Goal: Information Seeking & Learning: Learn about a topic

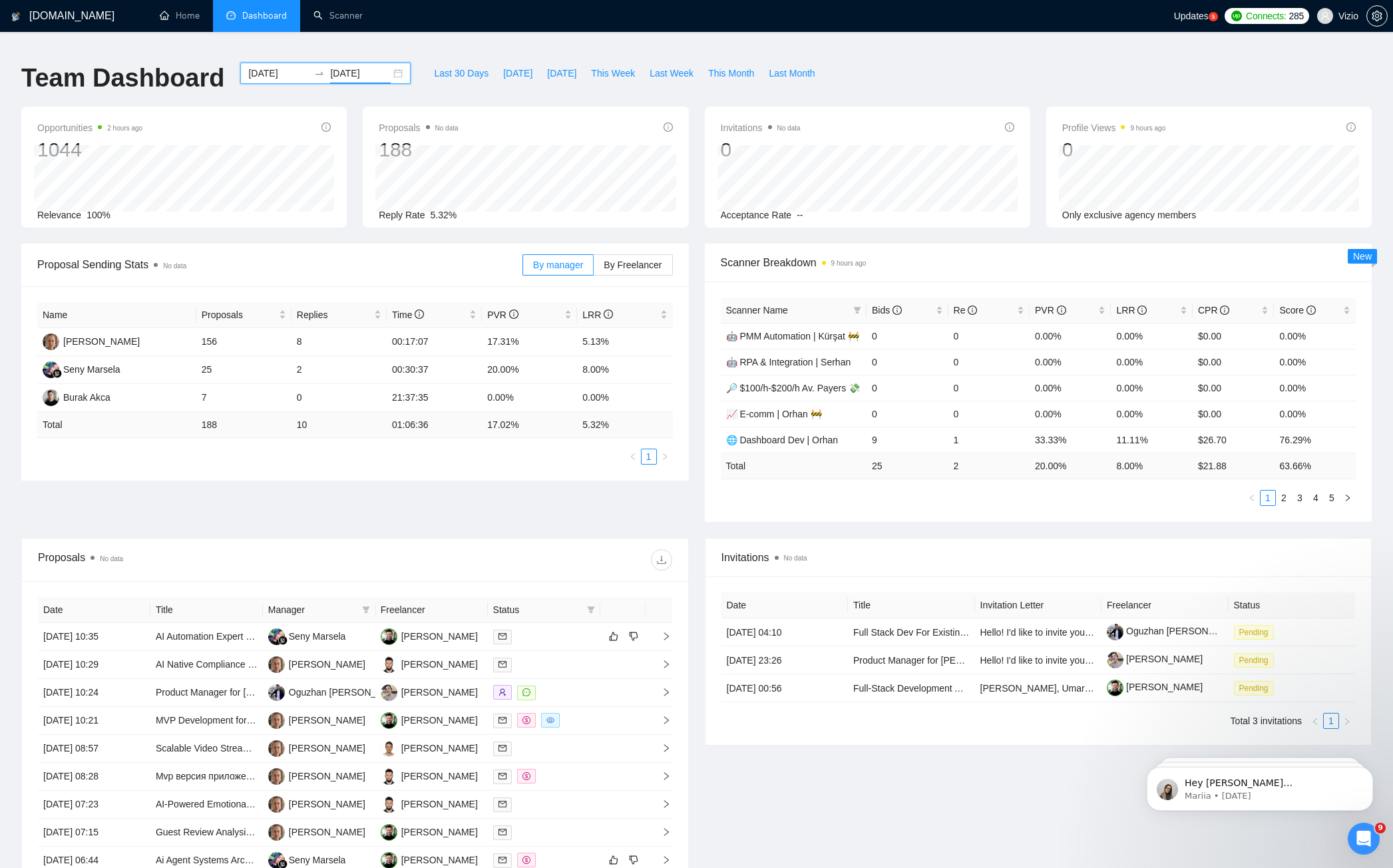
drag, startPoint x: 386, startPoint y: 527, endPoint x: 394, endPoint y: 503, distance: 25.3
click at [388, 526] on div "Proposal Sending Stats No data By manager By Freelancer Name Proposals Replies …" at bounding box center [696, 391] width 1366 height 294
click at [348, 19] on link "Scanner" at bounding box center [338, 15] width 49 height 12
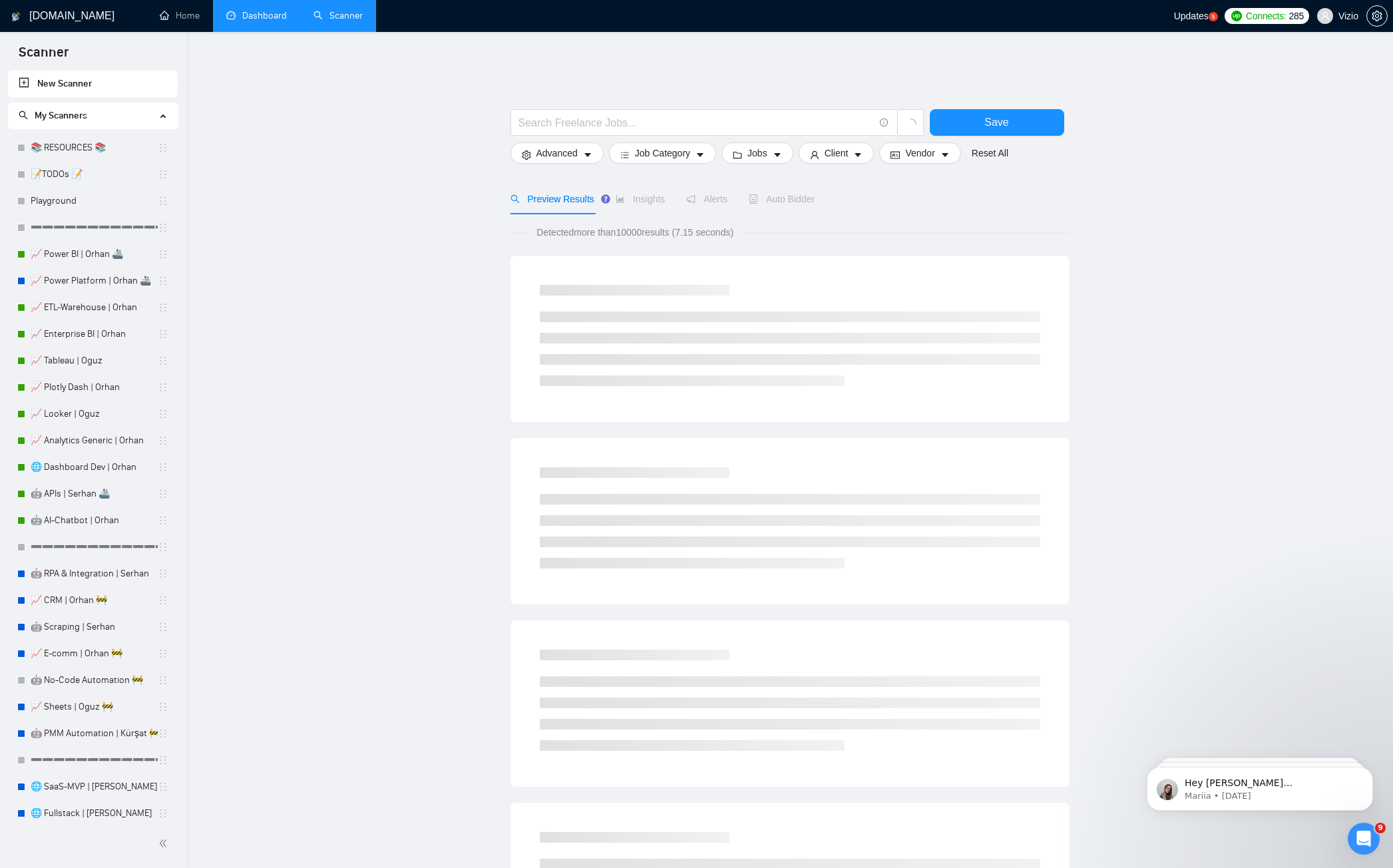
click at [265, 19] on link "Dashboard" at bounding box center [256, 15] width 61 height 12
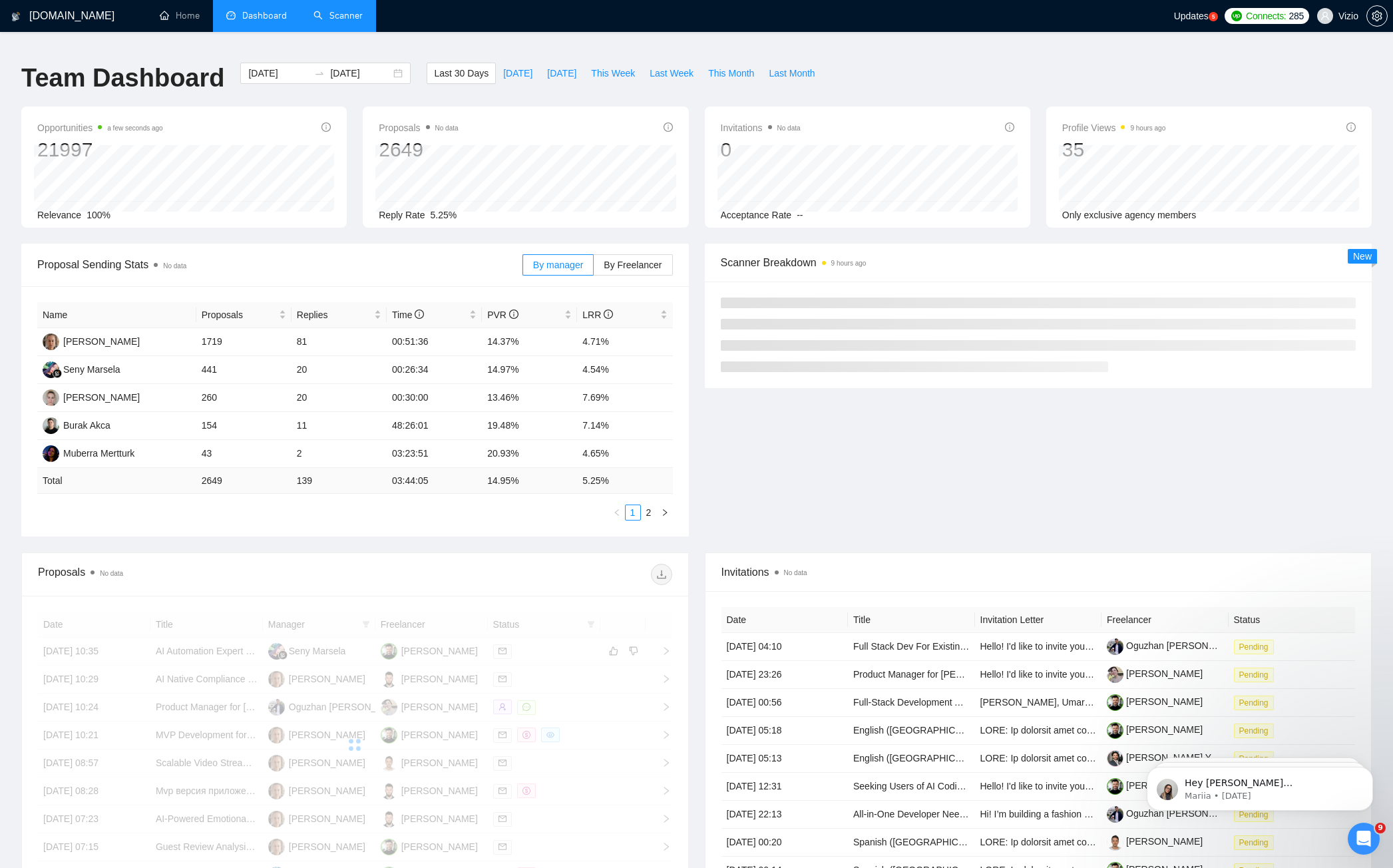
scroll to position [201, 0]
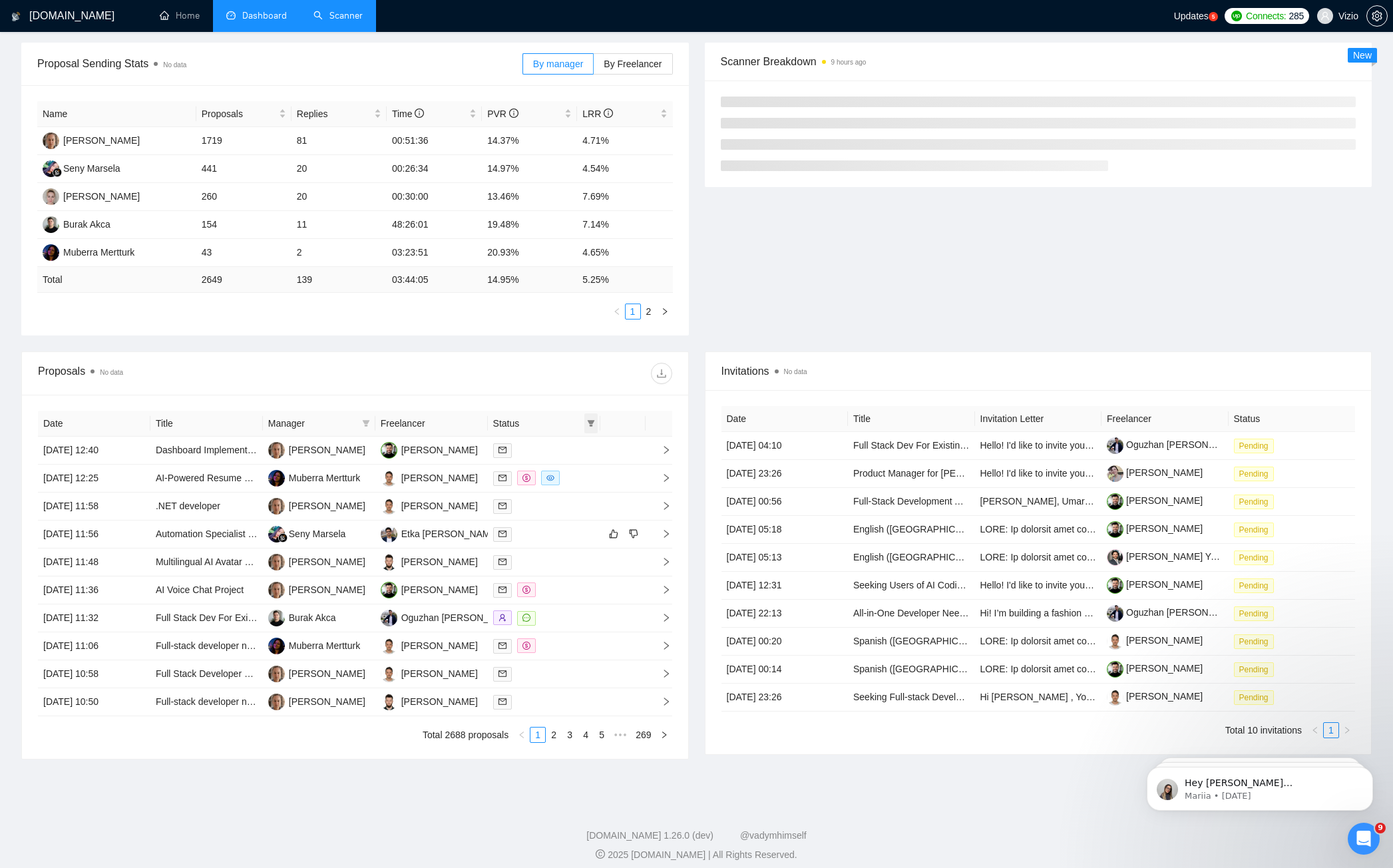
click at [589, 420] on icon "filter" at bounding box center [590, 423] width 7 height 7
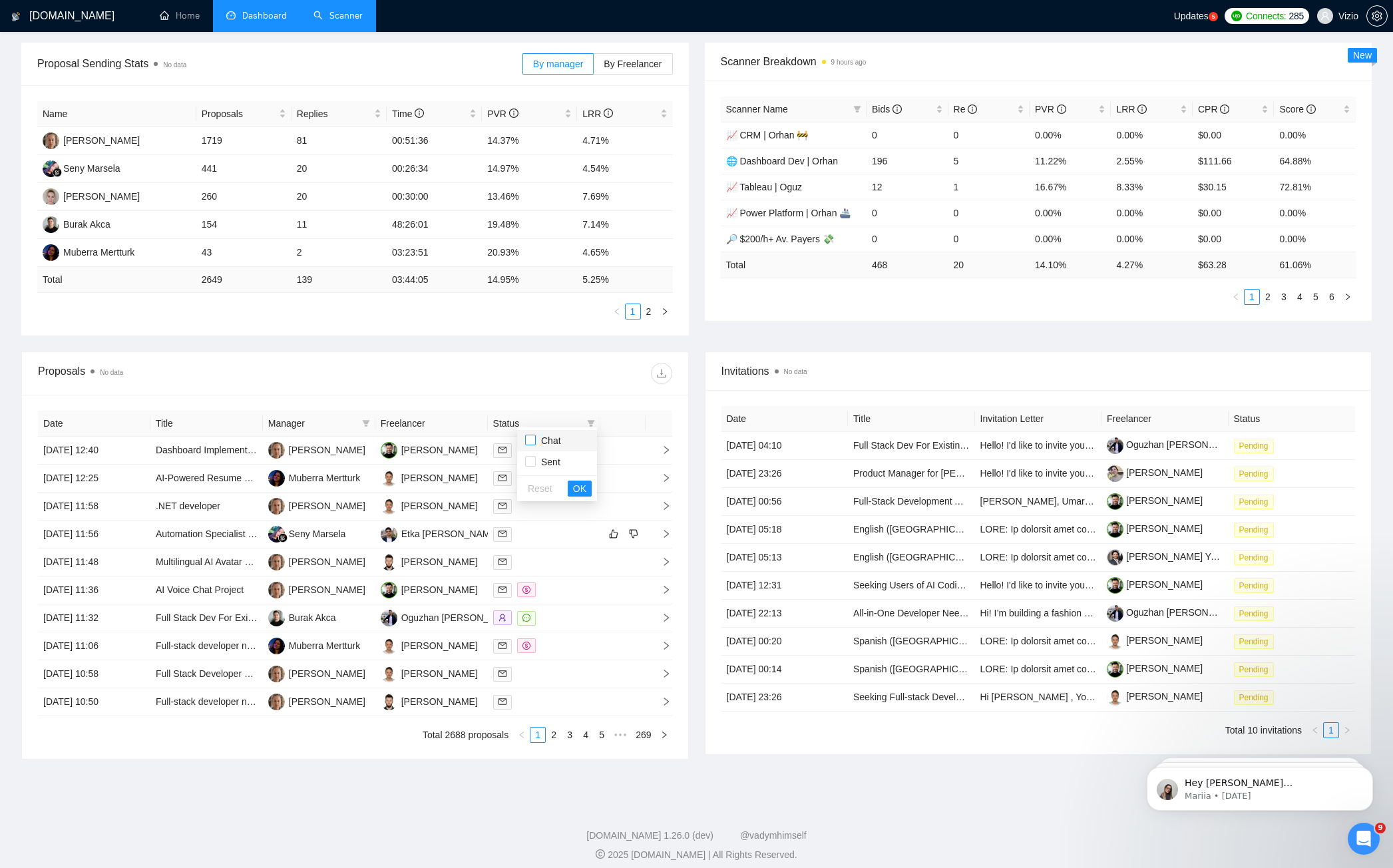
click at [530, 435] on input "checkbox" at bounding box center [530, 440] width 11 height 11
checkbox input "true"
click at [585, 489] on span "OK" at bounding box center [579, 488] width 13 height 15
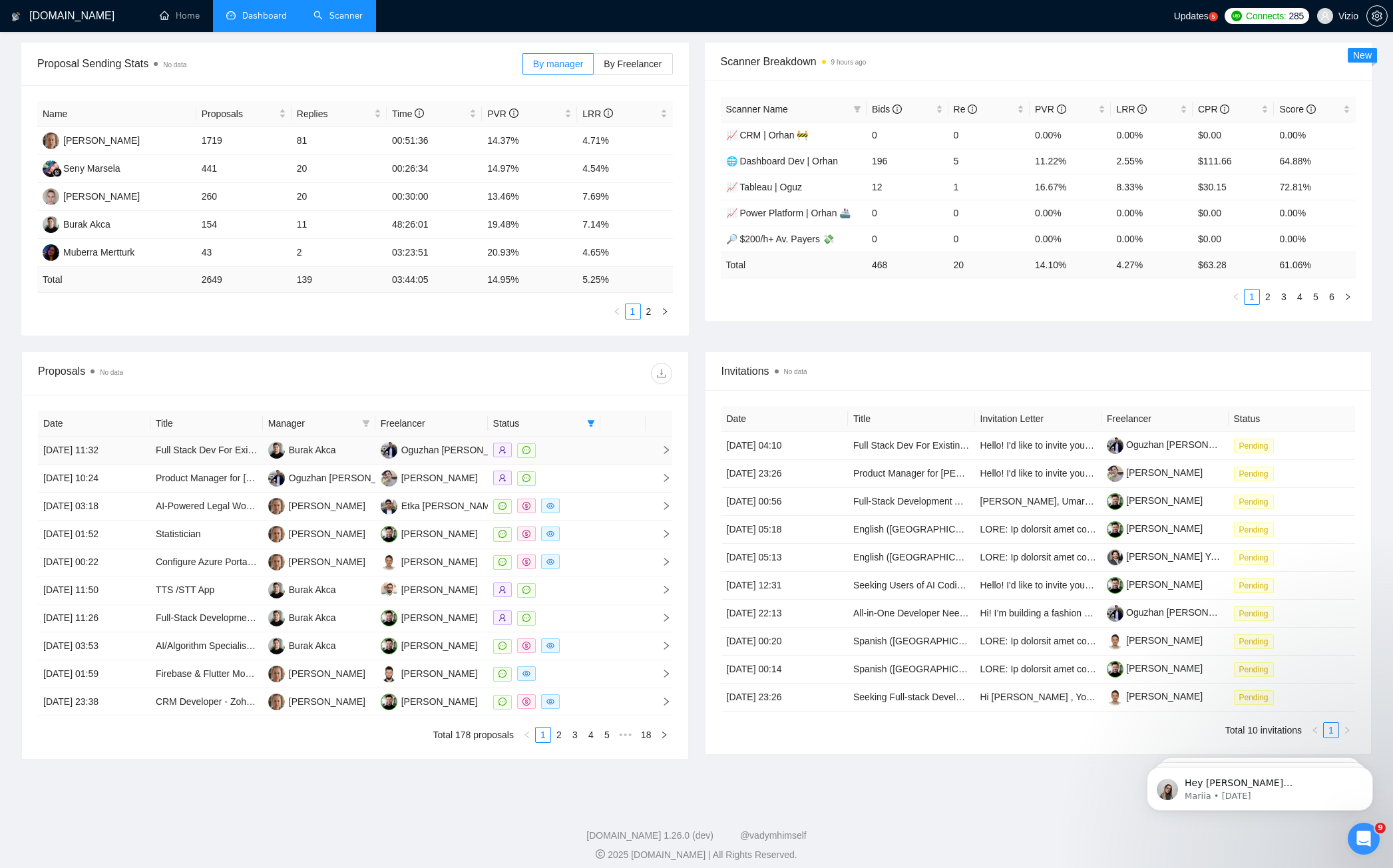
click at [654, 445] on span "right" at bounding box center [661, 449] width 20 height 9
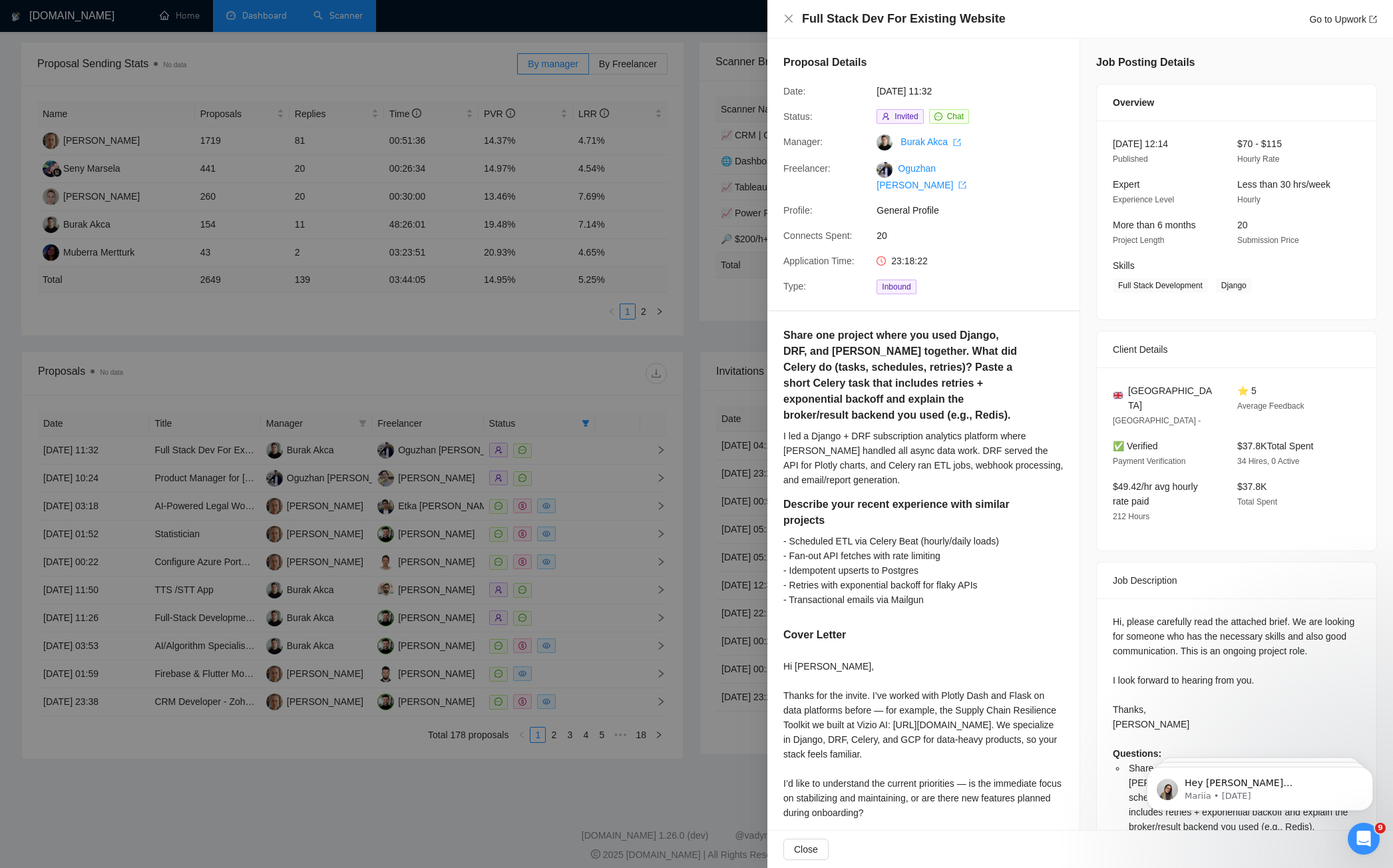
drag, startPoint x: 570, startPoint y: 367, endPoint x: 426, endPoint y: 398, distance: 147.3
click at [570, 367] on div at bounding box center [696, 434] width 1393 height 868
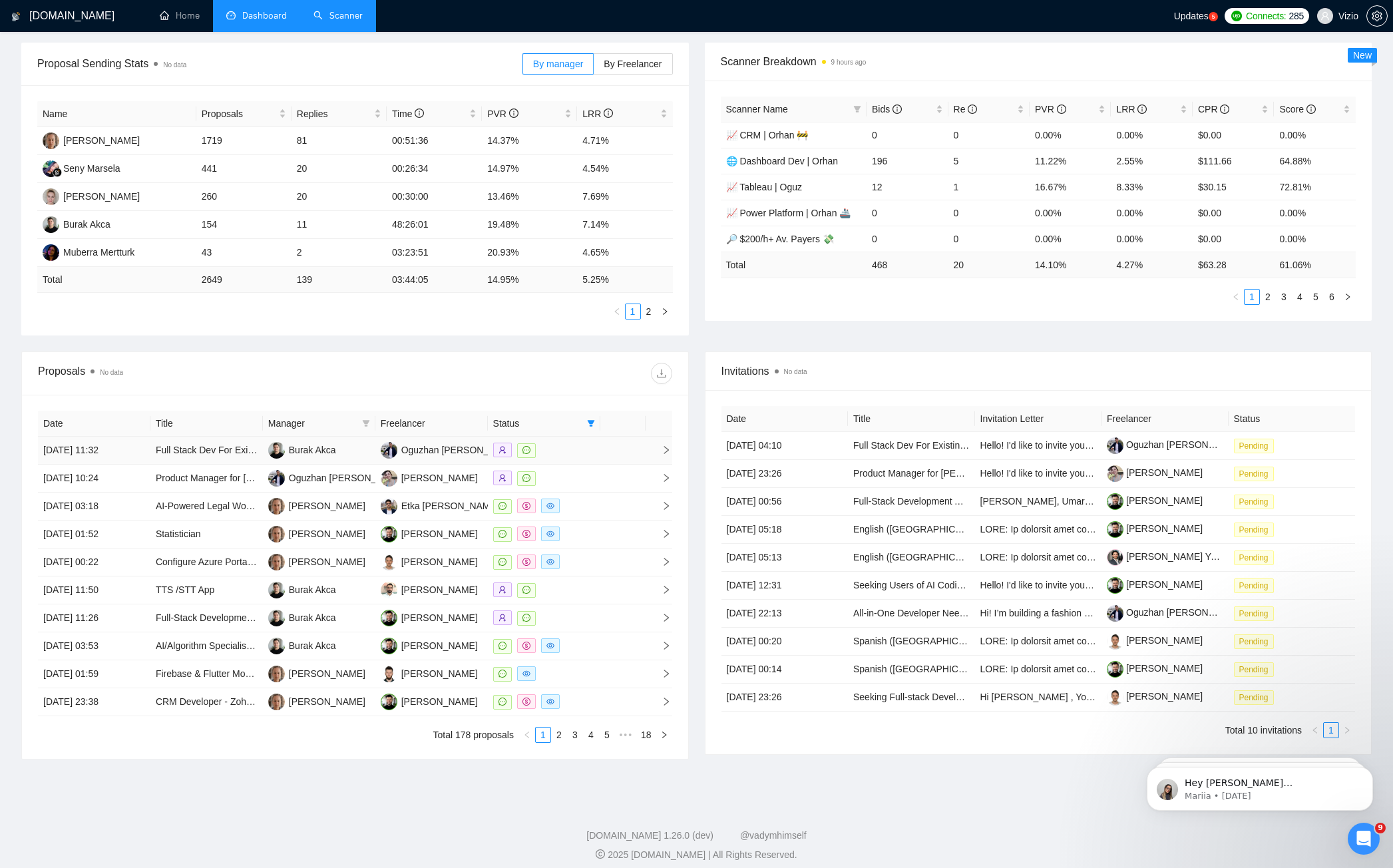
click at [604, 436] on td at bounding box center [623, 450] width 45 height 28
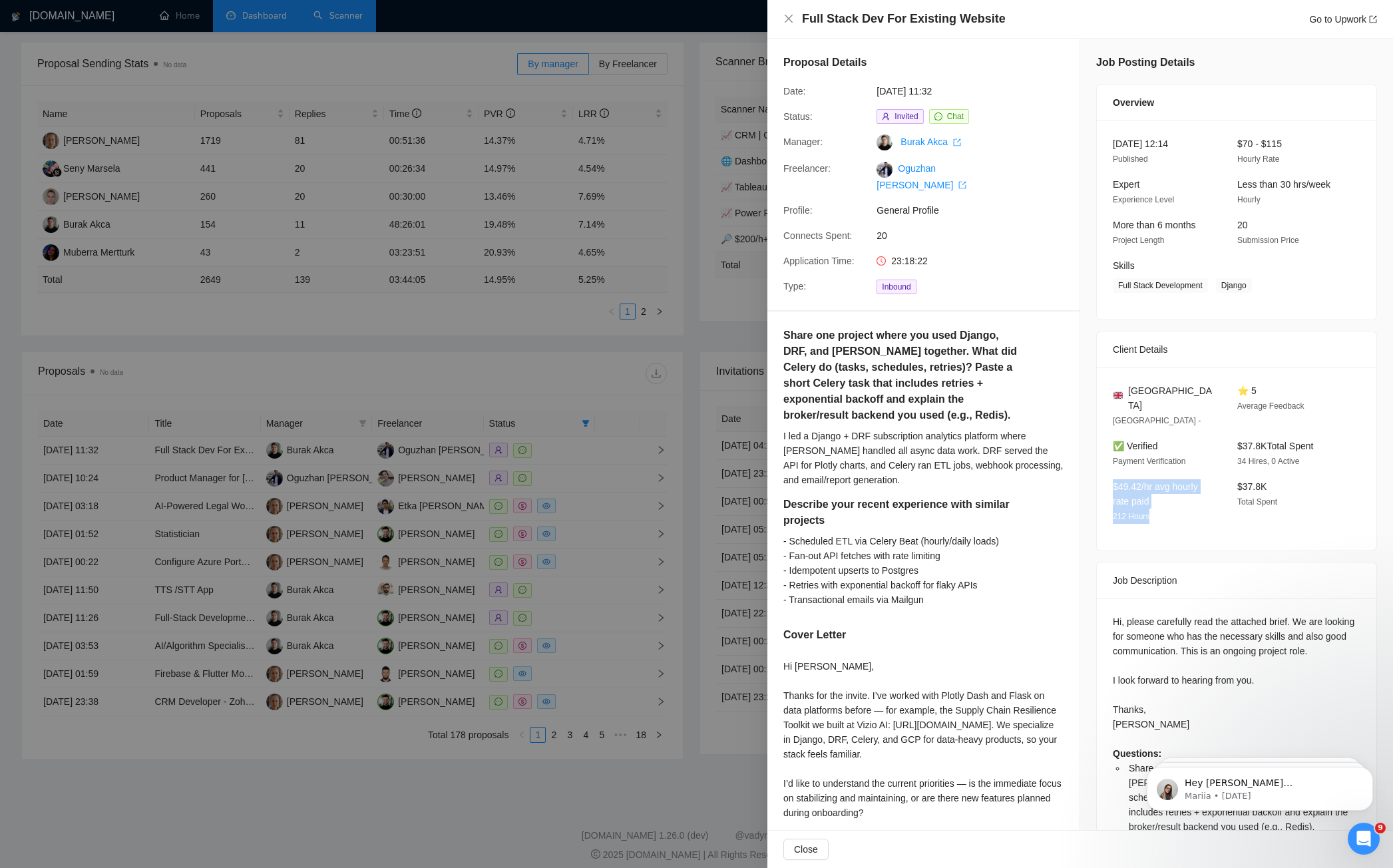
drag, startPoint x: 1102, startPoint y: 468, endPoint x: 1186, endPoint y: 496, distance: 88.5
click at [1186, 496] on div "$49.42/hr avg hourly rate paid 212 Hours" at bounding box center [1164, 501] width 114 height 45
click at [1160, 486] on div "$49.42/hr avg hourly rate paid 212 Hours" at bounding box center [1164, 501] width 114 height 45
drag, startPoint x: 1108, startPoint y: 469, endPoint x: 1152, endPoint y: 511, distance: 60.8
click at [1152, 511] on div "[GEOGRAPHIC_DATA] [GEOGRAPHIC_DATA] - ⭐ 5 Average Feedback ✅ Verified Payment V…" at bounding box center [1236, 458] width 280 height 183
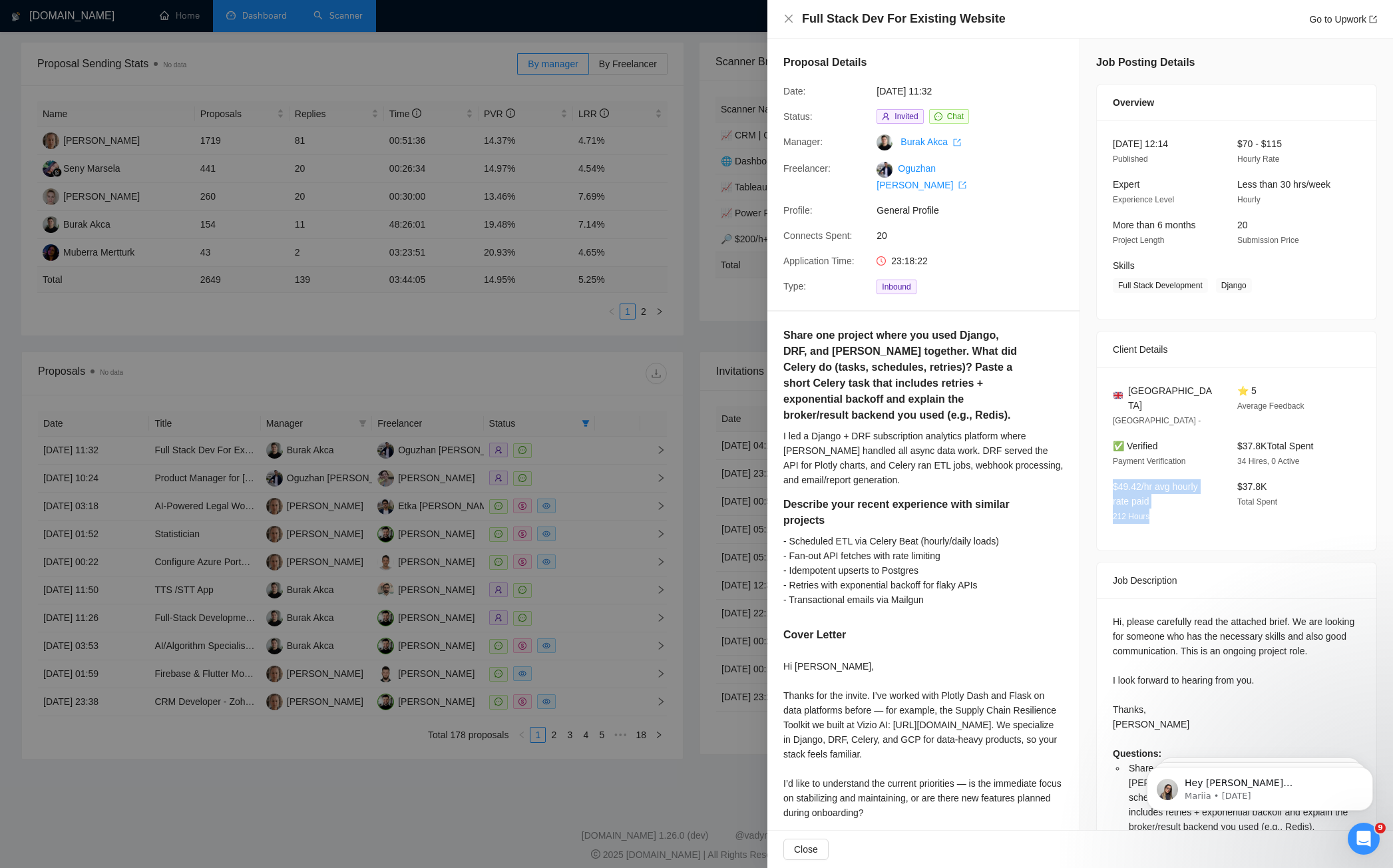
scroll to position [73, 0]
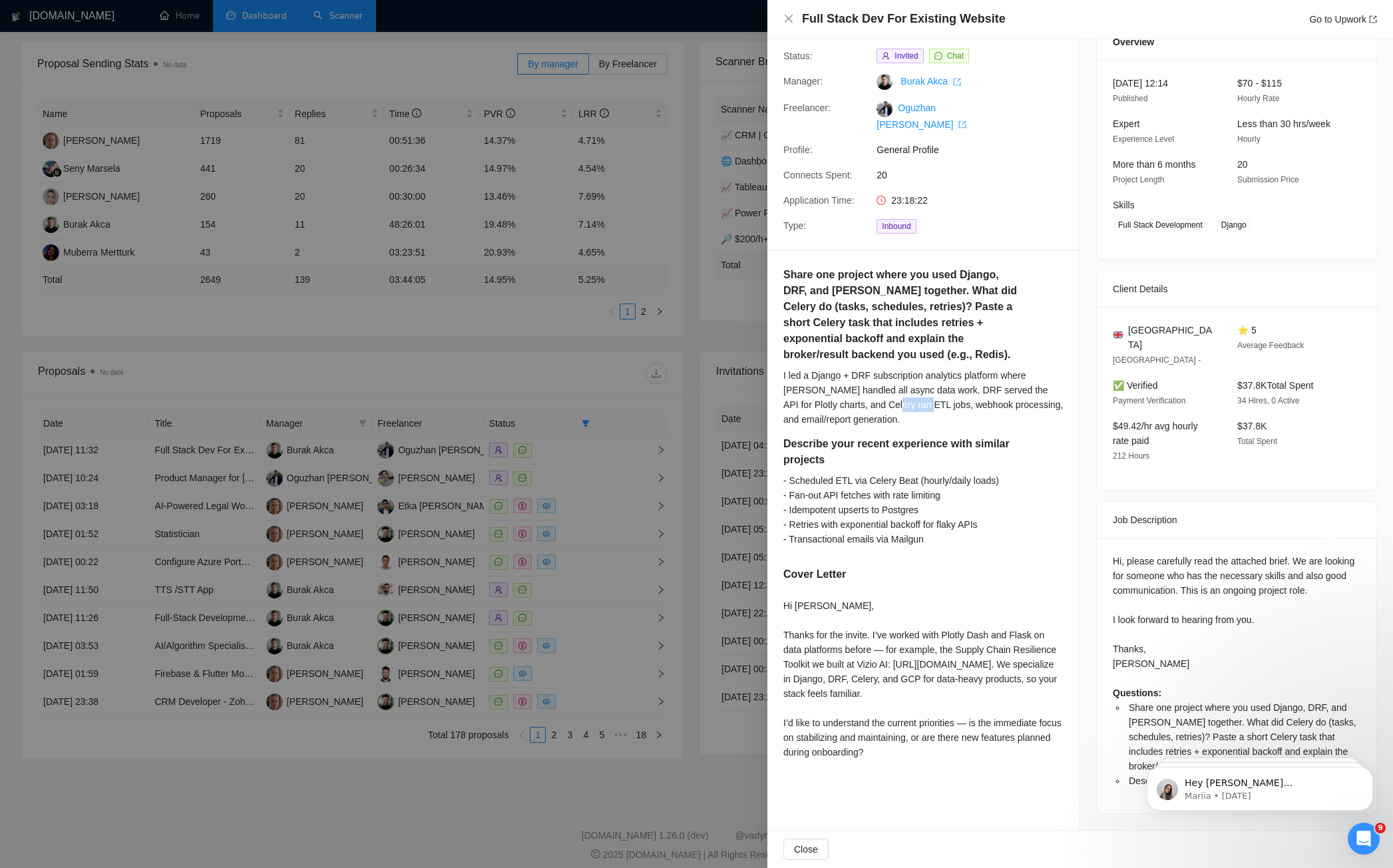
drag, startPoint x: 902, startPoint y: 380, endPoint x: 941, endPoint y: 382, distance: 39.1
click at [941, 382] on div "I led a Django + DRF subscription analytics platform where [PERSON_NAME] handle…" at bounding box center [923, 397] width 280 height 59
click at [909, 386] on div "I led a Django + DRF subscription analytics platform where [PERSON_NAME] handle…" at bounding box center [923, 397] width 280 height 59
drag, startPoint x: 860, startPoint y: 377, endPoint x: 908, endPoint y: 376, distance: 48.0
click at [909, 376] on div "I led a Django + DRF subscription analytics platform where [PERSON_NAME] handle…" at bounding box center [923, 397] width 280 height 59
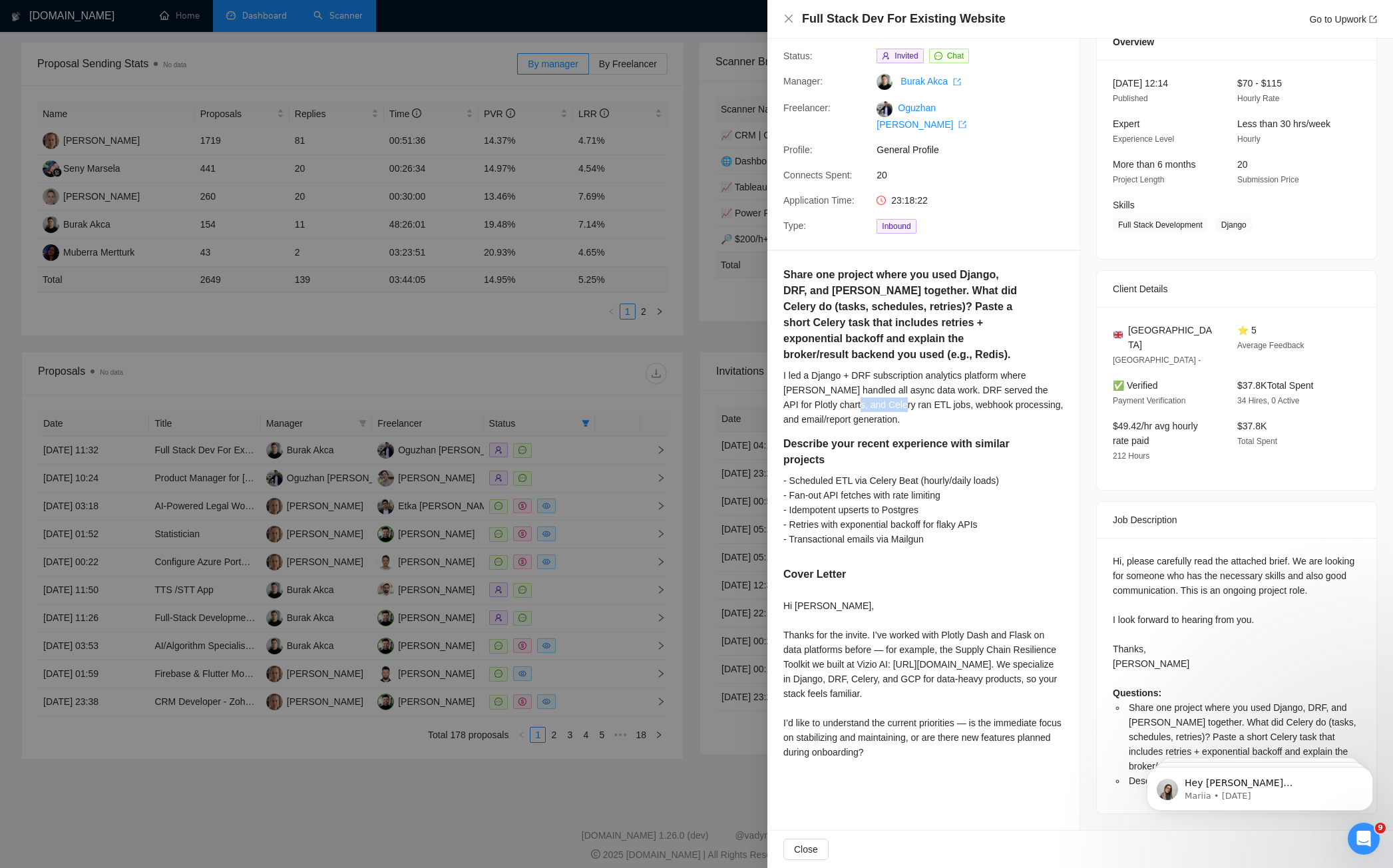
click at [900, 378] on div "I led a Django + DRF subscription analytics platform where [PERSON_NAME] handle…" at bounding box center [923, 397] width 280 height 59
drag, startPoint x: 907, startPoint y: 370, endPoint x: 947, endPoint y: 376, distance: 40.4
click at [947, 376] on div "I led a Django + DRF subscription analytics platform where [PERSON_NAME] handle…" at bounding box center [923, 397] width 280 height 59
drag, startPoint x: 877, startPoint y: 474, endPoint x: 950, endPoint y: 480, distance: 73.2
click at [949, 479] on div "- Scheduled ETL via Celery Beat (hourly/daily loads) - Fan-out API fetches with…" at bounding box center [918, 510] width 270 height 73
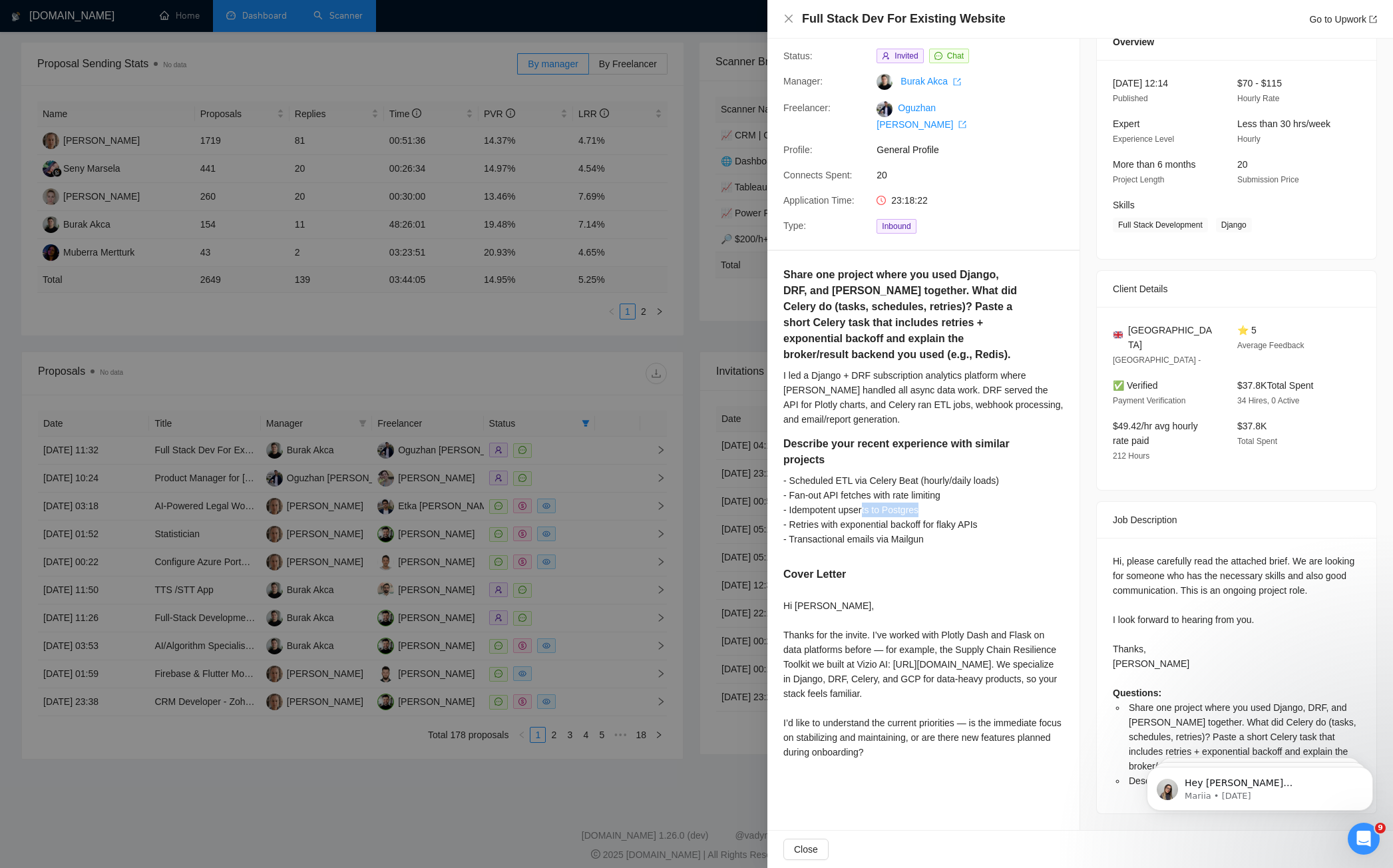
drag, startPoint x: 950, startPoint y: 479, endPoint x: 875, endPoint y: 476, distance: 75.1
click at [869, 482] on div "- Scheduled ETL via Celery Beat (hourly/daily loads) - Fan-out API fetches with…" at bounding box center [918, 510] width 270 height 73
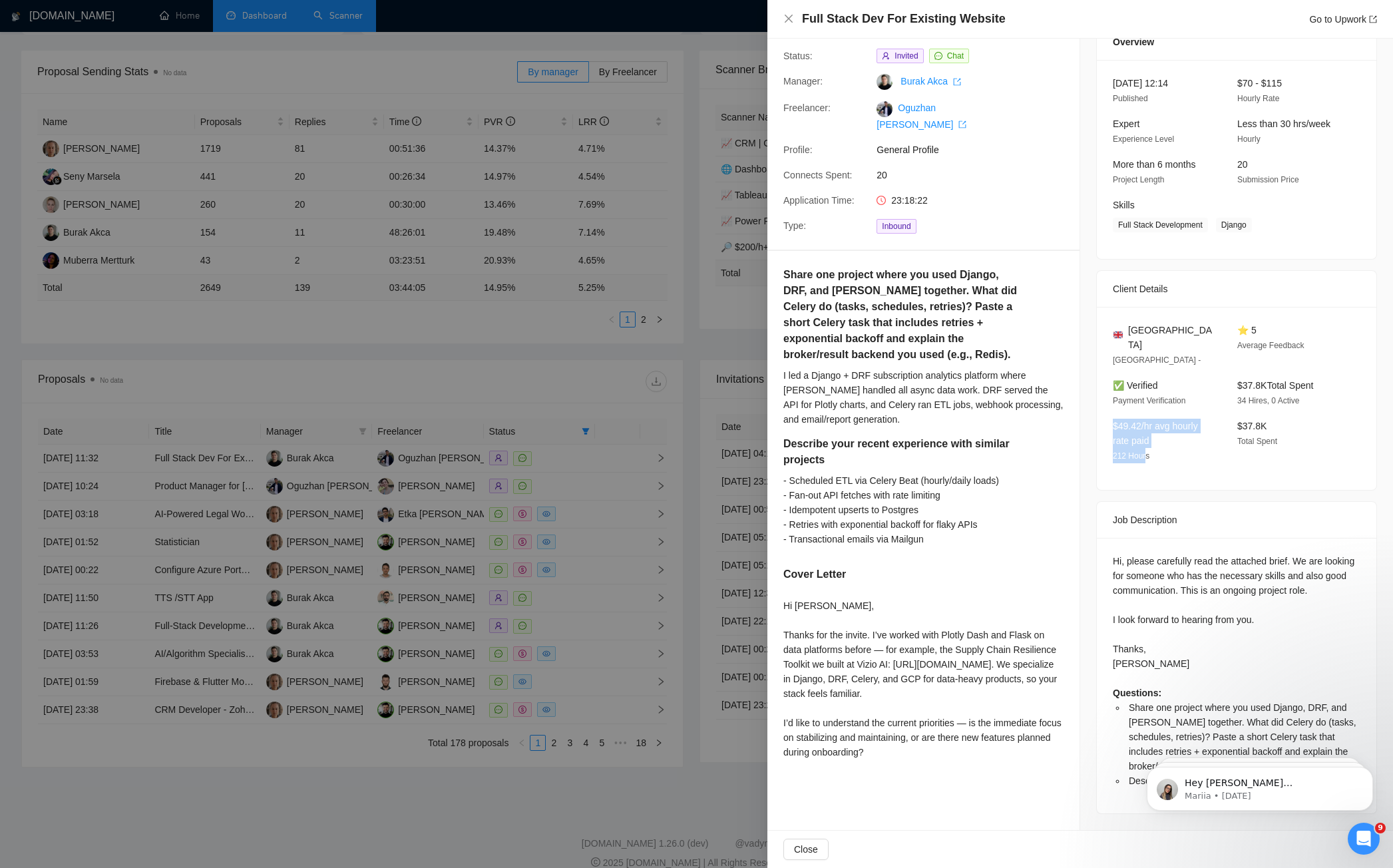
drag, startPoint x: 1104, startPoint y: 396, endPoint x: 1145, endPoint y: 431, distance: 53.9
click at [1145, 431] on div "$49.42/hr avg hourly rate paid 212 Hours" at bounding box center [1164, 441] width 114 height 45
click at [1200, 382] on div "[GEOGRAPHIC_DATA] [GEOGRAPHIC_DATA] - ⭐ 5 Average Feedback ✅ Verified Payment V…" at bounding box center [1236, 398] width 280 height 183
drag, startPoint x: 1116, startPoint y: 396, endPoint x: 1152, endPoint y: 408, distance: 37.9
click at [1152, 419] on div "$49.42/hr avg hourly rate paid 212 Hours" at bounding box center [1164, 441] width 114 height 45
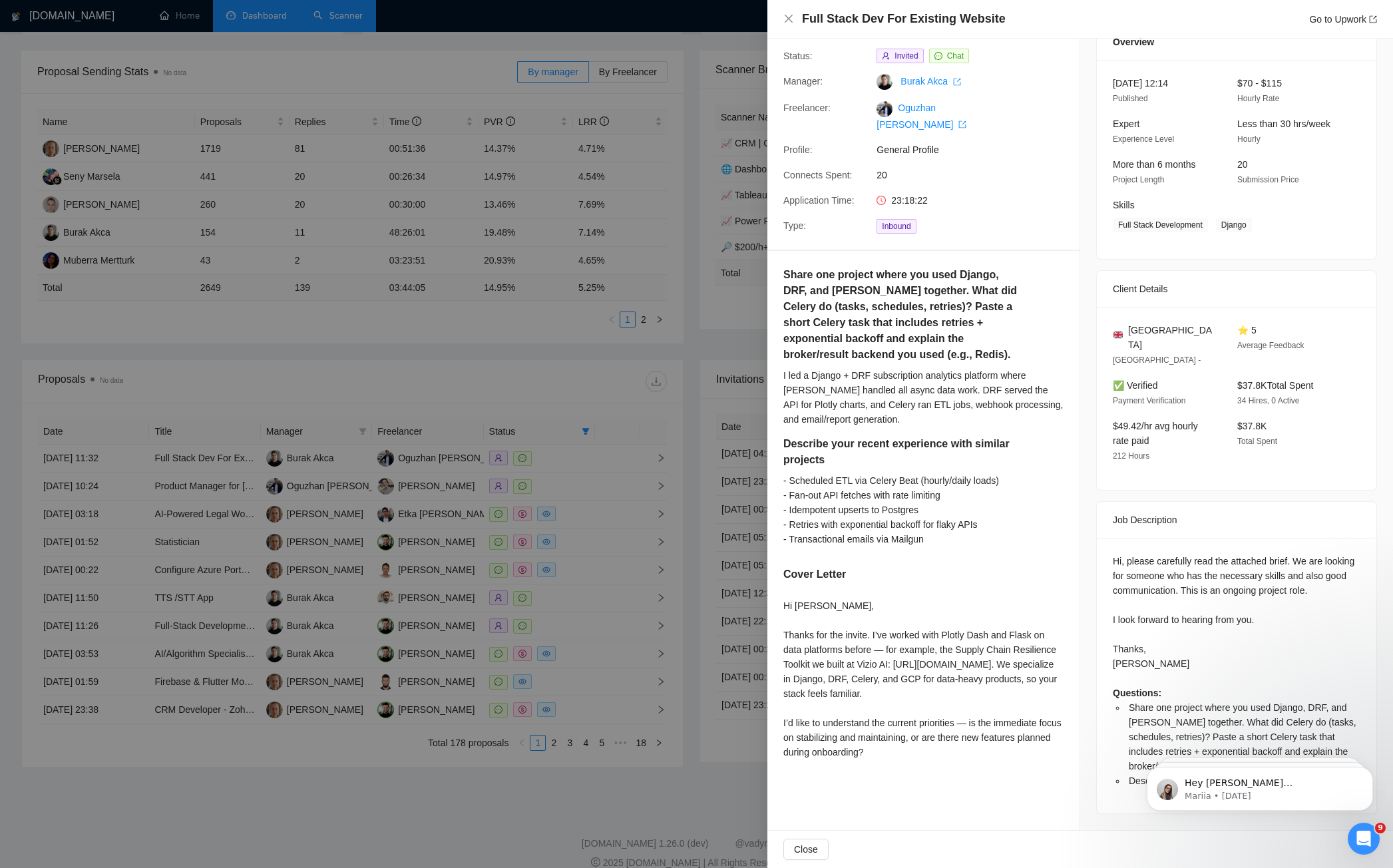
click at [634, 421] on div at bounding box center [696, 434] width 1393 height 868
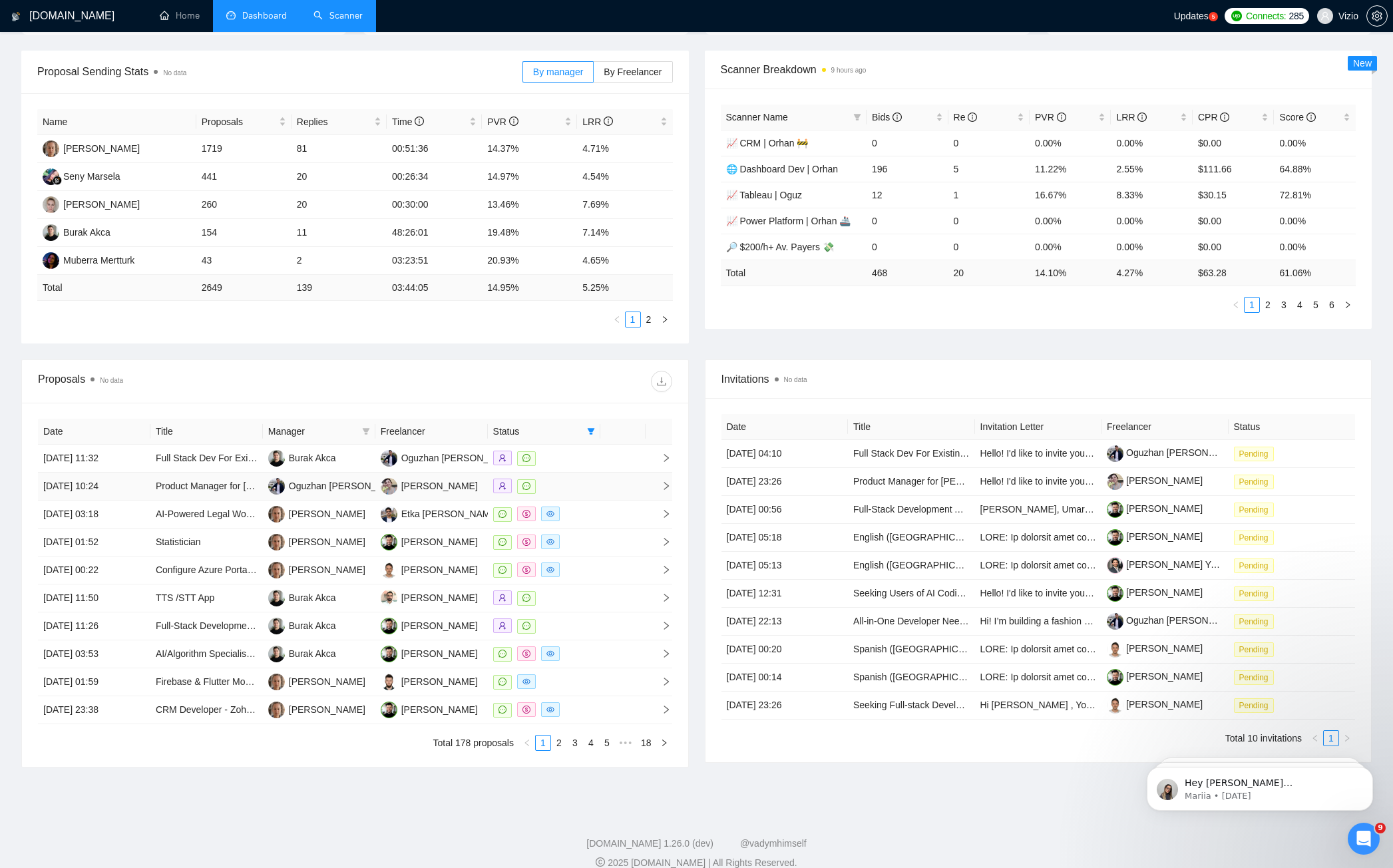
click at [635, 479] on td at bounding box center [623, 486] width 45 height 28
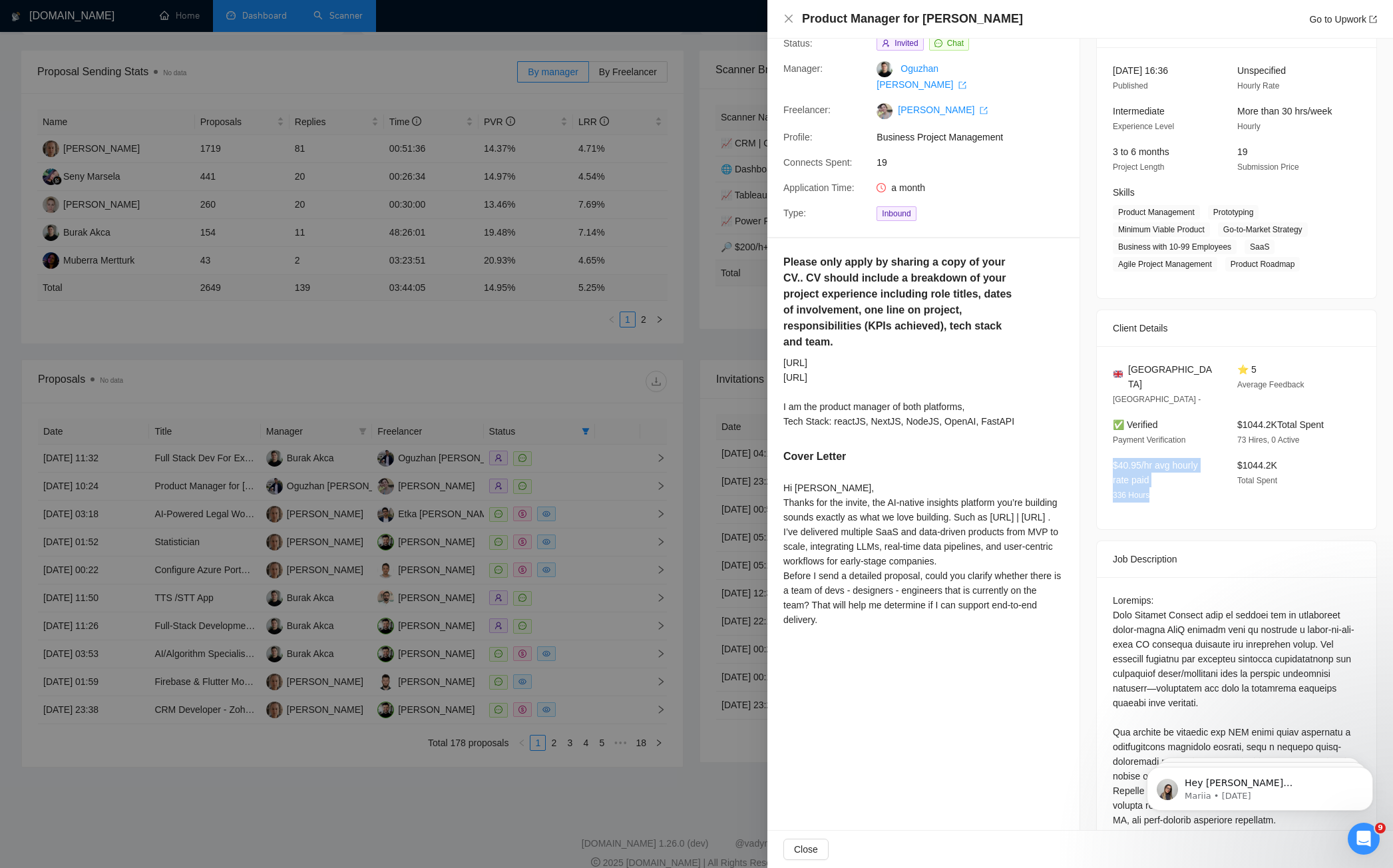
drag, startPoint x: 1160, startPoint y: 474, endPoint x: 1106, endPoint y: 447, distance: 60.4
click at [1107, 458] on div "$40.95/hr avg hourly rate paid 336 Hours" at bounding box center [1164, 480] width 114 height 45
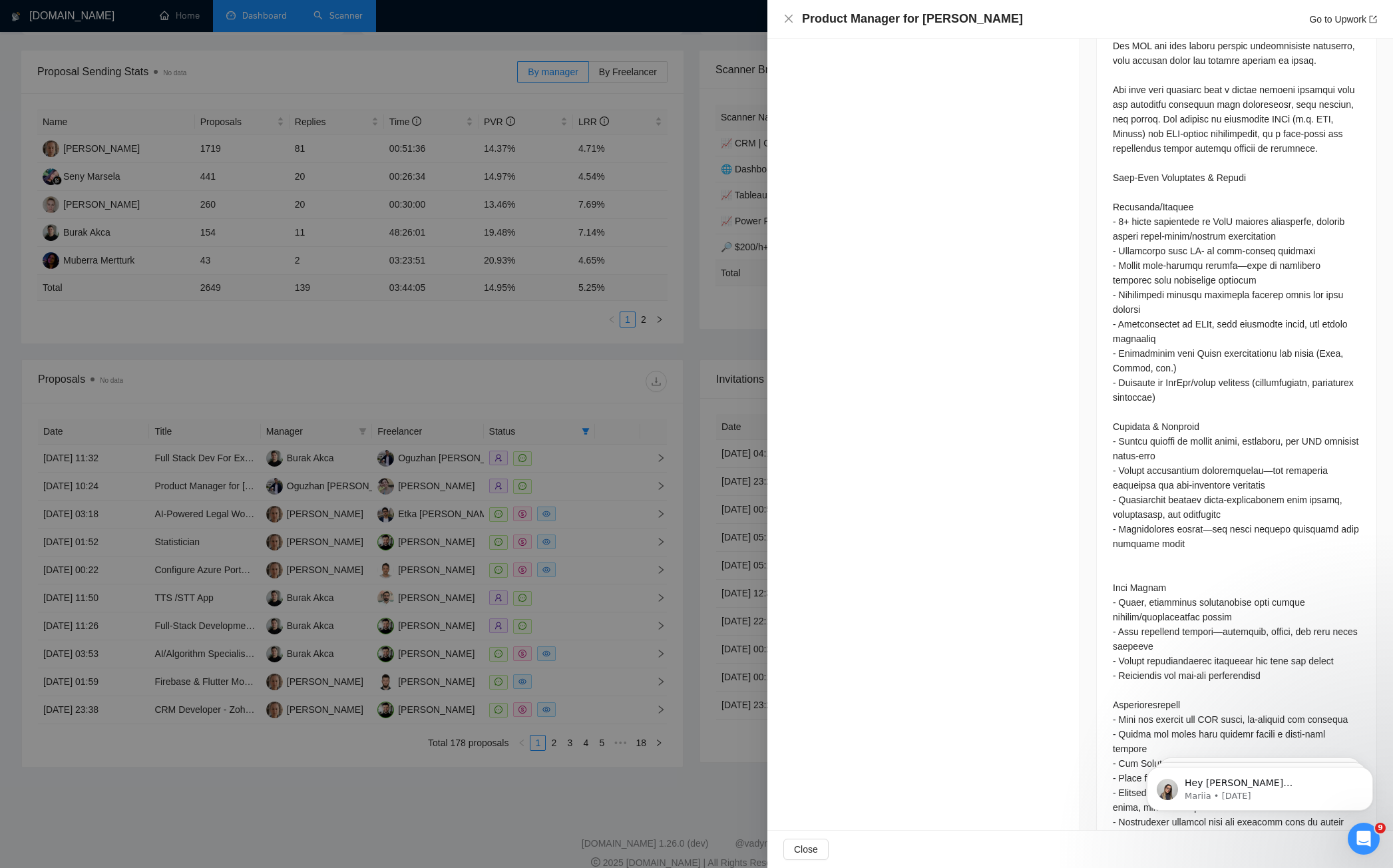
scroll to position [0, 0]
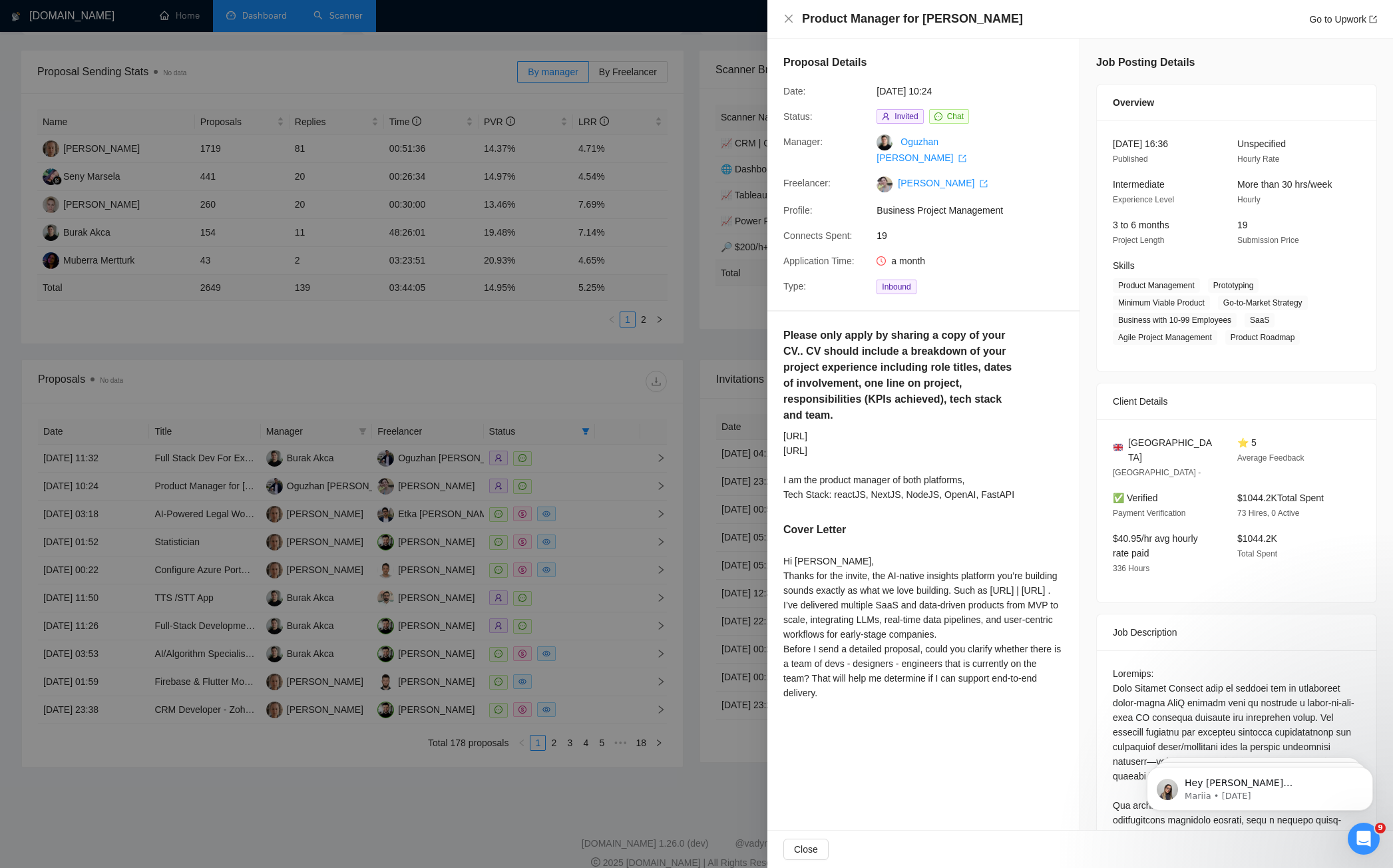
click at [534, 392] on div at bounding box center [696, 434] width 1393 height 868
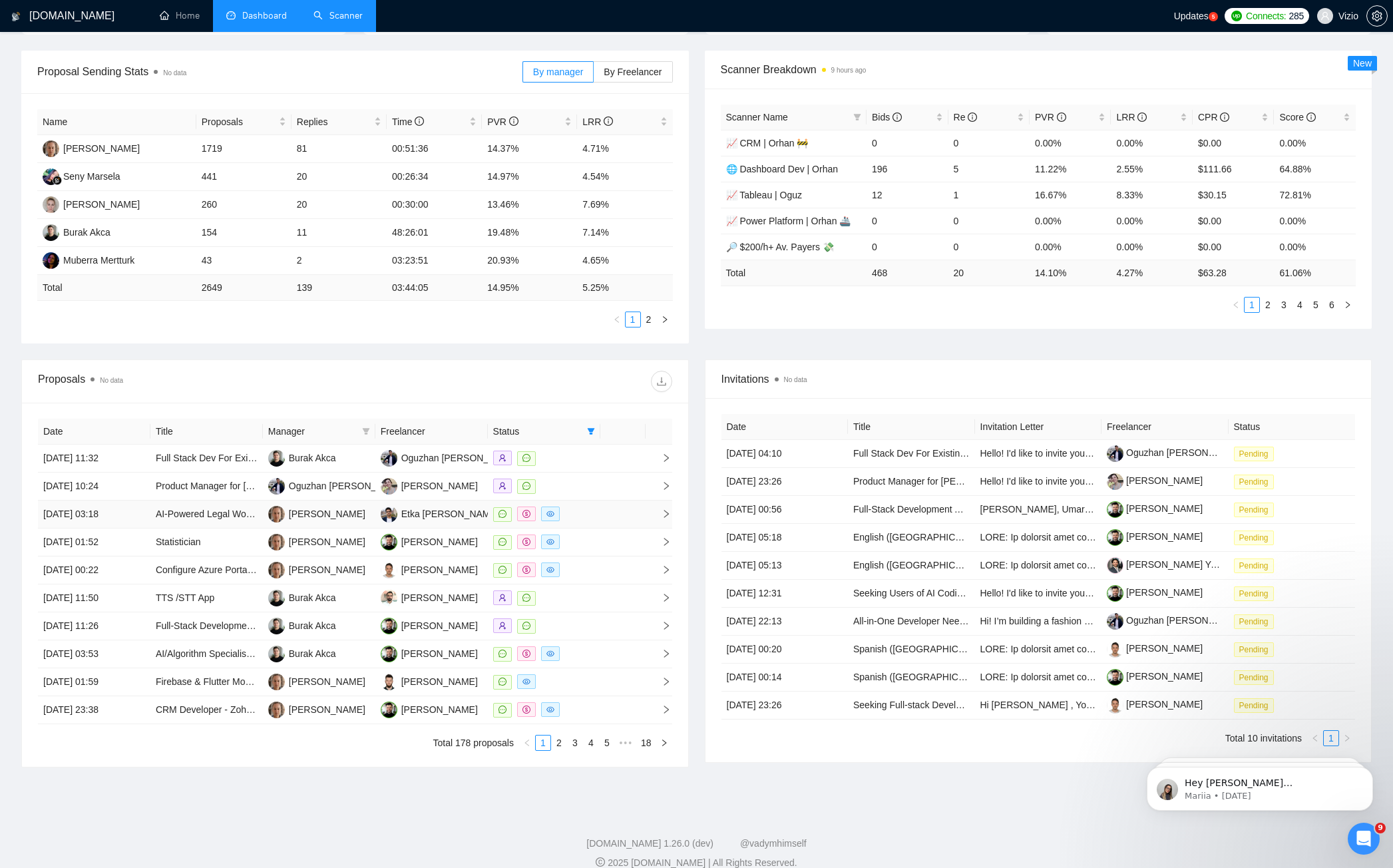
click at [639, 507] on td at bounding box center [623, 514] width 45 height 28
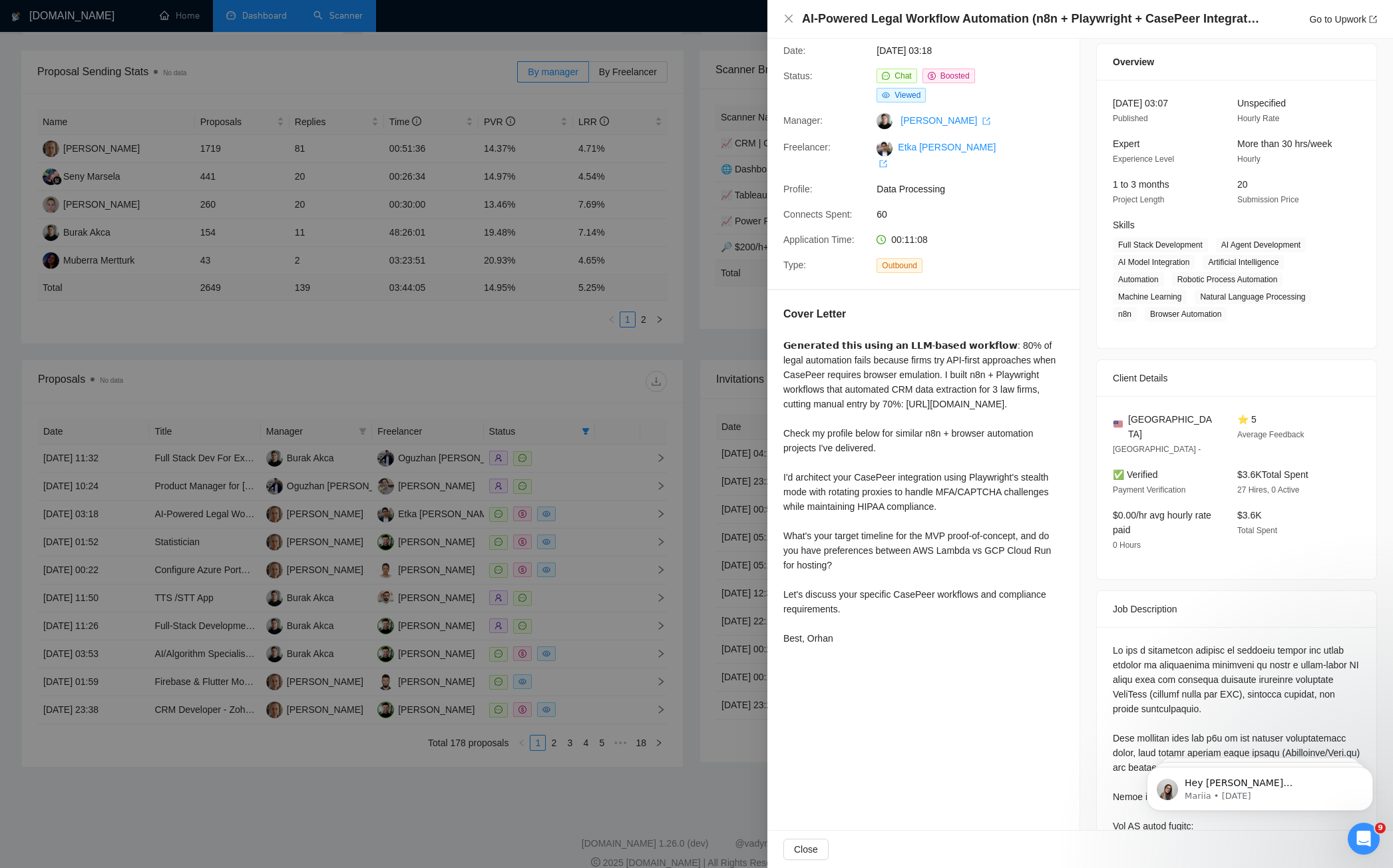
scroll to position [288, 0]
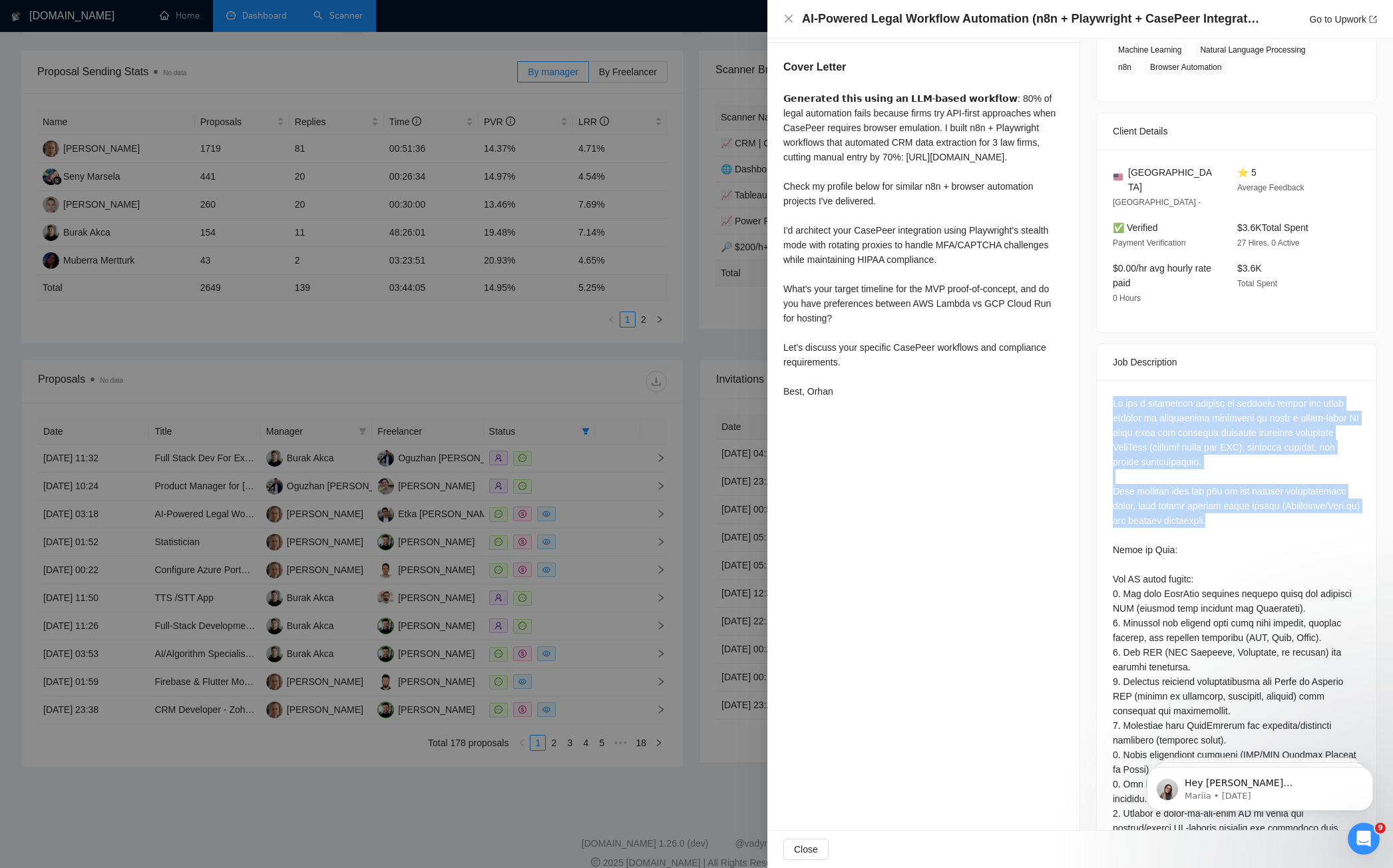
drag, startPoint x: 1107, startPoint y: 383, endPoint x: 1322, endPoint y: 511, distance: 250.2
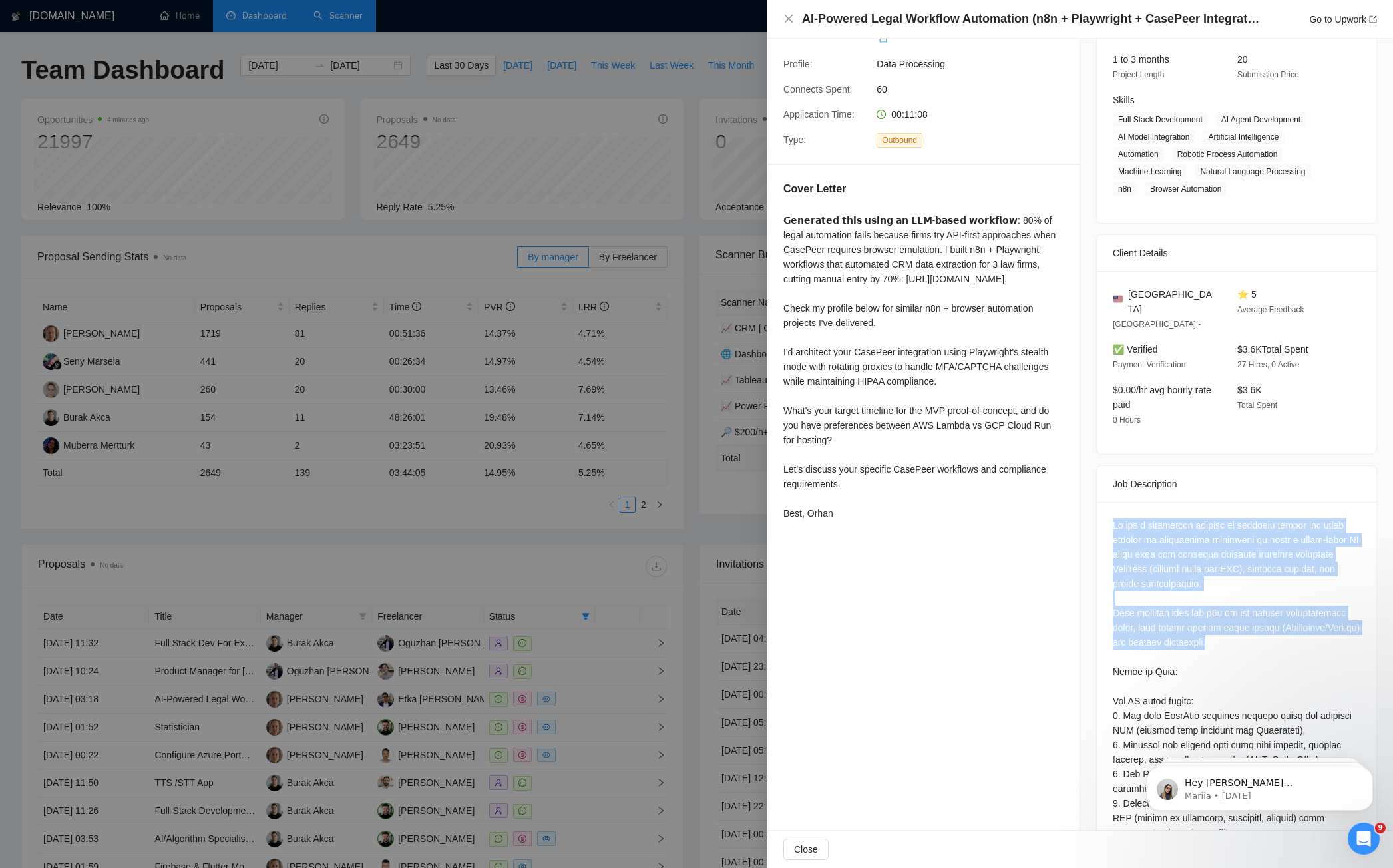
scroll to position [92, 0]
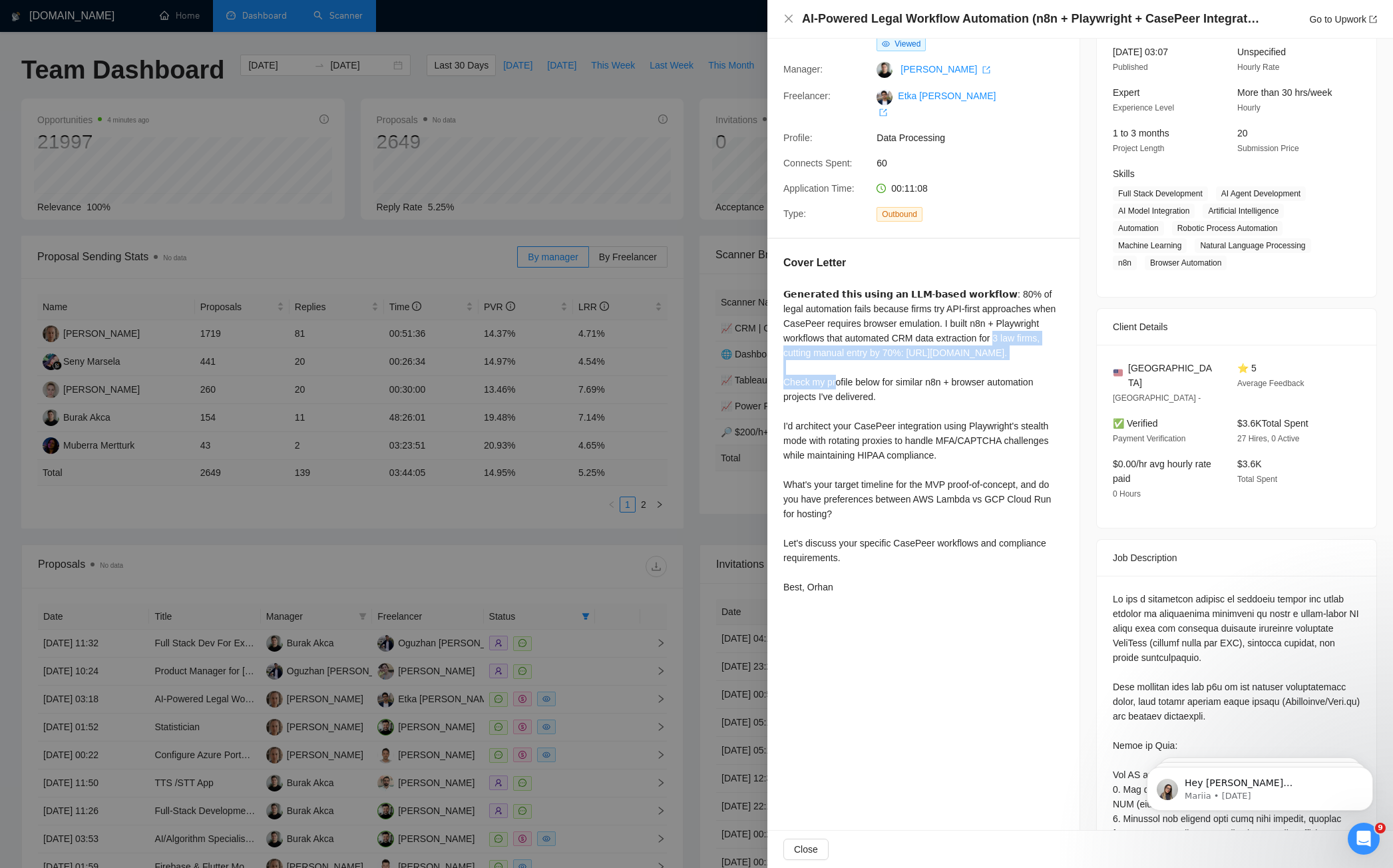
drag, startPoint x: 1000, startPoint y: 321, endPoint x: 1066, endPoint y: 341, distance: 69.0
click at [1066, 341] on div "Cover Letter 𝗚𝗲𝗻𝗲𝗿𝗮𝘁𝗲𝗱 𝘁𝗵𝗶𝘀 𝘂𝘀𝗶𝗻𝗴 𝗮𝗻 𝗟𝗟𝗠-𝗯𝗮𝘀𝗲𝗱 𝘄𝗼𝗿𝗸𝗳𝗹𝗼𝘄: 80% of legal automatio…" at bounding box center [923, 427] width 312 height 377
click at [636, 548] on div at bounding box center [696, 434] width 1393 height 868
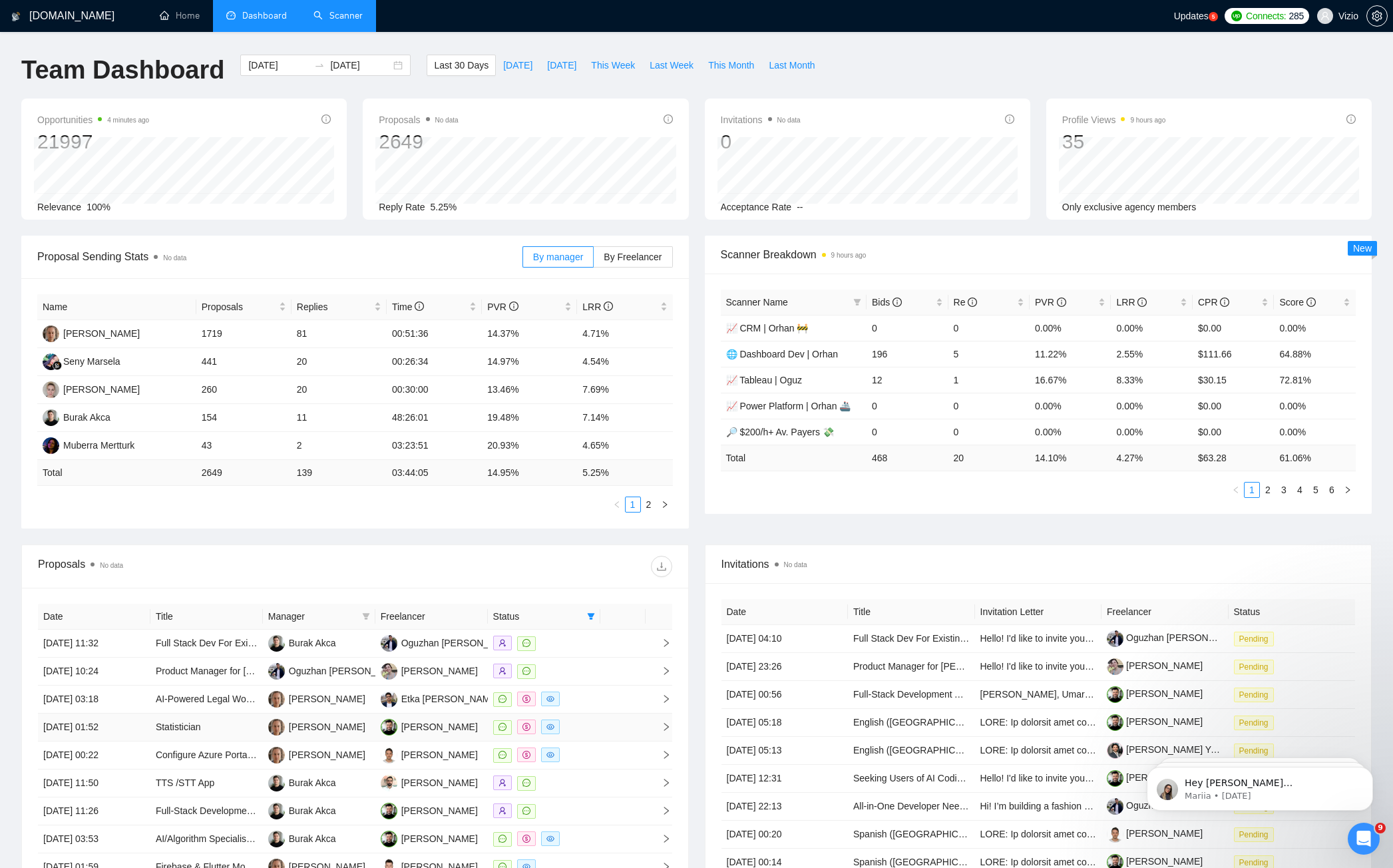
click at [591, 719] on div at bounding box center [544, 727] width 102 height 15
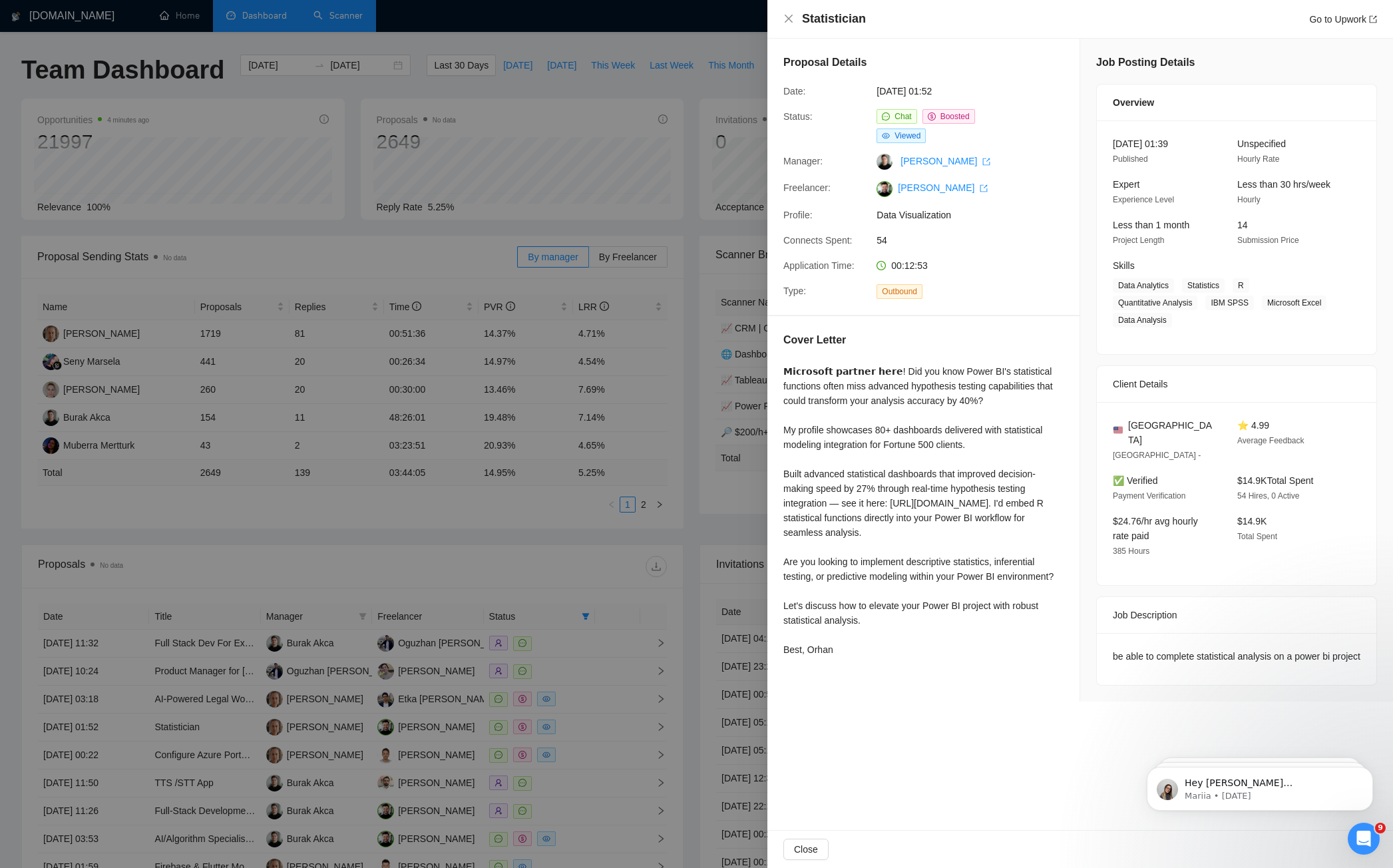
scroll to position [43, 0]
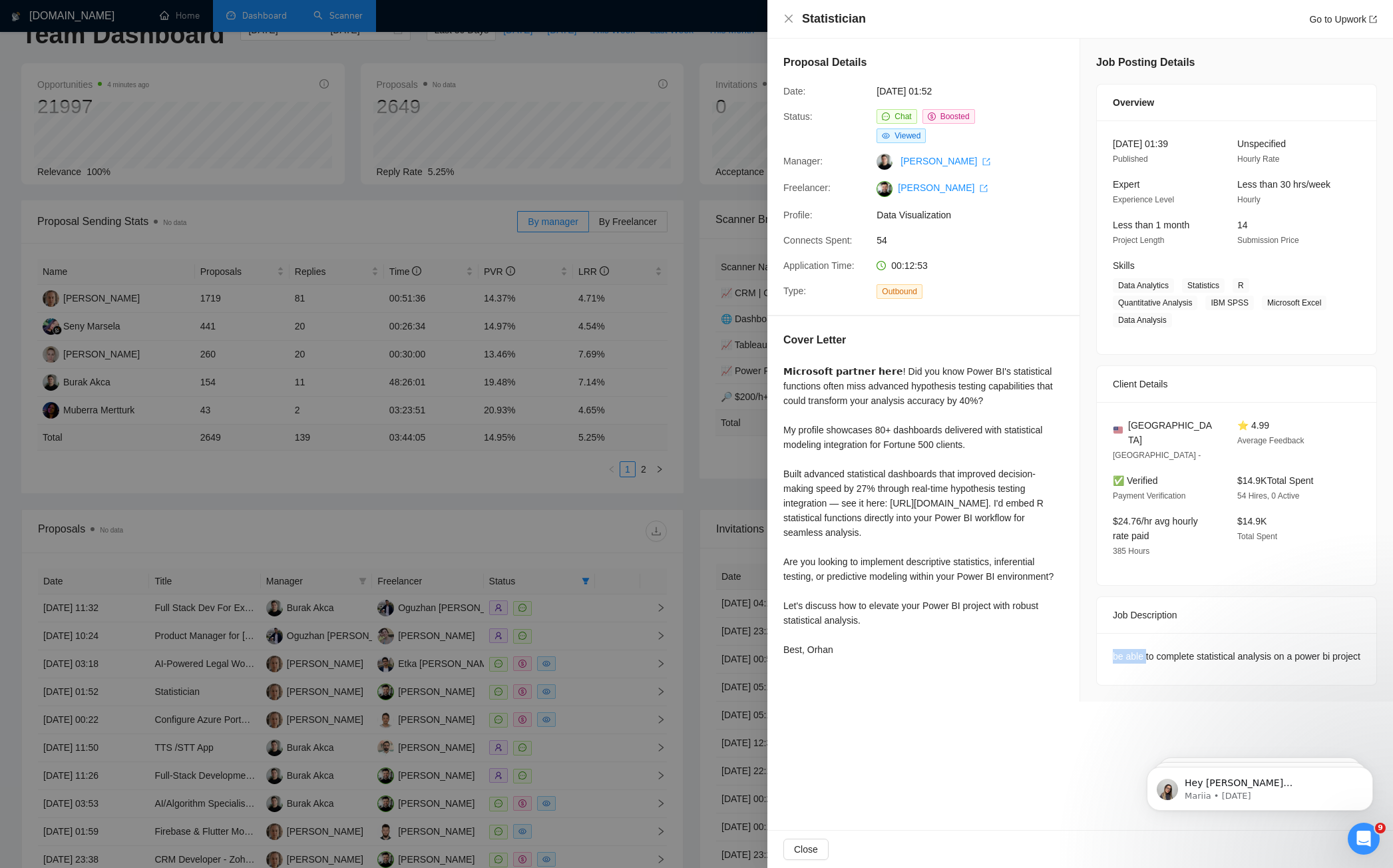
drag, startPoint x: 1112, startPoint y: 638, endPoint x: 1146, endPoint y: 644, distance: 34.5
click at [1146, 644] on div "be able to complete statistical analysis on a power bi project" at bounding box center [1236, 658] width 280 height 52
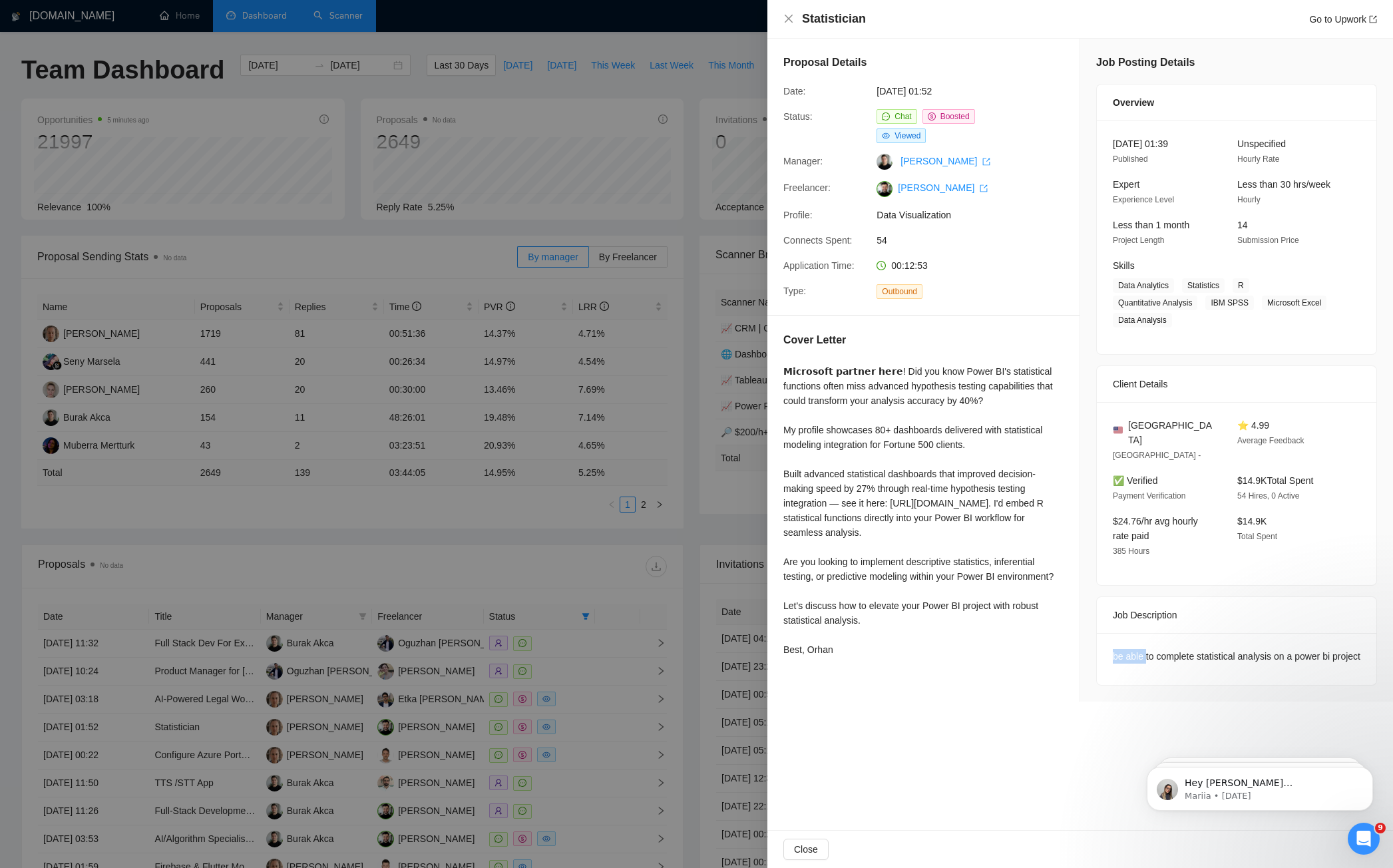
scroll to position [0, 0]
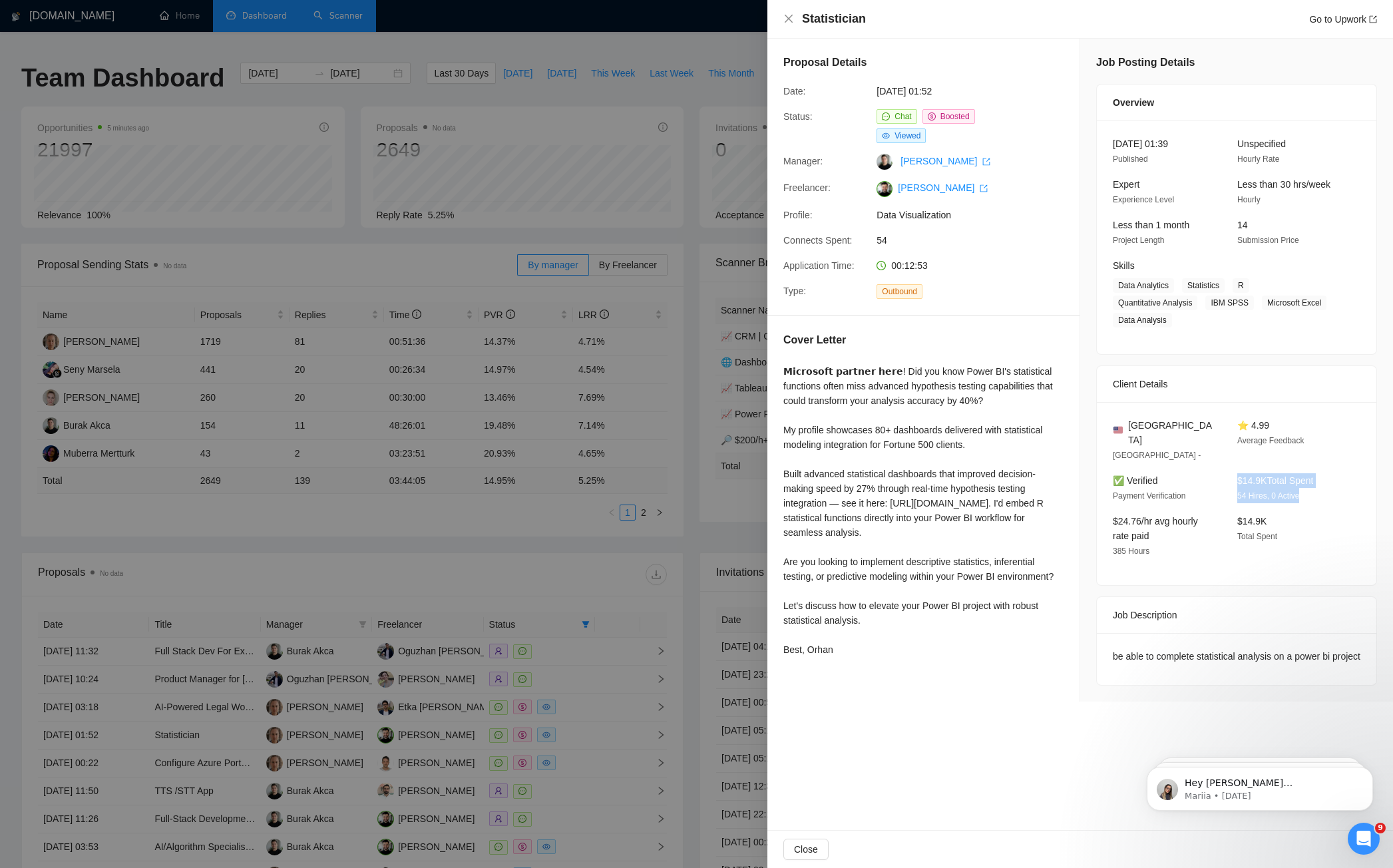
drag, startPoint x: 1237, startPoint y: 462, endPoint x: 1305, endPoint y: 479, distance: 70.1
click at [1305, 479] on div "$14.9K Total Spent 54 Hires, 0 Active" at bounding box center [1289, 488] width 114 height 30
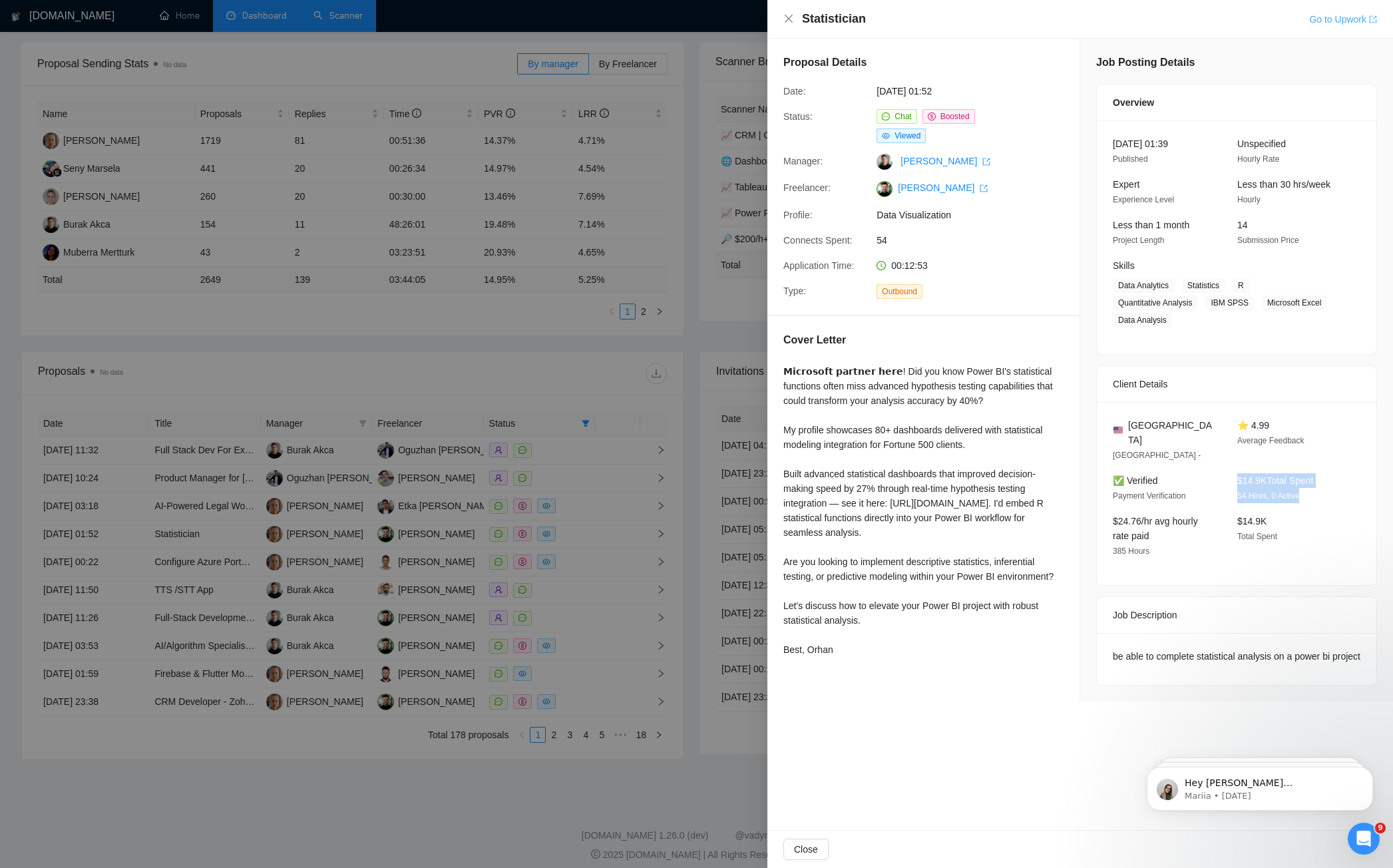
click at [1354, 19] on link "Go to Upwork" at bounding box center [1343, 19] width 68 height 11
click at [511, 534] on div at bounding box center [696, 434] width 1393 height 868
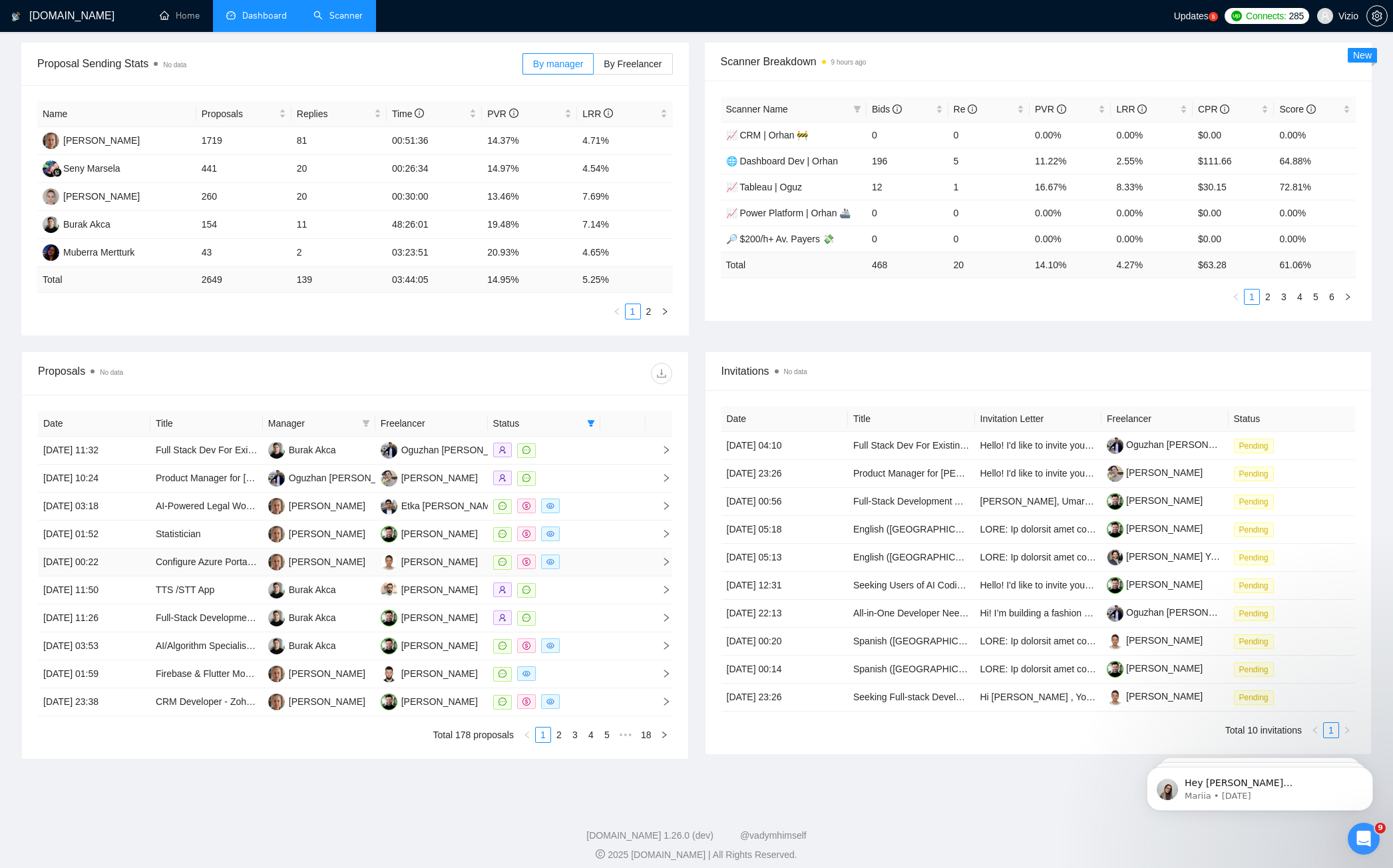
click at [586, 555] on div at bounding box center [544, 562] width 102 height 15
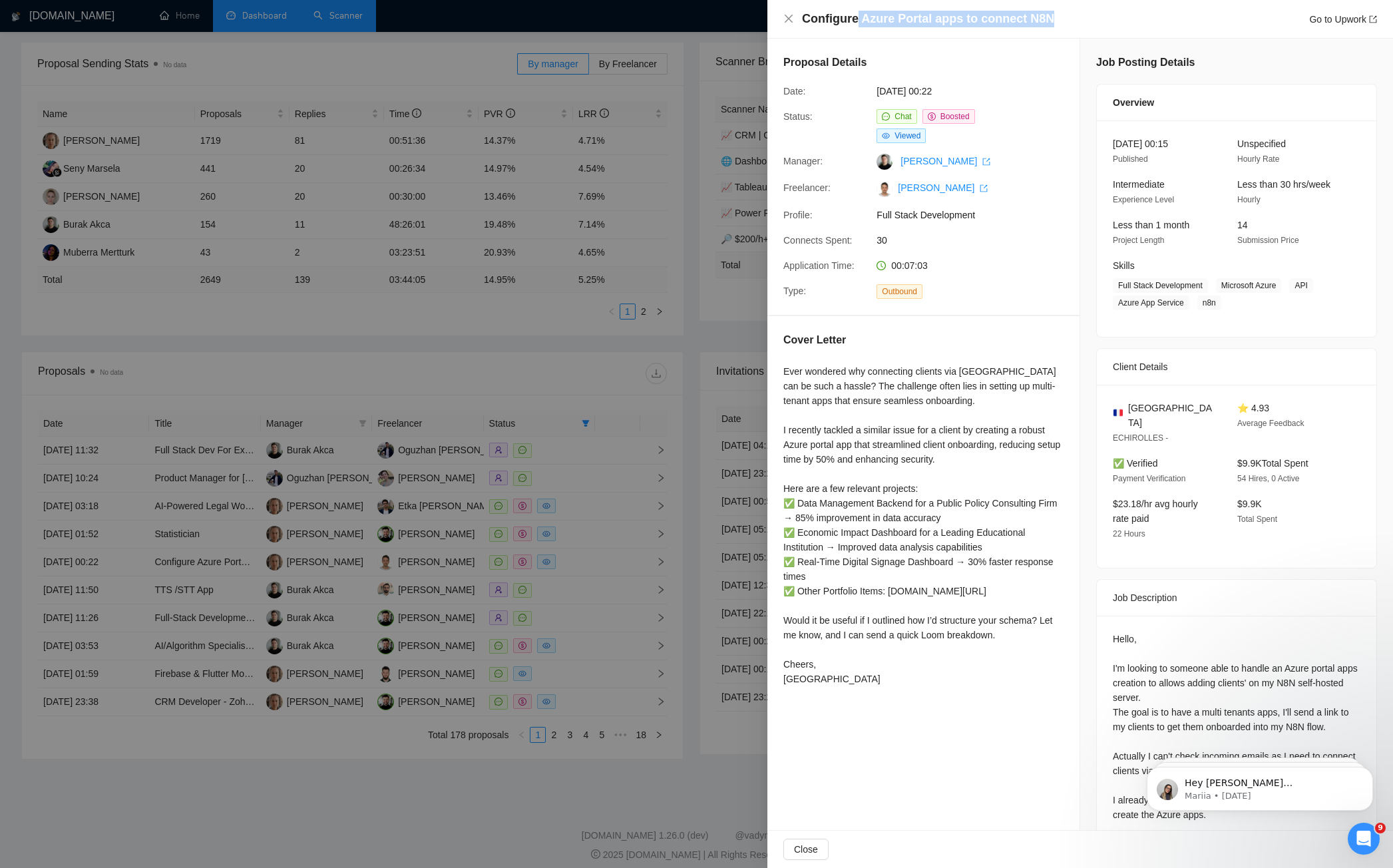
drag, startPoint x: 856, startPoint y: 21, endPoint x: 1065, endPoint y: 22, distance: 209.0
click at [1065, 22] on div "Configure Azure Portal apps to connect N8N Go to Upwork" at bounding box center [1089, 19] width 575 height 17
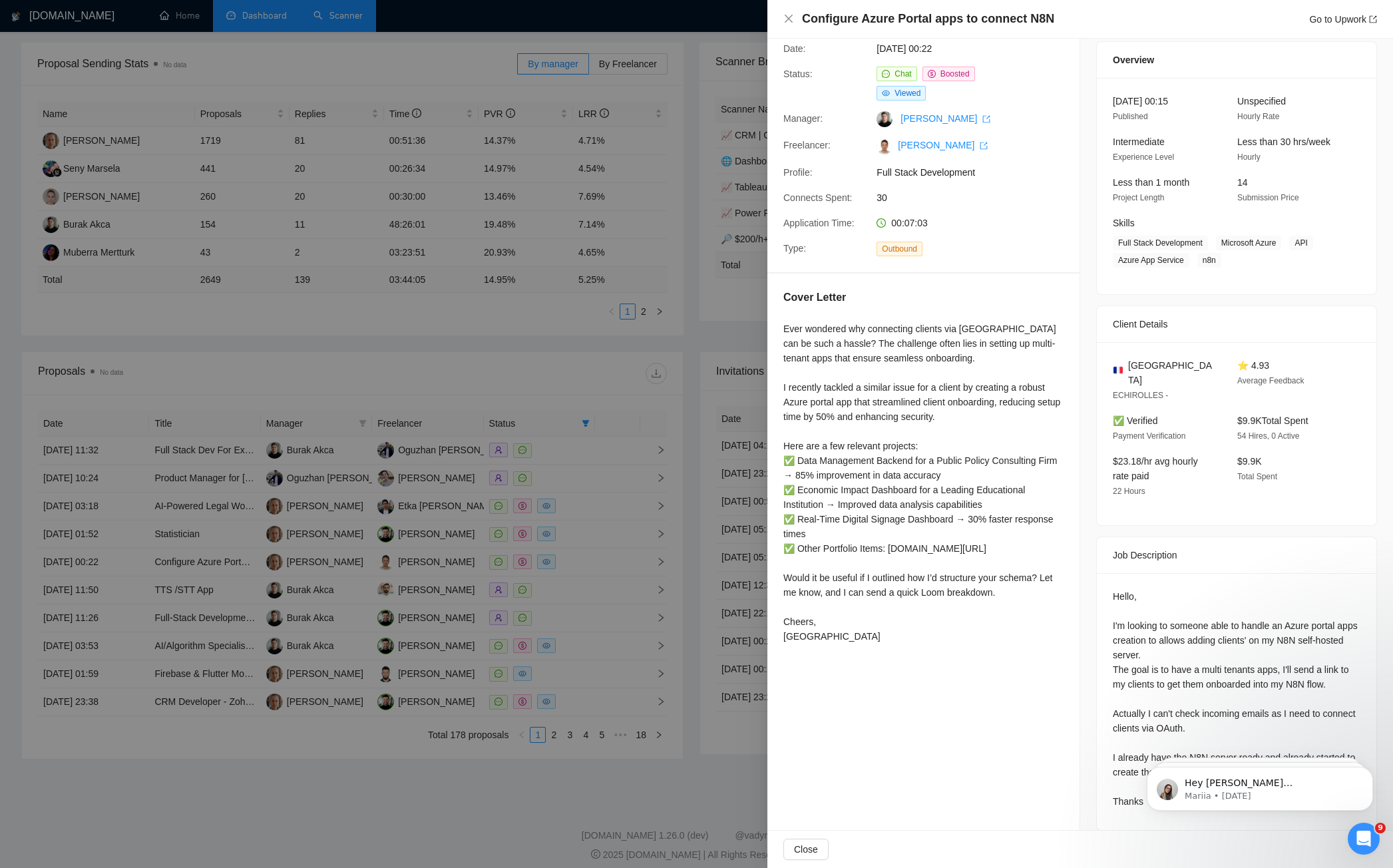
click at [356, 576] on div at bounding box center [696, 434] width 1393 height 868
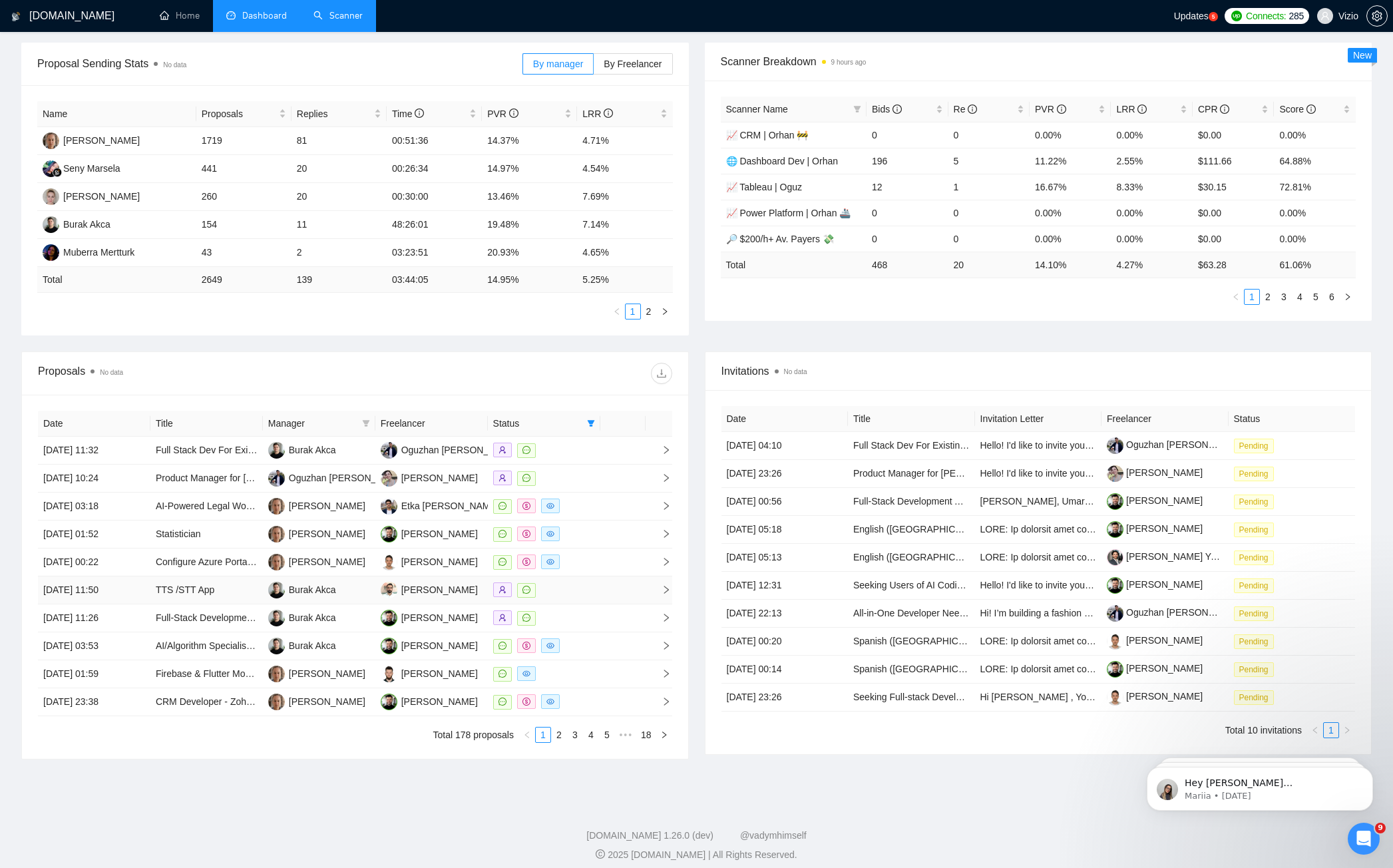
click at [561, 582] on div at bounding box center [544, 590] width 102 height 15
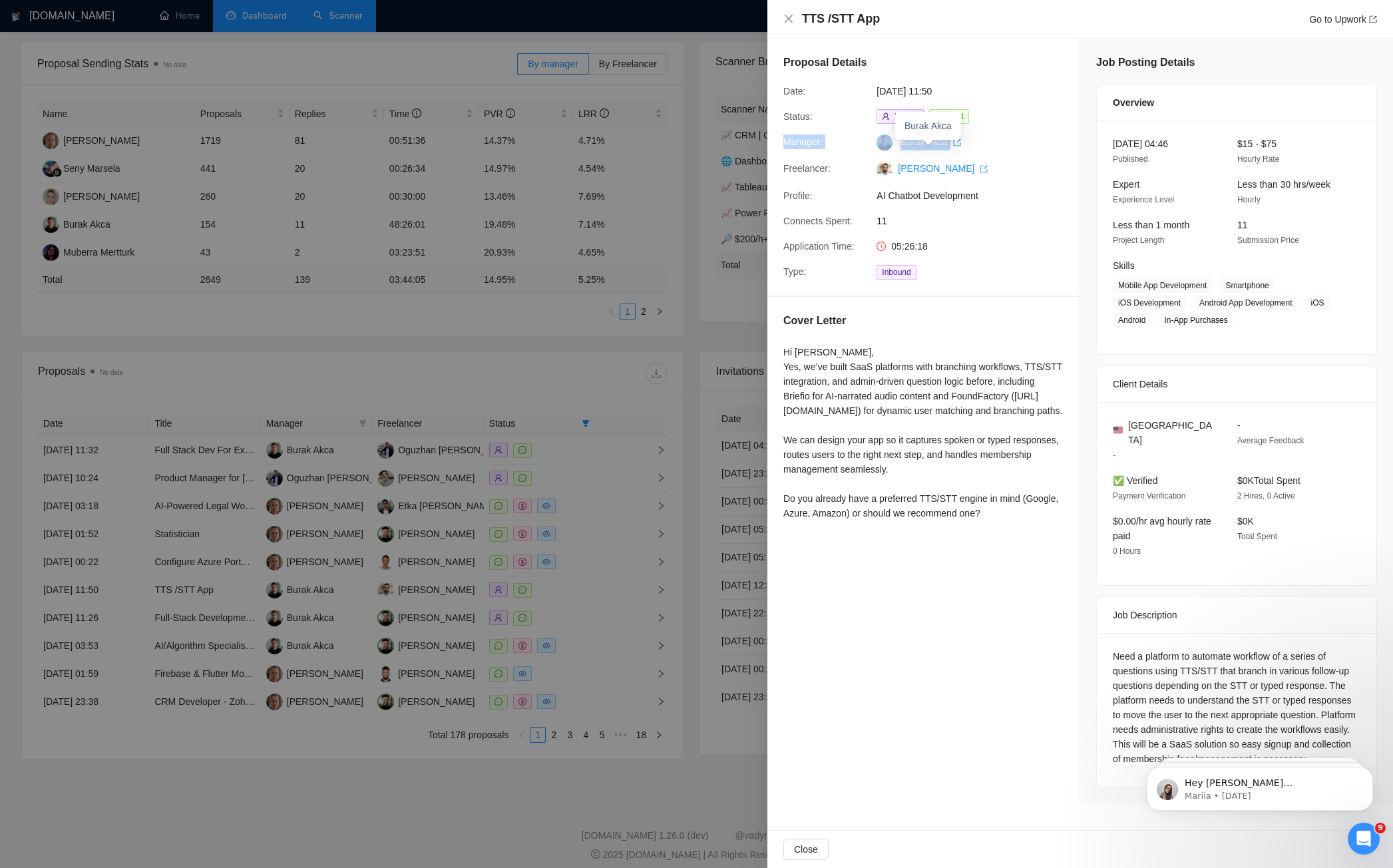
drag, startPoint x: 783, startPoint y: 141, endPoint x: 969, endPoint y: 142, distance: 186.0
click at [969, 142] on div "Manager: [PERSON_NAME]" at bounding box center [917, 142] width 280 height 16
click at [883, 365] on div "Hi [PERSON_NAME], Yes, we’ve built SaaS platforms with branching workflows, TTS…" at bounding box center [923, 432] width 280 height 176
drag, startPoint x: 846, startPoint y: 382, endPoint x: 819, endPoint y: 382, distance: 27.0
click at [846, 382] on div "Hi [PERSON_NAME], Yes, we’ve built SaaS platforms with branching workflows, TTS…" at bounding box center [923, 432] width 280 height 176
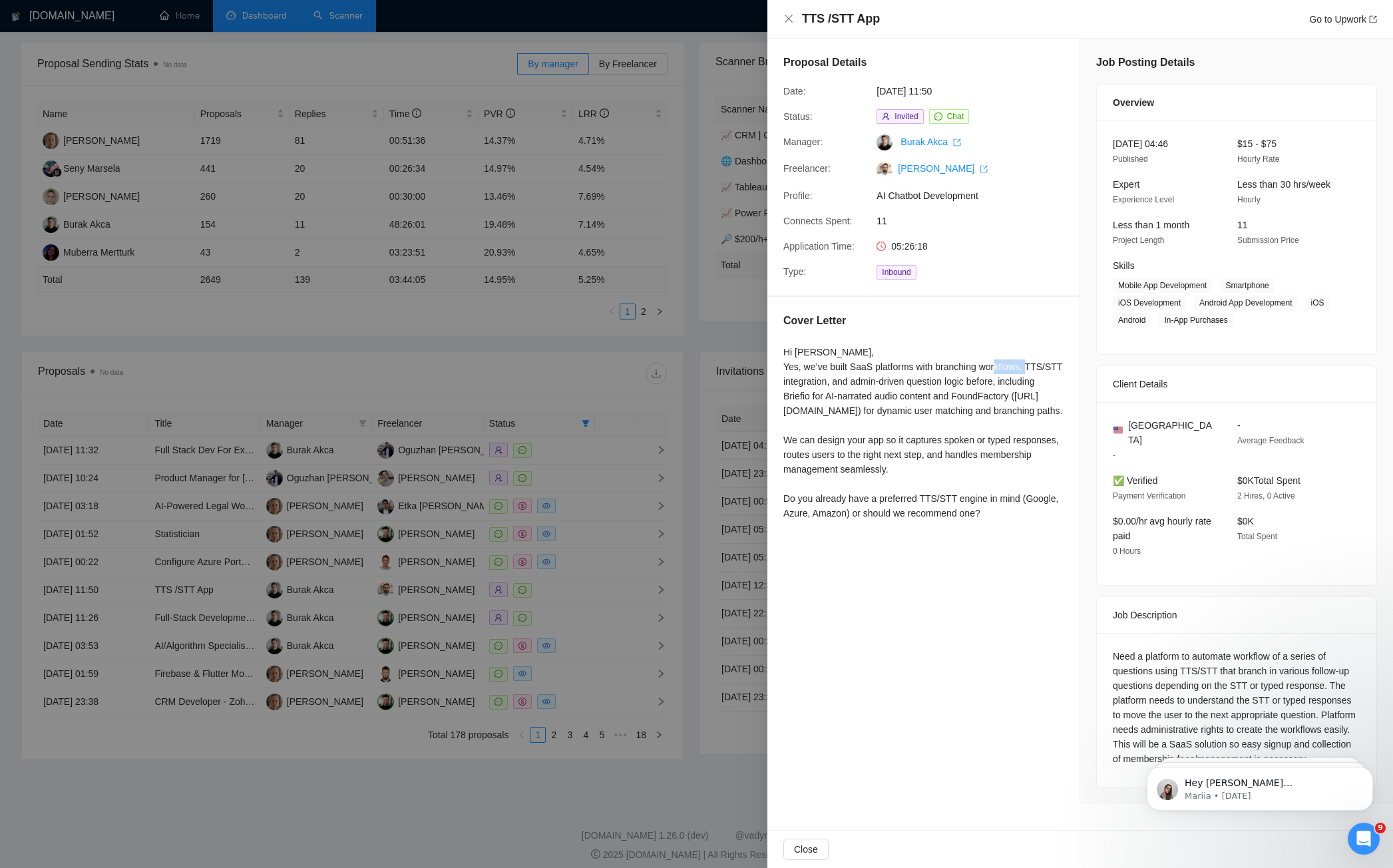
drag, startPoint x: 785, startPoint y: 378, endPoint x: 822, endPoint y: 377, distance: 37.0
click at [822, 377] on div "Hi [PERSON_NAME], Yes, we’ve built SaaS platforms with branching workflows, TTS…" at bounding box center [923, 432] width 280 height 176
click at [795, 379] on div "Hi [PERSON_NAME], Yes, we’ve built SaaS platforms with branching workflows, TTS…" at bounding box center [923, 432] width 280 height 176
click at [796, 379] on div "Hi [PERSON_NAME], Yes, we’ve built SaaS platforms with branching workflows, TTS…" at bounding box center [923, 432] width 280 height 176
click at [811, 380] on div "Hi [PERSON_NAME], Yes, we’ve built SaaS platforms with branching workflows, TTS…" at bounding box center [923, 432] width 280 height 176
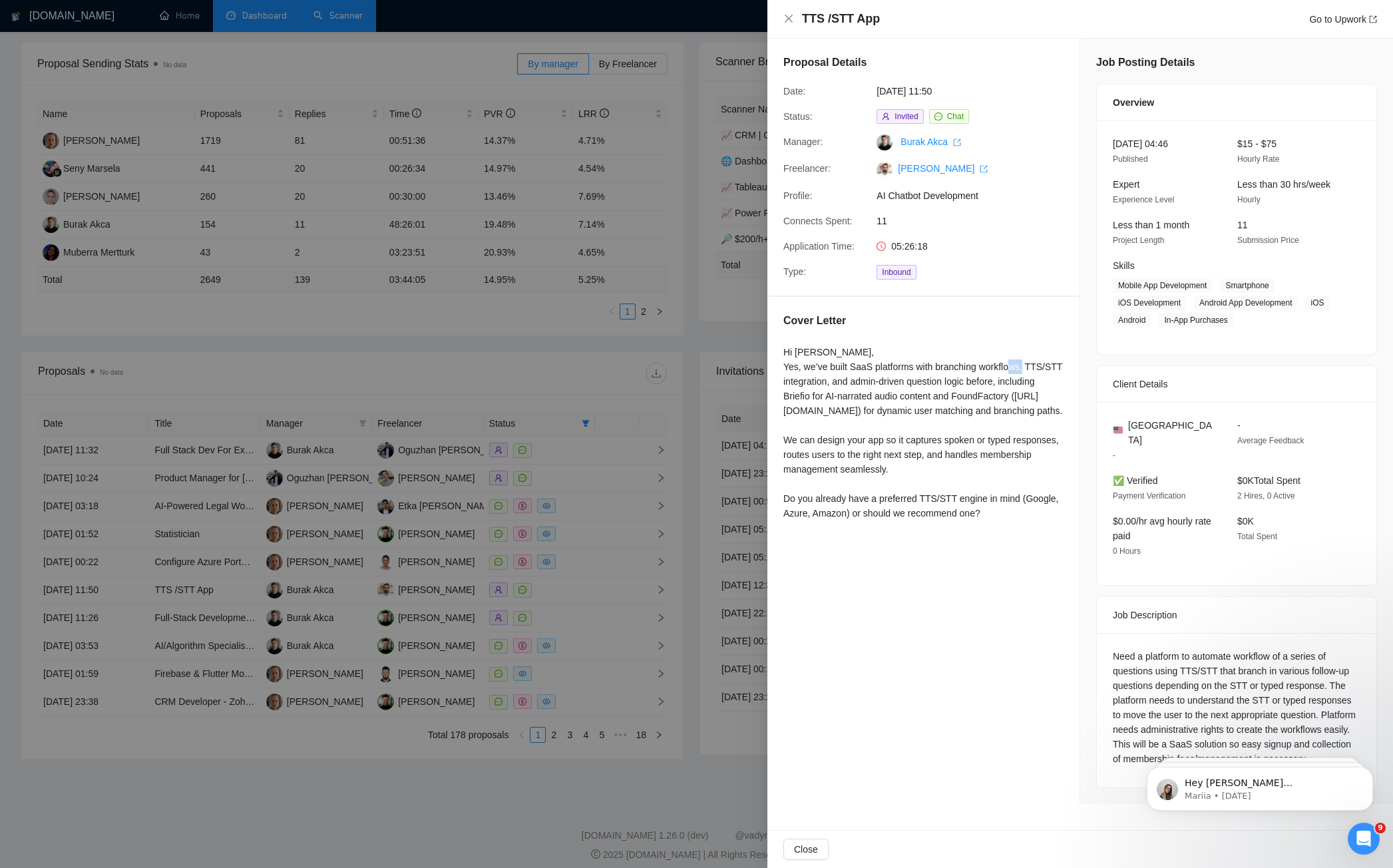
click at [811, 380] on div "Hi [PERSON_NAME], Yes, we’ve built SaaS platforms with branching workflows, TTS…" at bounding box center [923, 432] width 280 height 176
click at [803, 381] on div "Hi [PERSON_NAME], Yes, we’ve built SaaS platforms with branching workflows, TTS…" at bounding box center [923, 432] width 280 height 176
drag, startPoint x: 780, startPoint y: 382, endPoint x: 819, endPoint y: 377, distance: 39.3
click at [819, 377] on div "Cover Letter Hi [PERSON_NAME], Yes, we’ve built SaaS platforms with branching w…" at bounding box center [923, 419] width 312 height 245
click at [930, 409] on div "Hi [PERSON_NAME], Yes, we’ve built SaaS platforms with branching workflows, TTS…" at bounding box center [923, 432] width 280 height 176
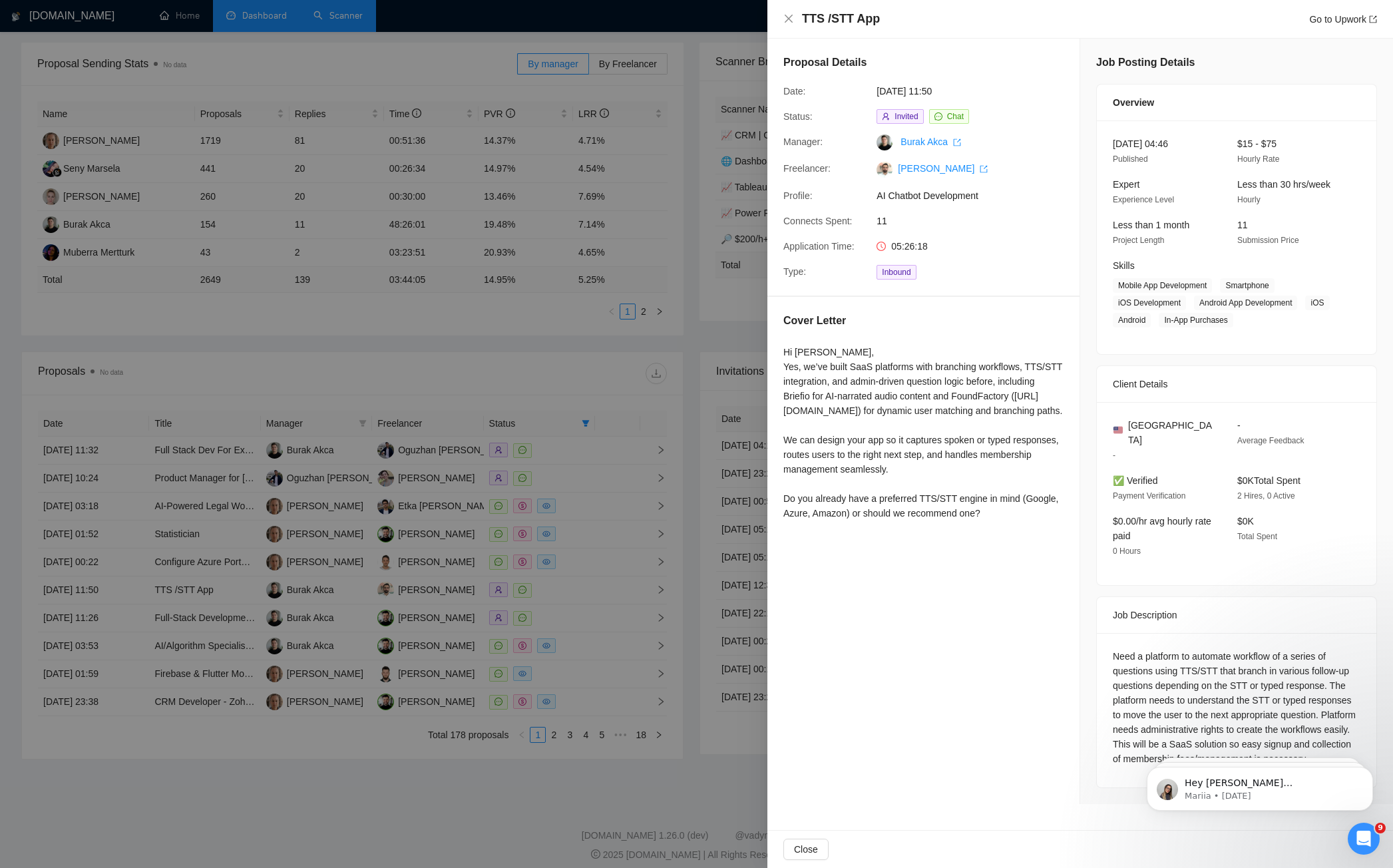
click at [1247, 672] on div "Need a platform to automate workflow of a series of questions using TTS/STT tha…" at bounding box center [1236, 708] width 247 height 117
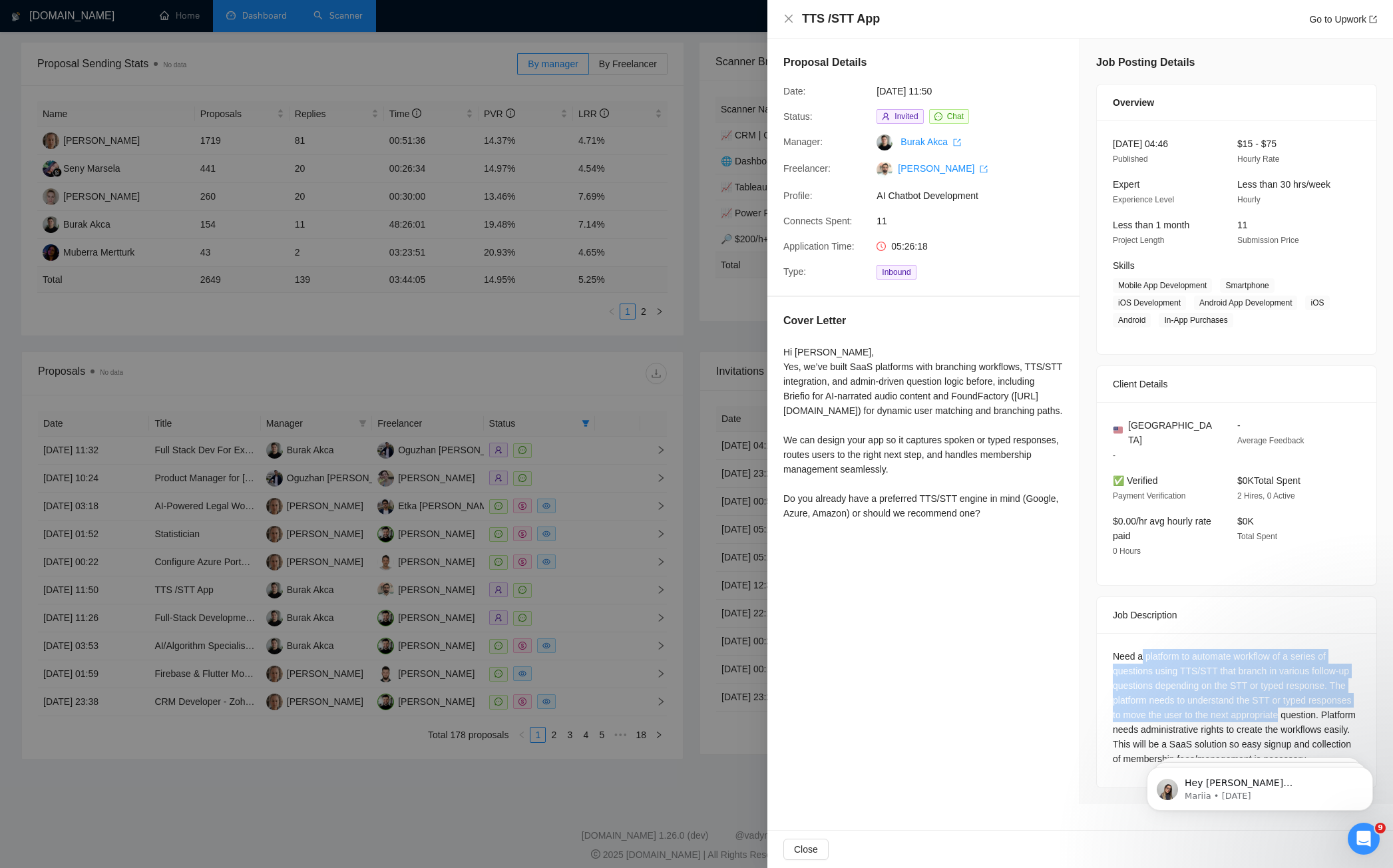
drag, startPoint x: 1142, startPoint y: 642, endPoint x: 1354, endPoint y: 701, distance: 220.1
click at [1354, 701] on div "Need a platform to automate workflow of a series of questions using TTS/STT tha…" at bounding box center [1236, 708] width 247 height 117
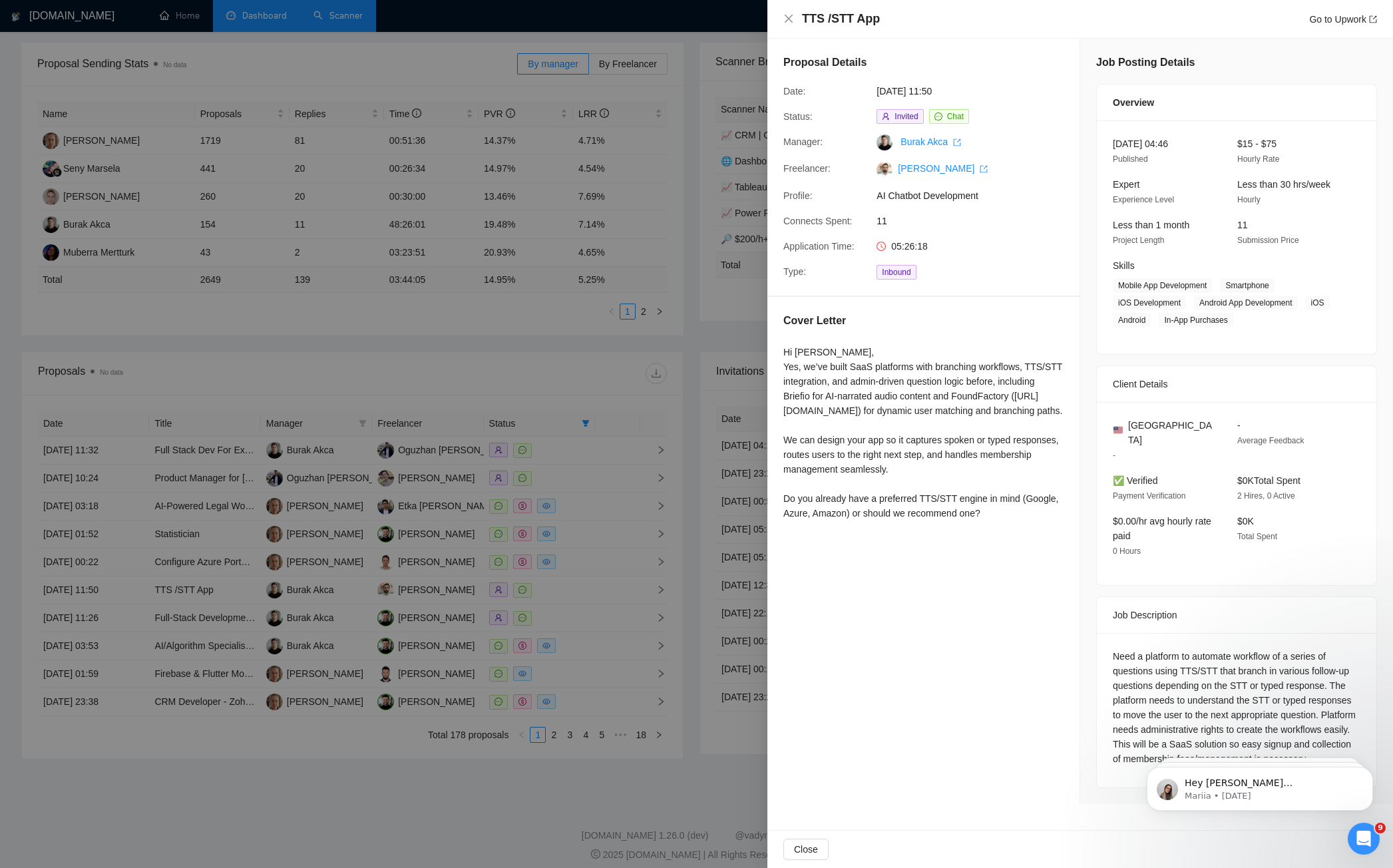
click at [1297, 722] on div "Need a platform to automate workflow of a series of questions using TTS/STT tha…" at bounding box center [1236, 708] width 247 height 117
drag, startPoint x: 2280, startPoint y: 1452, endPoint x: 1166, endPoint y: 755, distance: 1314.1
click at [1150, 752] on body "Hey [PERSON_NAME][EMAIL_ADDRESS], Looks like your Upwork agency VIZIO AI ran ou…" at bounding box center [1259, 785] width 255 height 82
click at [1156, 755] on body "Hey [PERSON_NAME][EMAIL_ADDRESS], Looks like your Upwork agency VIZIO AI ran ou…" at bounding box center [1259, 785] width 255 height 82
click at [1159, 718] on div "Need a platform to automate workflow of a series of questions using TTS/STT tha…" at bounding box center [1236, 708] width 247 height 117
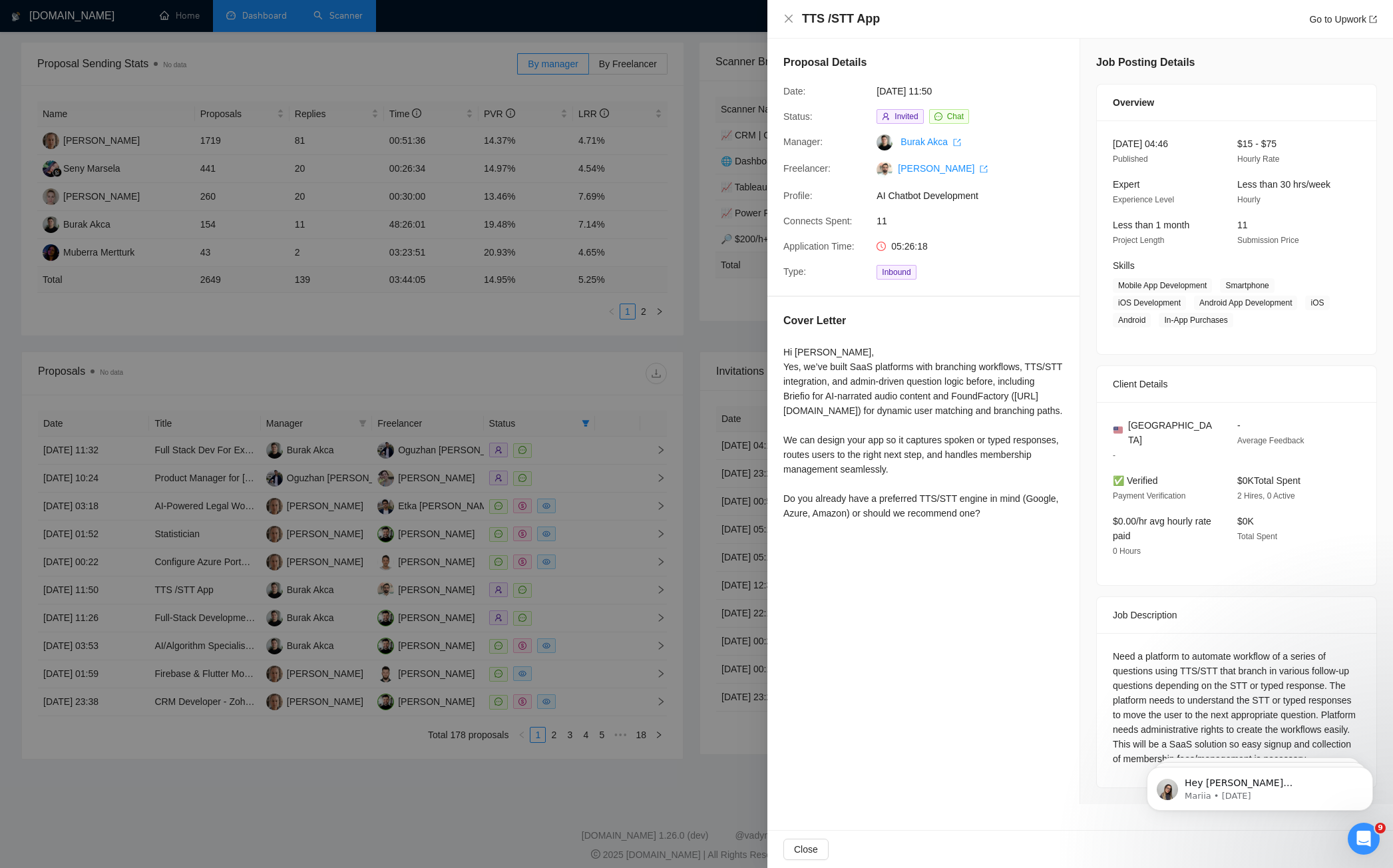
click at [1153, 692] on div "Need a platform to automate workflow of a series of questions using TTS/STT tha…" at bounding box center [1236, 708] width 247 height 117
drag, startPoint x: 1163, startPoint y: 671, endPoint x: 1191, endPoint y: 691, distance: 34.4
click at [1191, 691] on div "Need a platform to automate workflow of a series of questions using TTS/STT tha…" at bounding box center [1236, 708] width 247 height 117
click at [1132, 649] on div "Need a platform to automate workflow of a series of questions using TTS/STT tha…" at bounding box center [1236, 708] width 247 height 117
click at [596, 329] on div at bounding box center [696, 434] width 1393 height 868
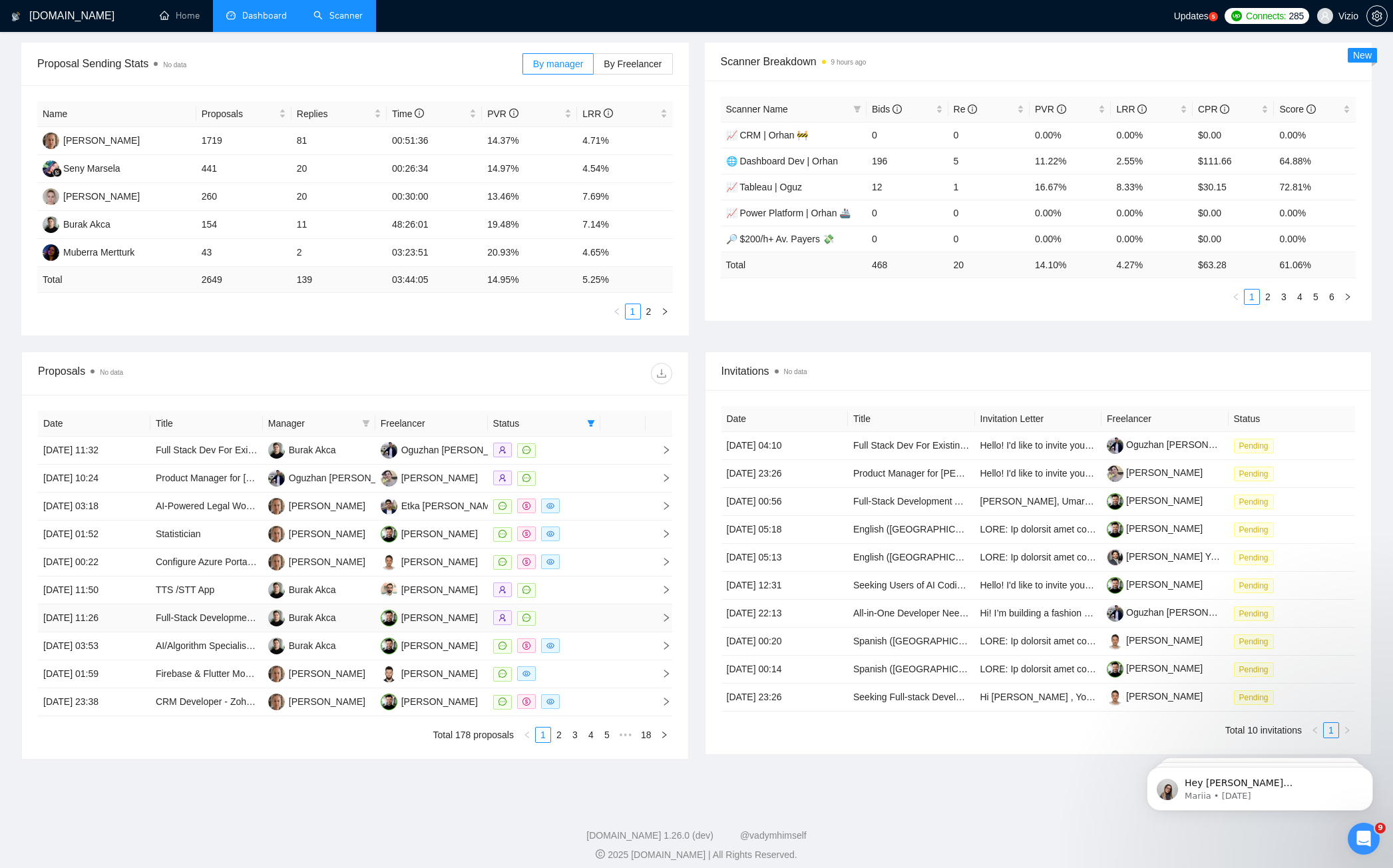
click at [584, 611] on div at bounding box center [544, 618] width 102 height 15
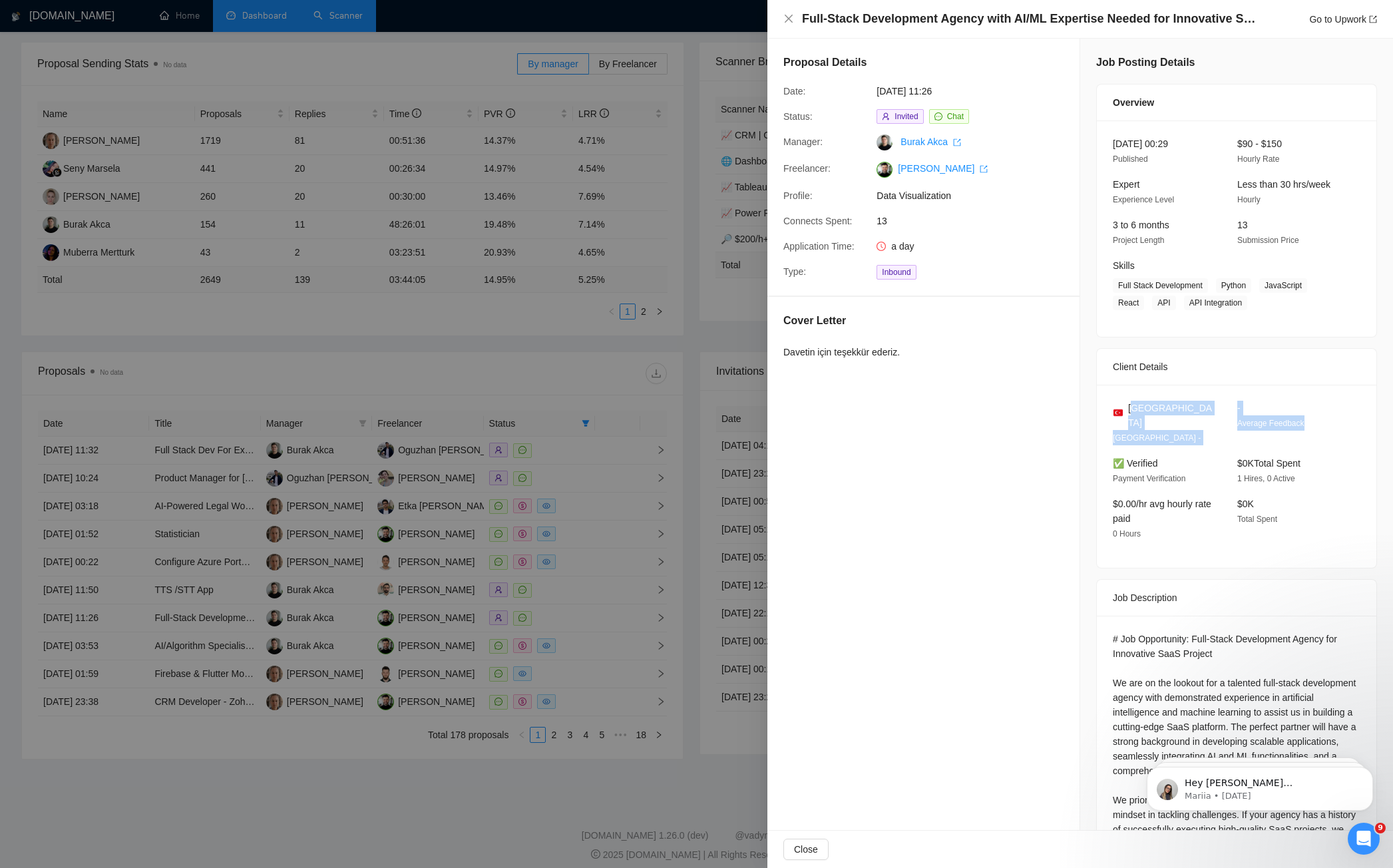
drag, startPoint x: 1129, startPoint y: 407, endPoint x: 1183, endPoint y: 436, distance: 61.3
click at [1183, 436] on div "Turkey [GEOGRAPHIC_DATA] - - Average Feedback ✅ Verified Payment Verification $…" at bounding box center [1236, 476] width 280 height 183
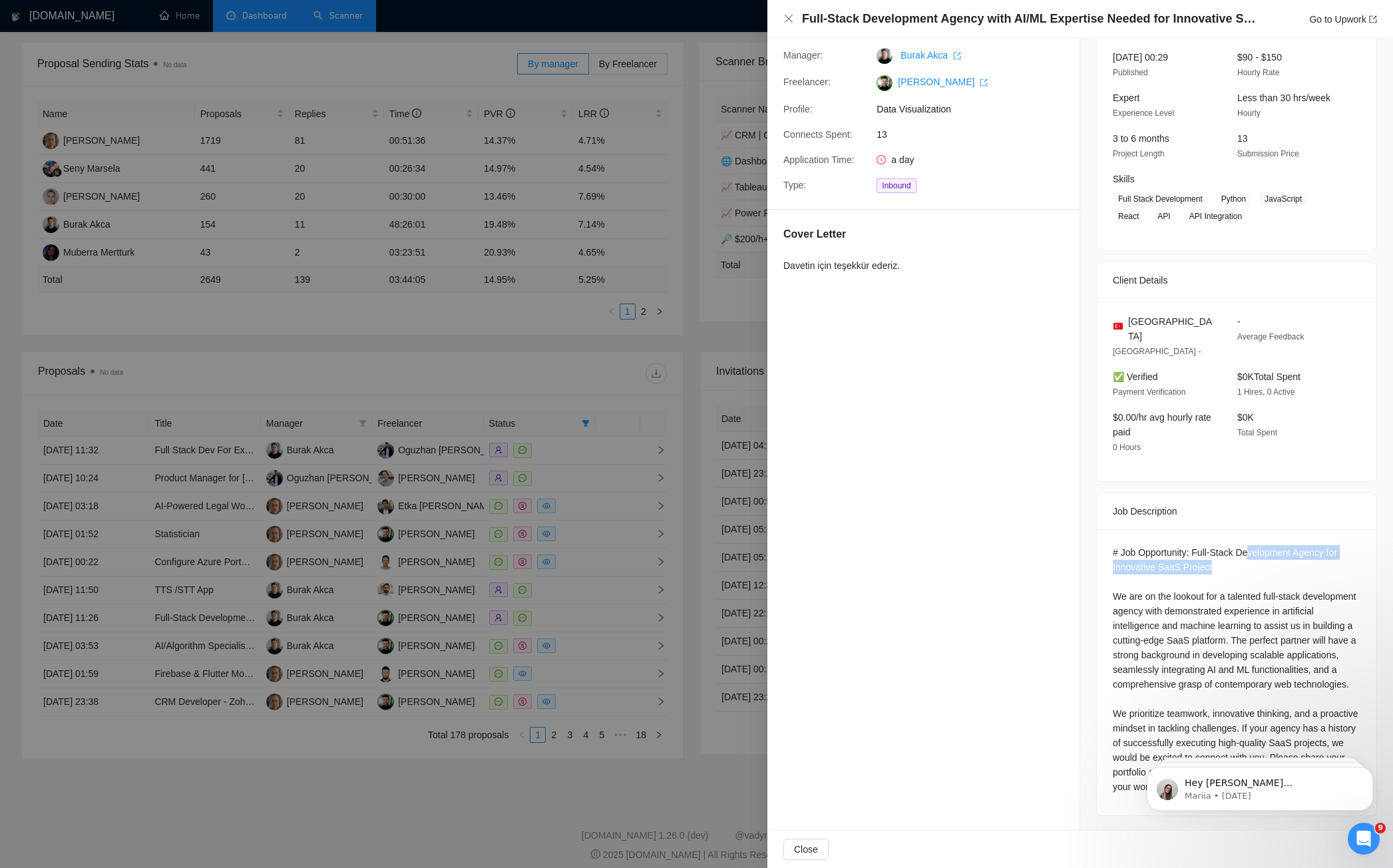
drag, startPoint x: 1248, startPoint y: 537, endPoint x: 1281, endPoint y: 551, distance: 35.8
click at [1281, 551] on div "# Job Opportunity: Full-Stack Development Agency for Innovative SaaS Project We…" at bounding box center [1236, 669] width 247 height 249
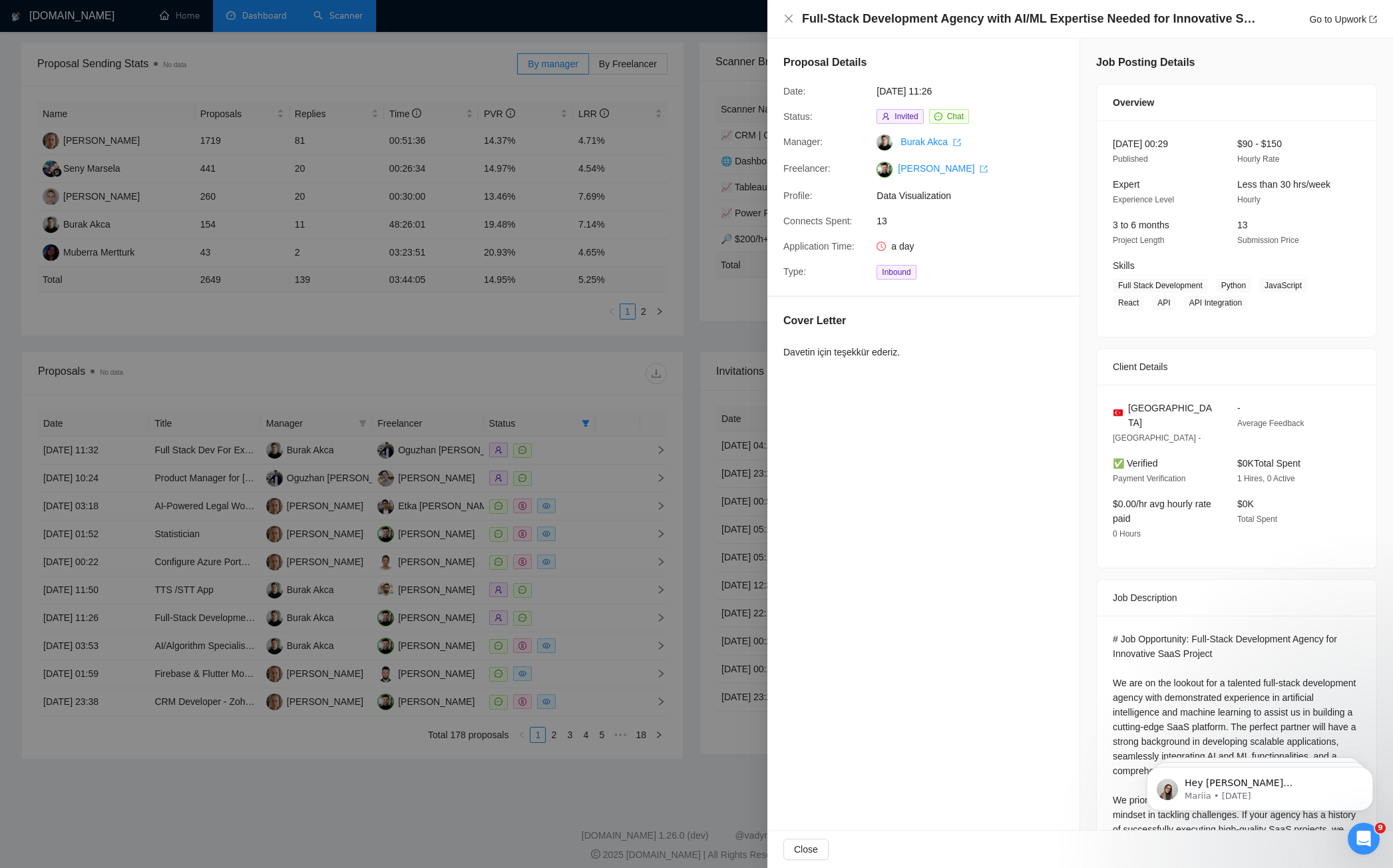
click at [863, 352] on div "Davetin için teşekkür ederiz." at bounding box center [841, 352] width 116 height 15
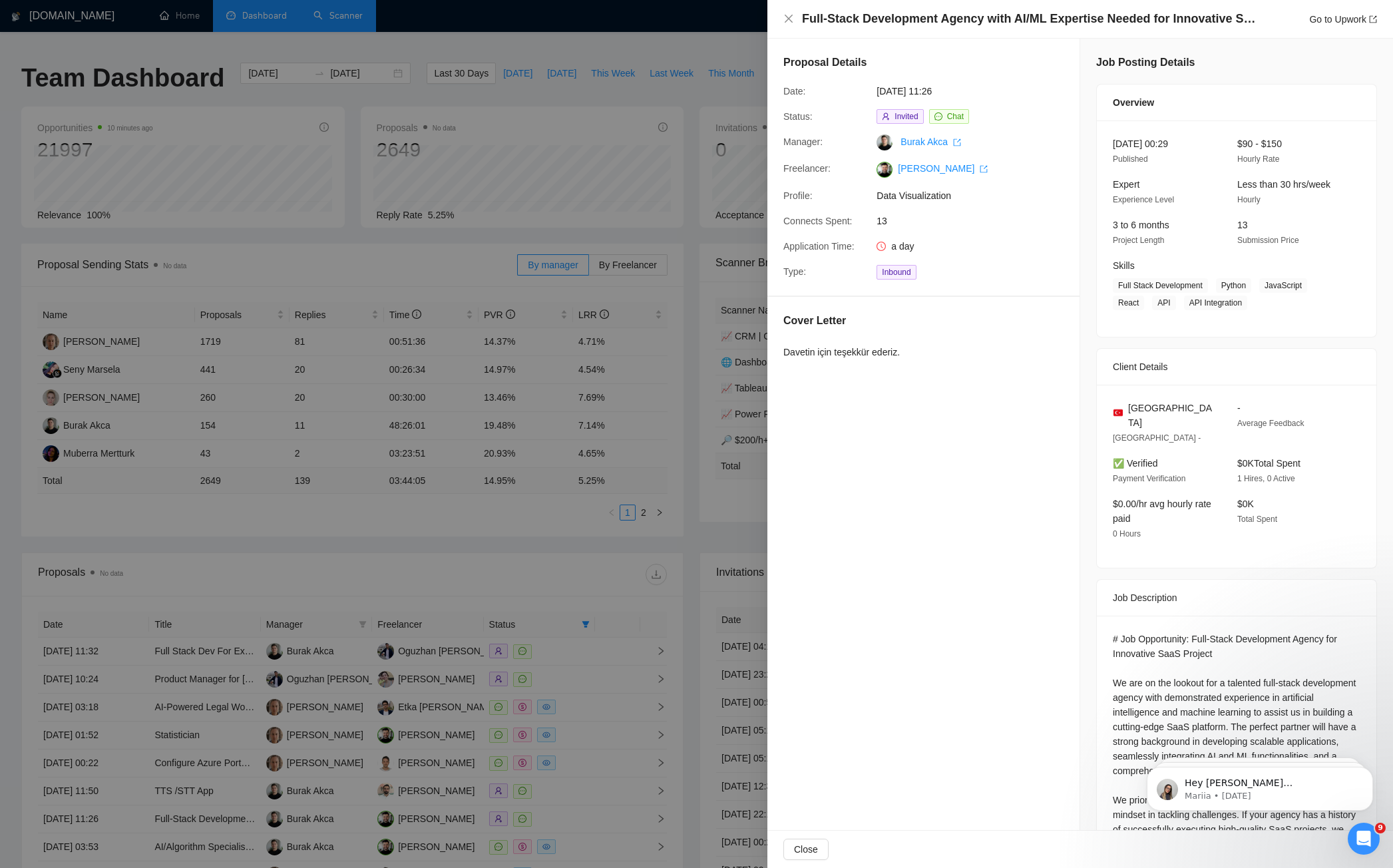
click at [956, 25] on h4 "Full-Stack Development Agency with AI/ML Expertise Needed for Innovative SaaS P…" at bounding box center [1031, 19] width 459 height 17
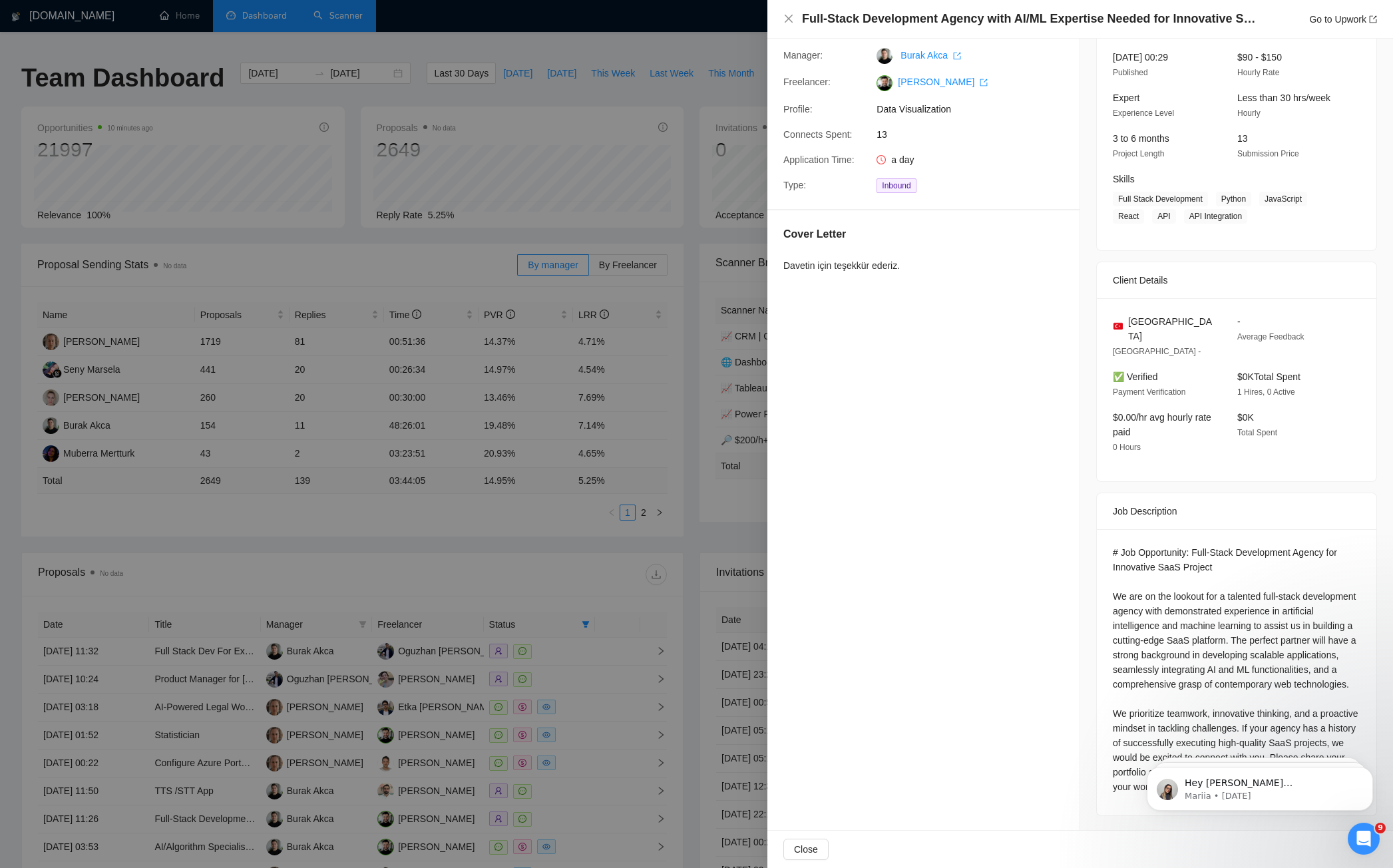
click at [542, 476] on div at bounding box center [696, 434] width 1393 height 868
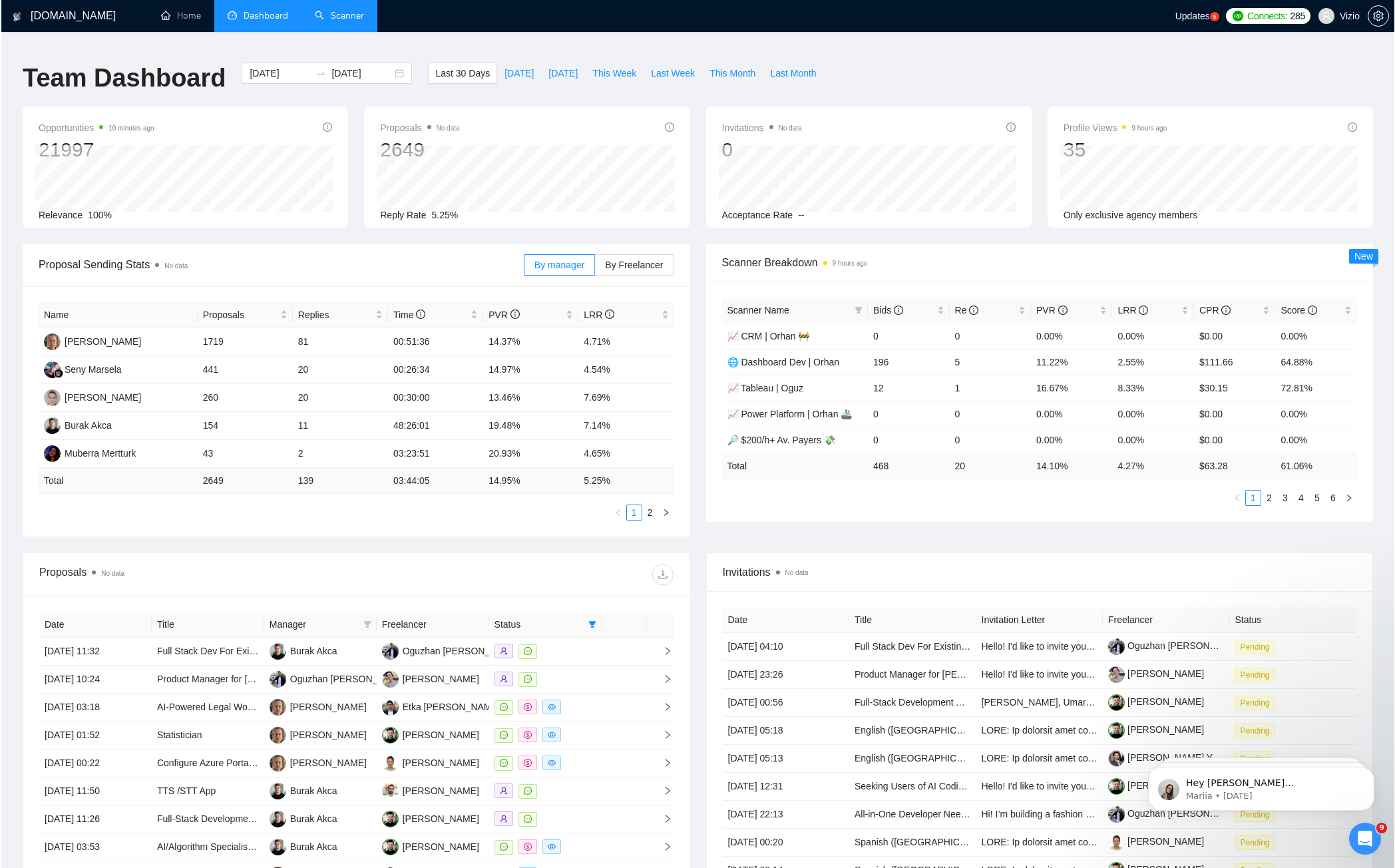
scroll to position [201, 0]
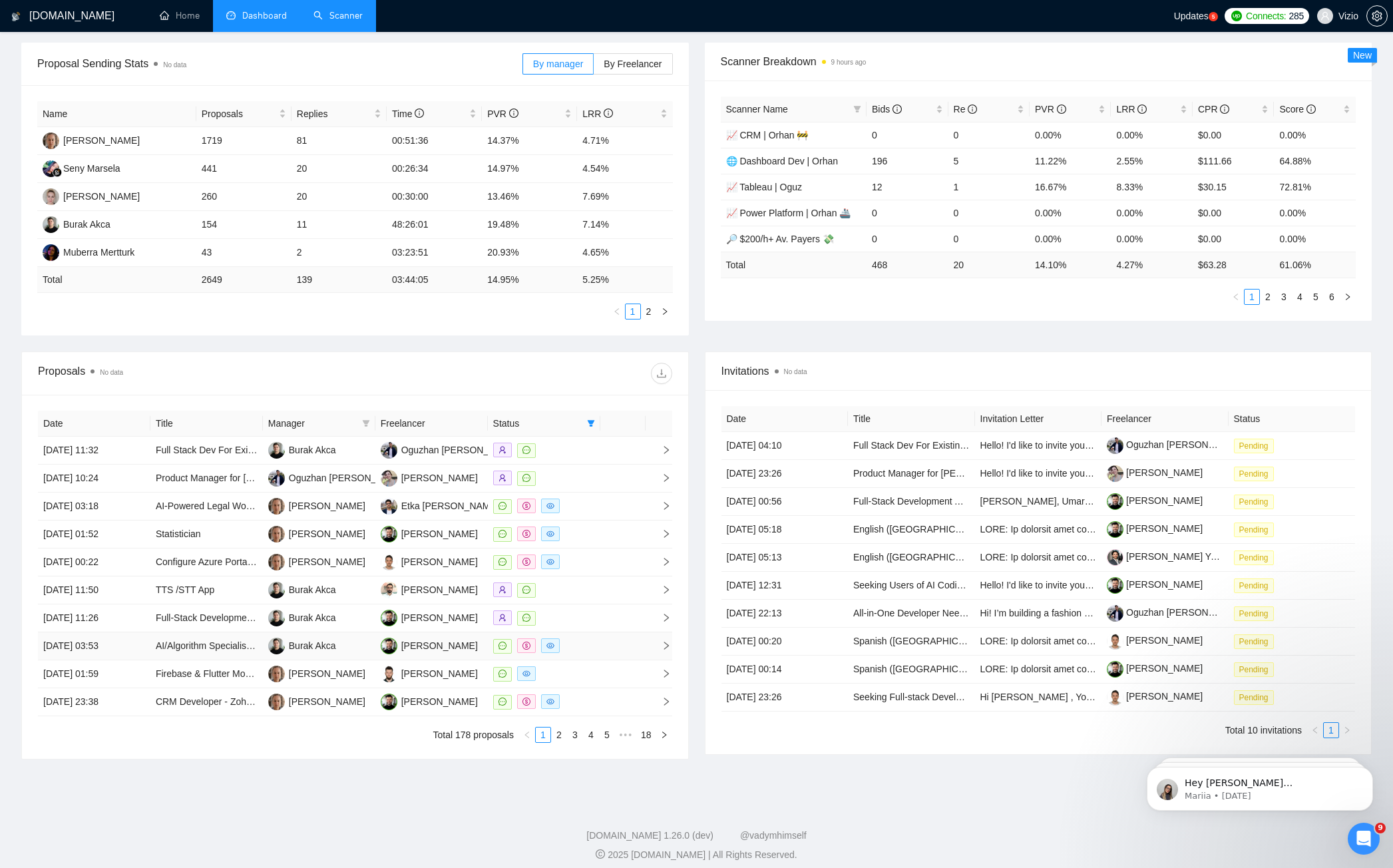
click at [594, 638] on div at bounding box center [544, 646] width 102 height 15
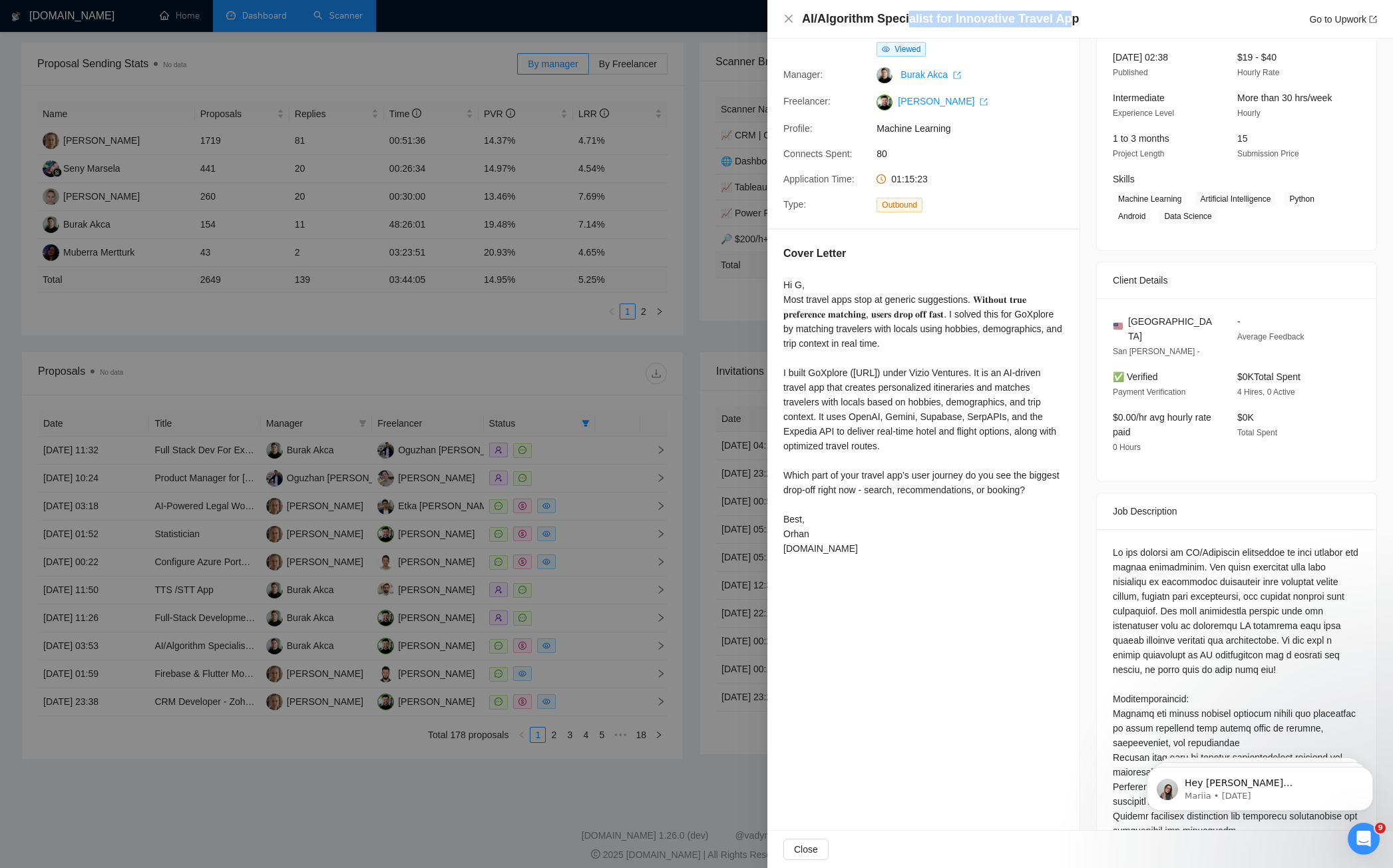
drag, startPoint x: 970, startPoint y: 17, endPoint x: 1066, endPoint y: 21, distance: 96.1
click at [1064, 21] on h4 "AI/Algorithm Specialist for Innovative Travel App" at bounding box center [940, 19] width 277 height 17
drag, startPoint x: 1066, startPoint y: 21, endPoint x: 1101, endPoint y: 16, distance: 35.4
click at [1083, 19] on div "AI/Algorithm Specialist for Innovative Travel App Go to Upwork" at bounding box center [1089, 19] width 575 height 17
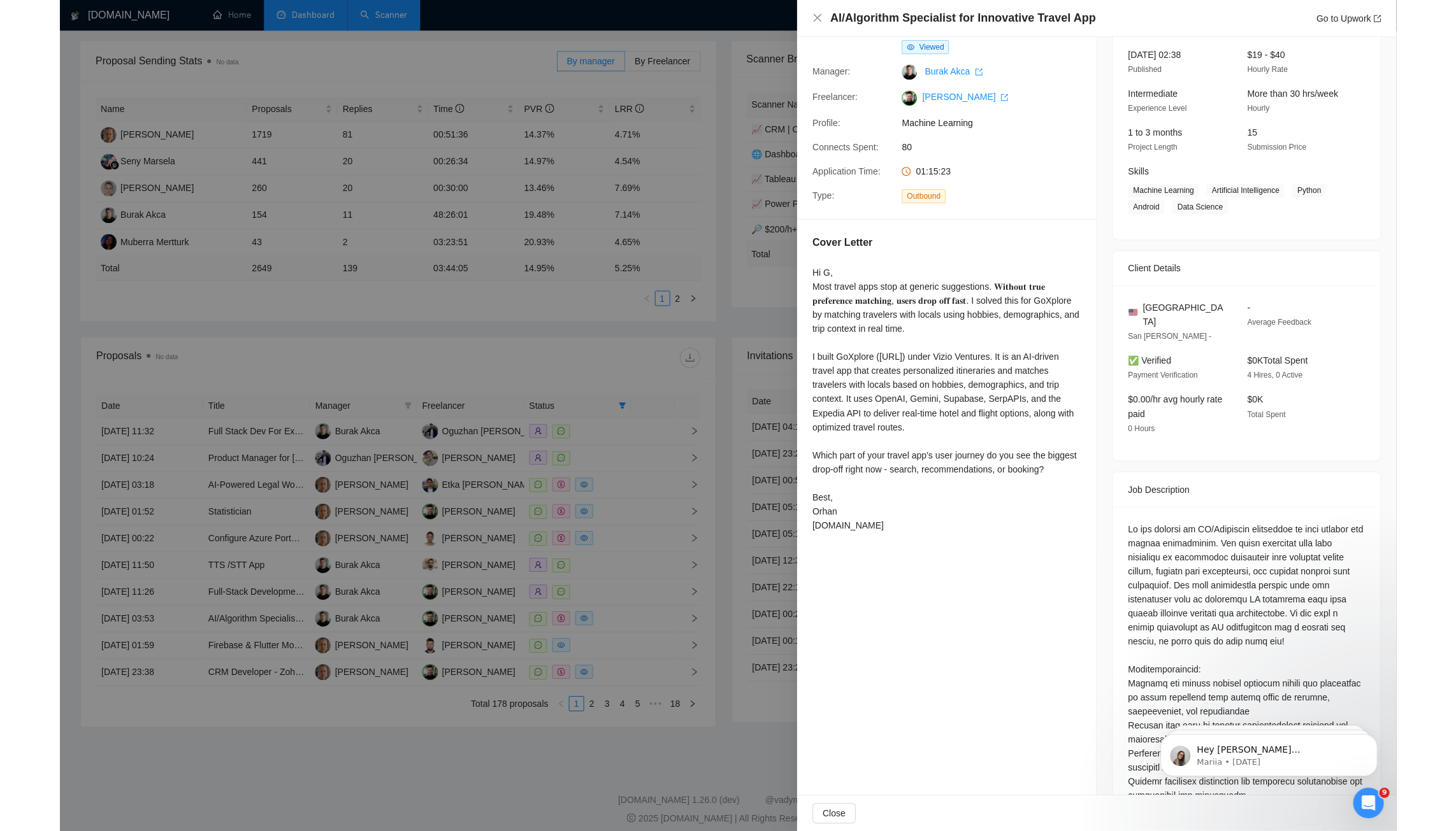
scroll to position [192, 0]
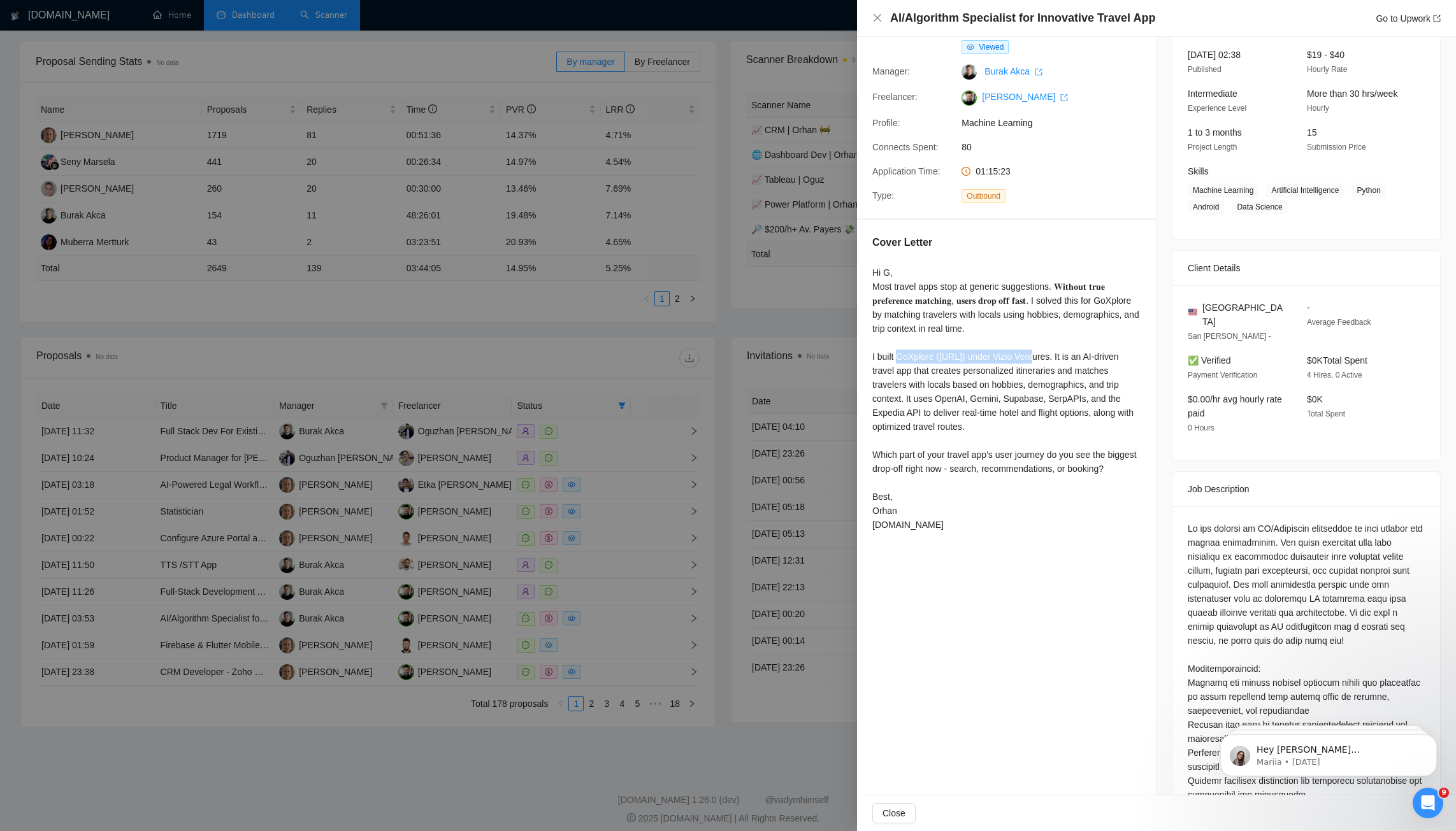
drag, startPoint x: 899, startPoint y: 356, endPoint x: 1029, endPoint y: 355, distance: 130.0
click at [1029, 355] on div "Hi G, Most travel apps stop at generic suggestions. 𝐖𝐢𝐭𝐡𝐨𝐮𝐭 𝐭𝐫𝐮𝐞 𝐩𝐫𝐞𝐟𝐞𝐫𝐞𝐧𝐜𝐞 𝐦𝐚𝐭…" at bounding box center [1006, 399] width 268 height 266
click at [1026, 421] on div "Hi G, Most travel apps stop at generic suggestions. 𝐖𝐢𝐭𝐡𝐨𝐮𝐭 𝐭𝐫𝐮𝐞 𝐩𝐫𝐞𝐟𝐞𝐫𝐞𝐧𝐜𝐞 𝐦𝐚𝐭…" at bounding box center [1006, 399] width 268 height 266
click at [755, 334] on div at bounding box center [728, 416] width 1456 height 831
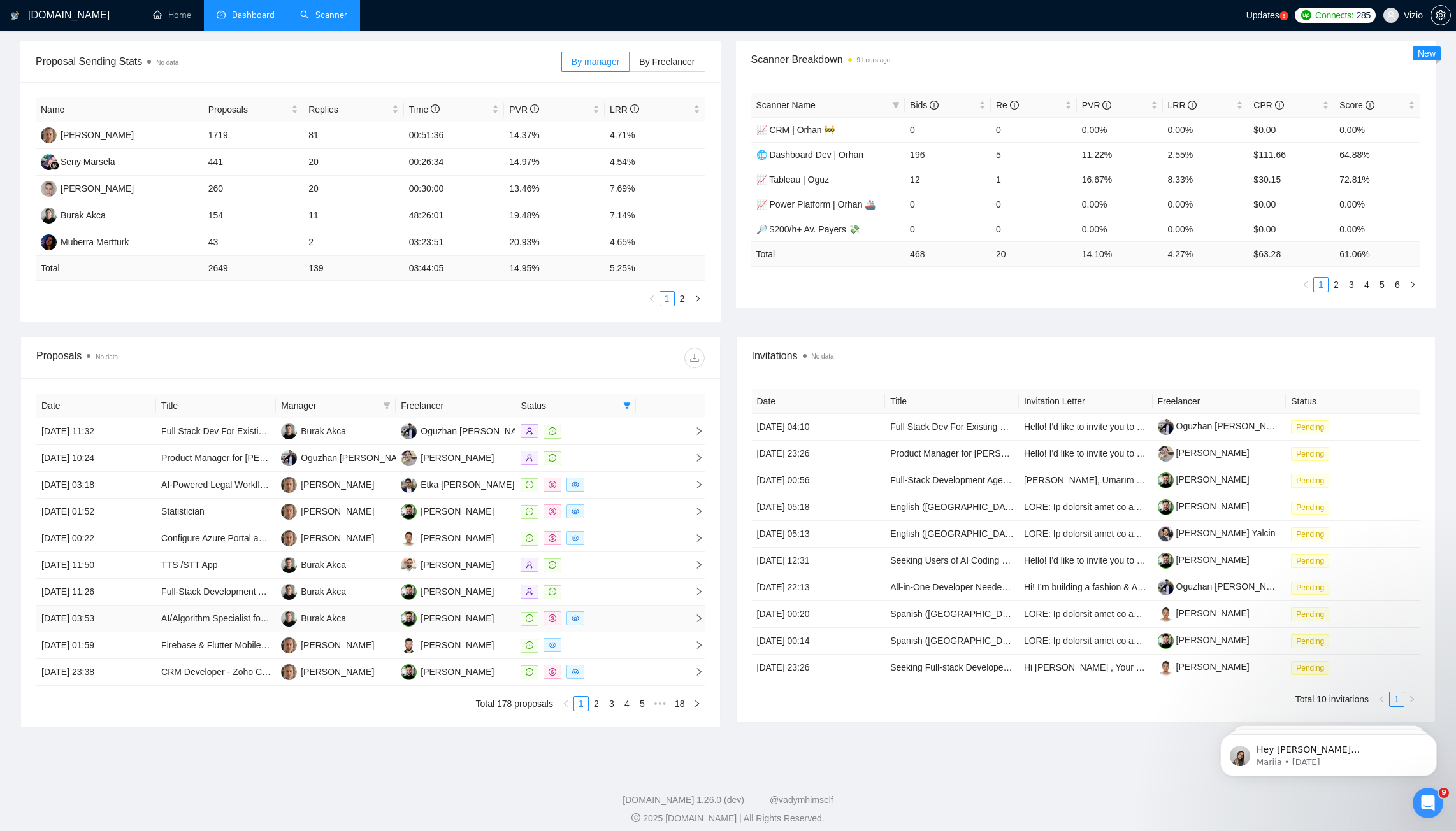
click at [632, 616] on td at bounding box center [575, 619] width 120 height 27
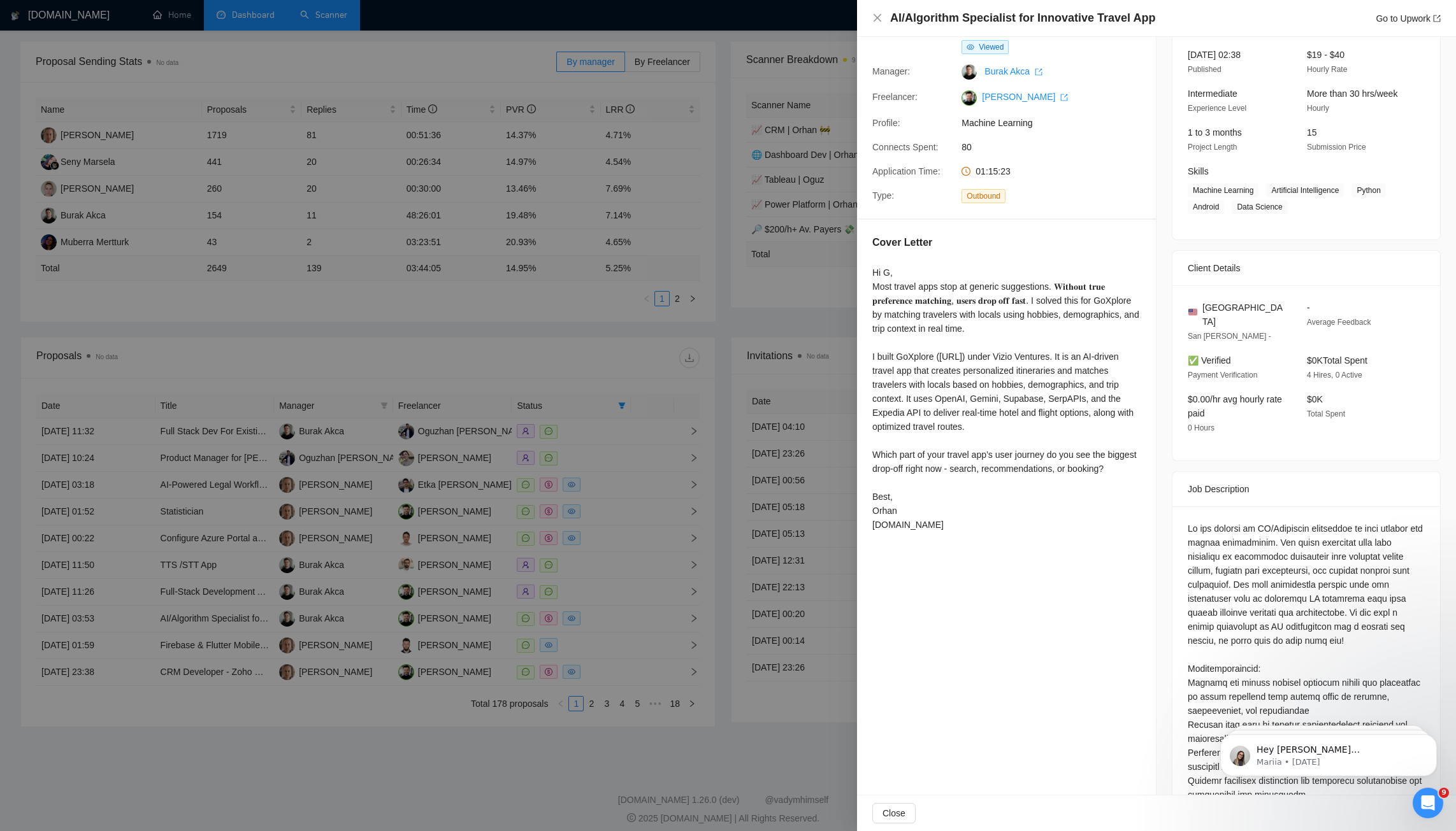
click at [586, 509] on div at bounding box center [728, 416] width 1456 height 831
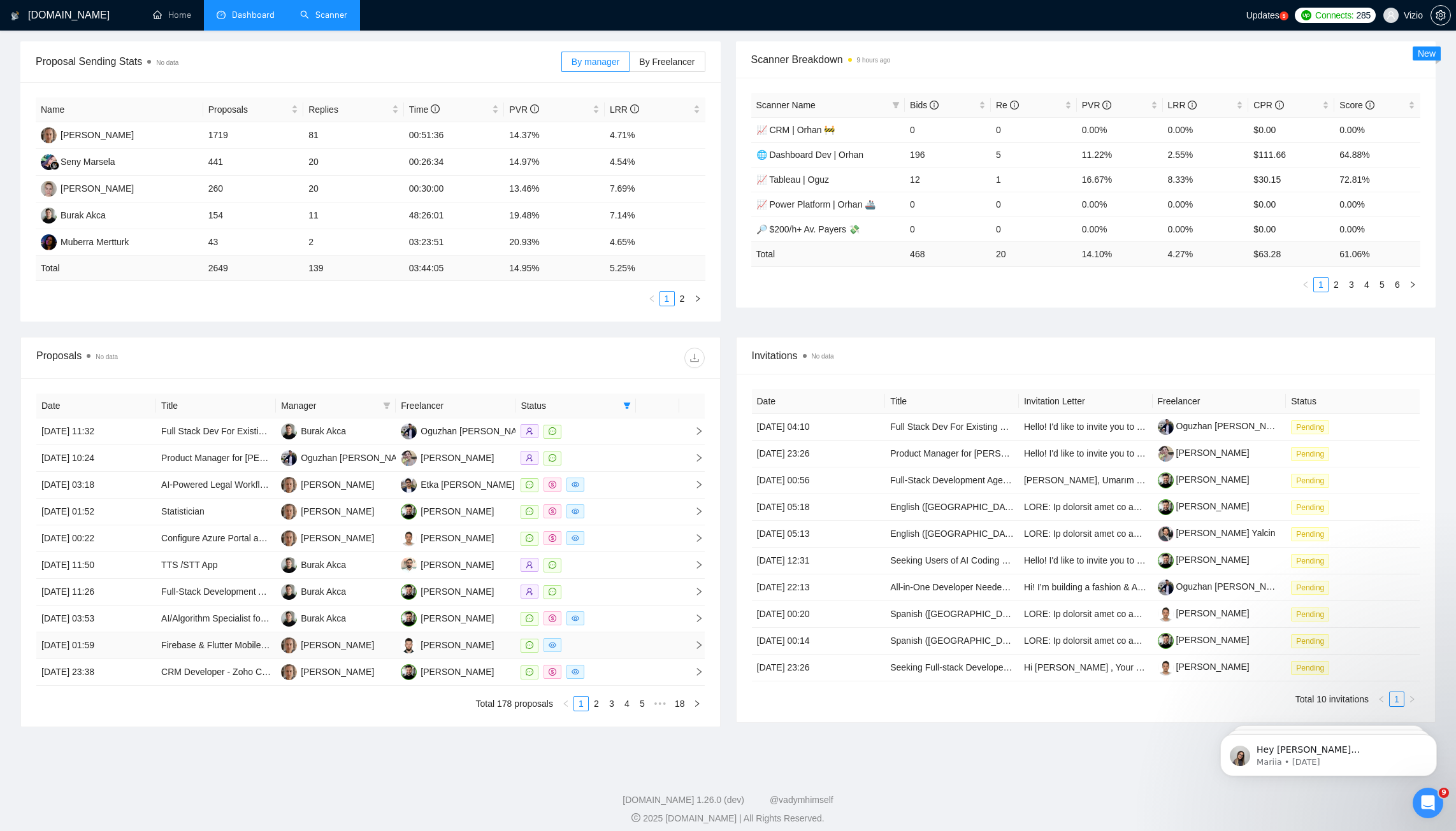
click at [616, 638] on div at bounding box center [575, 646] width 109 height 15
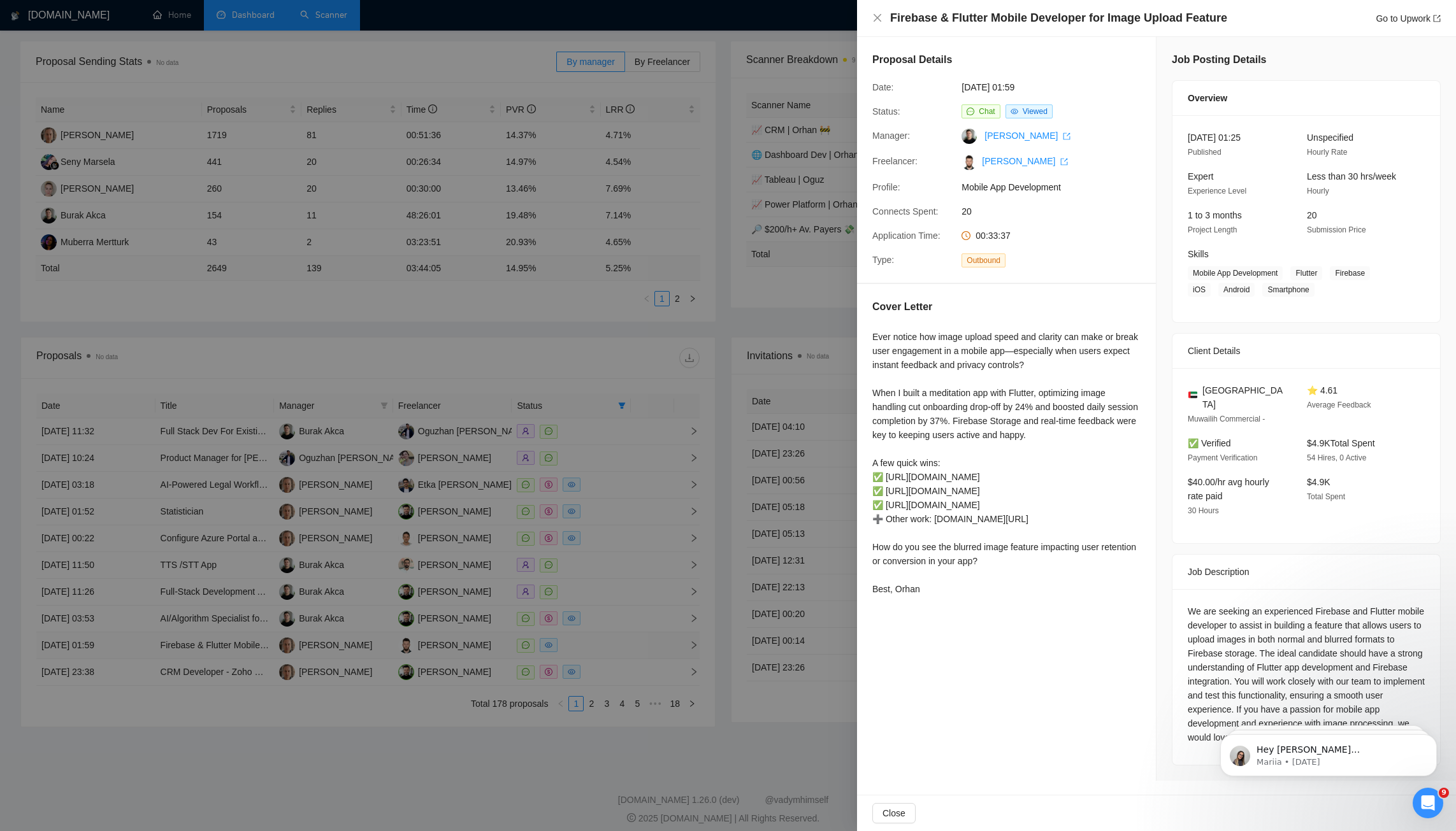
scroll to position [0, 0]
click at [1067, 15] on h4 "Firebase & Flutter Mobile Developer for Image Upload Feature" at bounding box center [1059, 18] width 337 height 16
drag, startPoint x: 966, startPoint y: 18, endPoint x: 1240, endPoint y: 10, distance: 274.1
click at [1240, 10] on div "Firebase & Flutter Mobile Developer for Image Upload Feature Go to Upwork" at bounding box center [1166, 18] width 551 height 16
click at [641, 570] on div at bounding box center [728, 416] width 1456 height 831
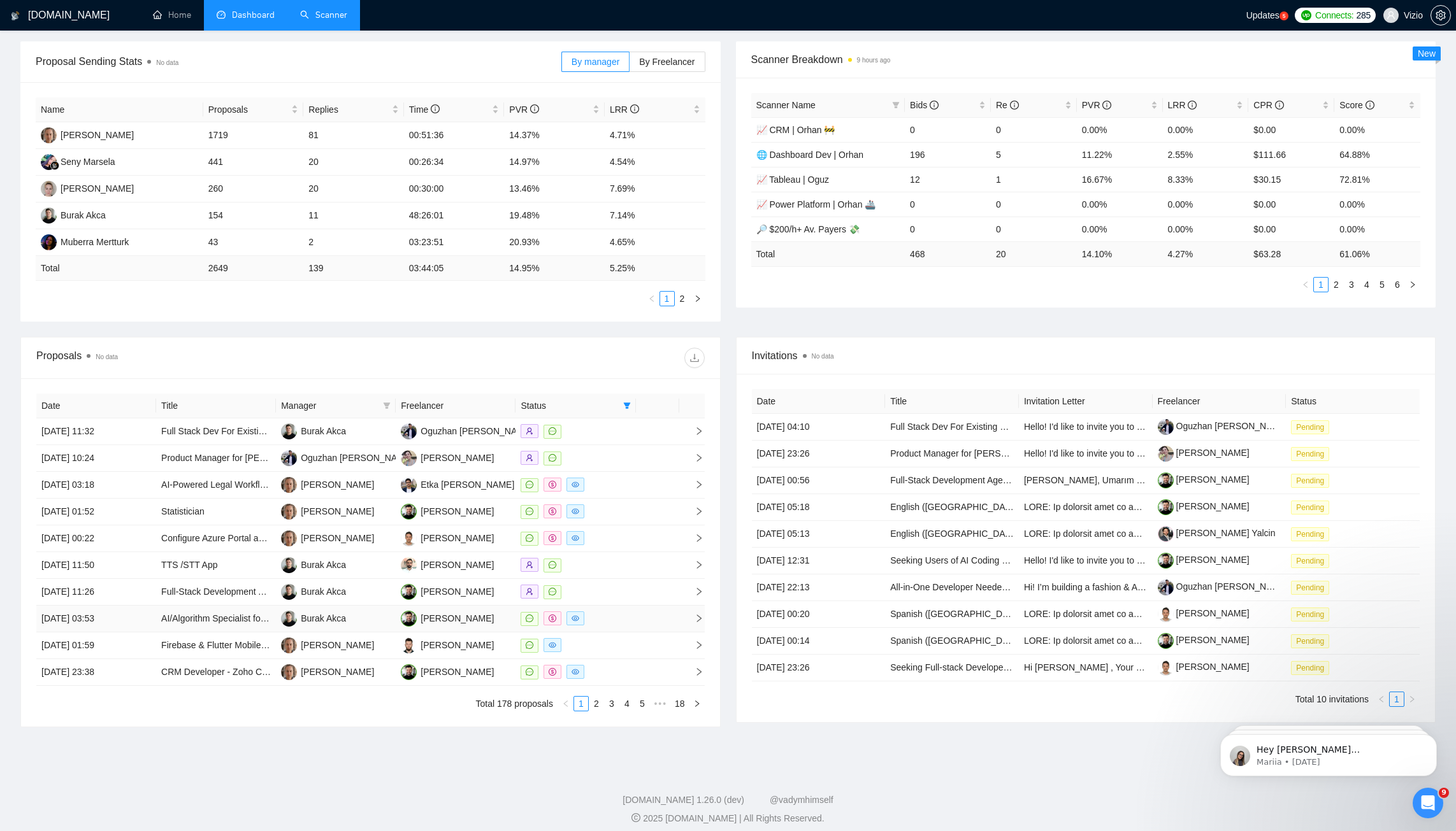
click at [619, 612] on div at bounding box center [575, 619] width 109 height 15
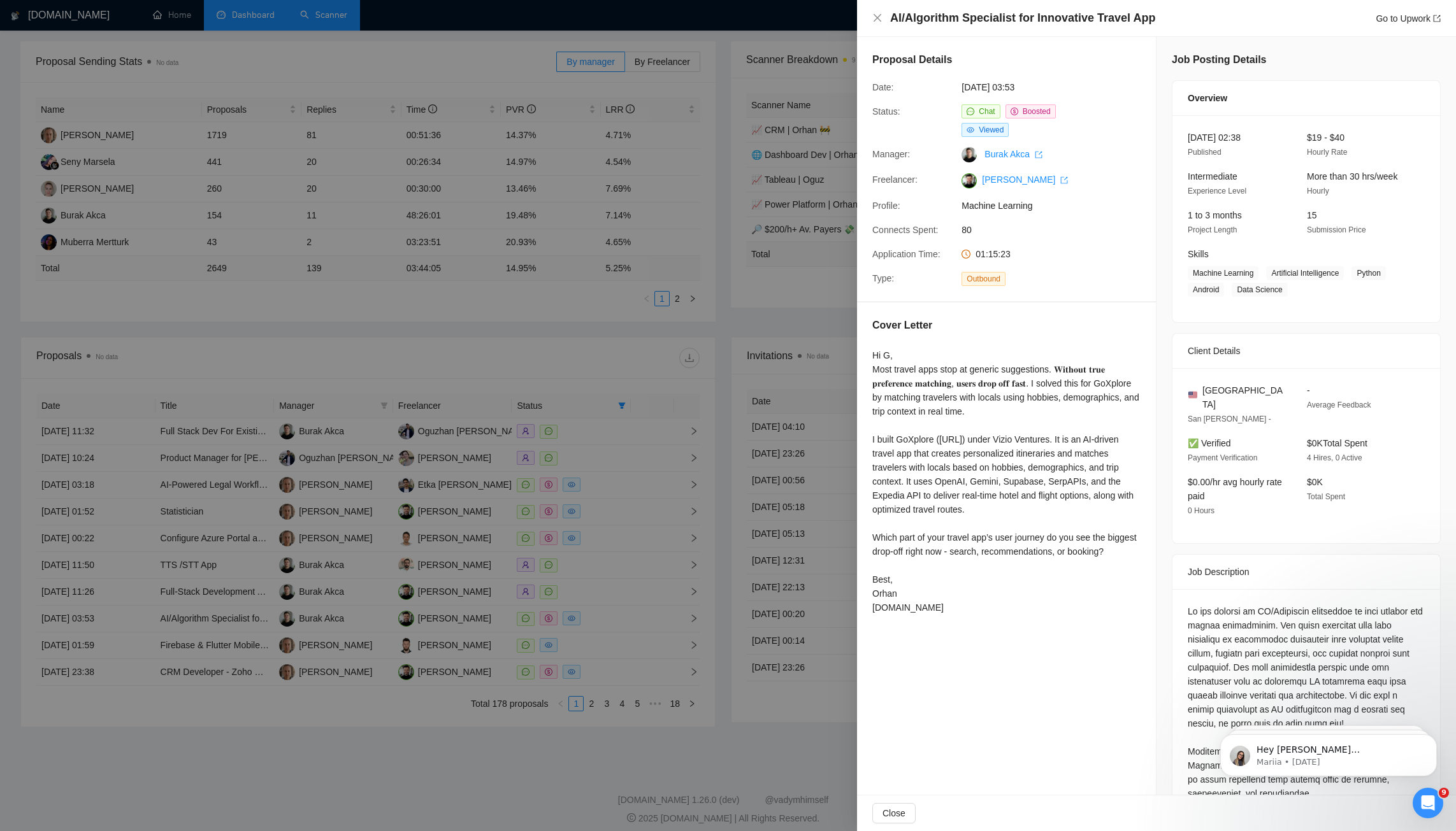
click at [621, 380] on div at bounding box center [728, 416] width 1456 height 831
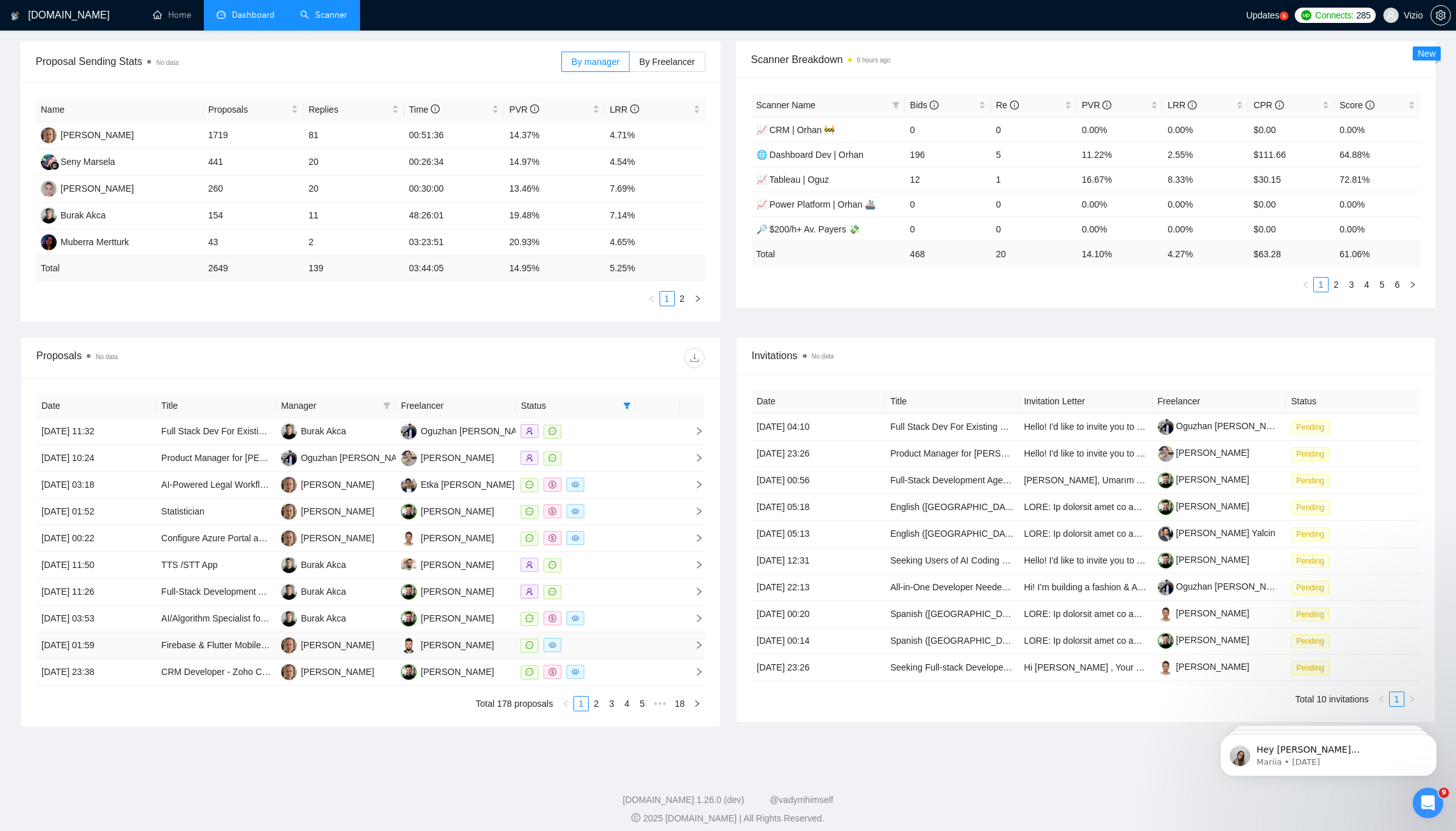
click at [625, 638] on div at bounding box center [575, 646] width 109 height 15
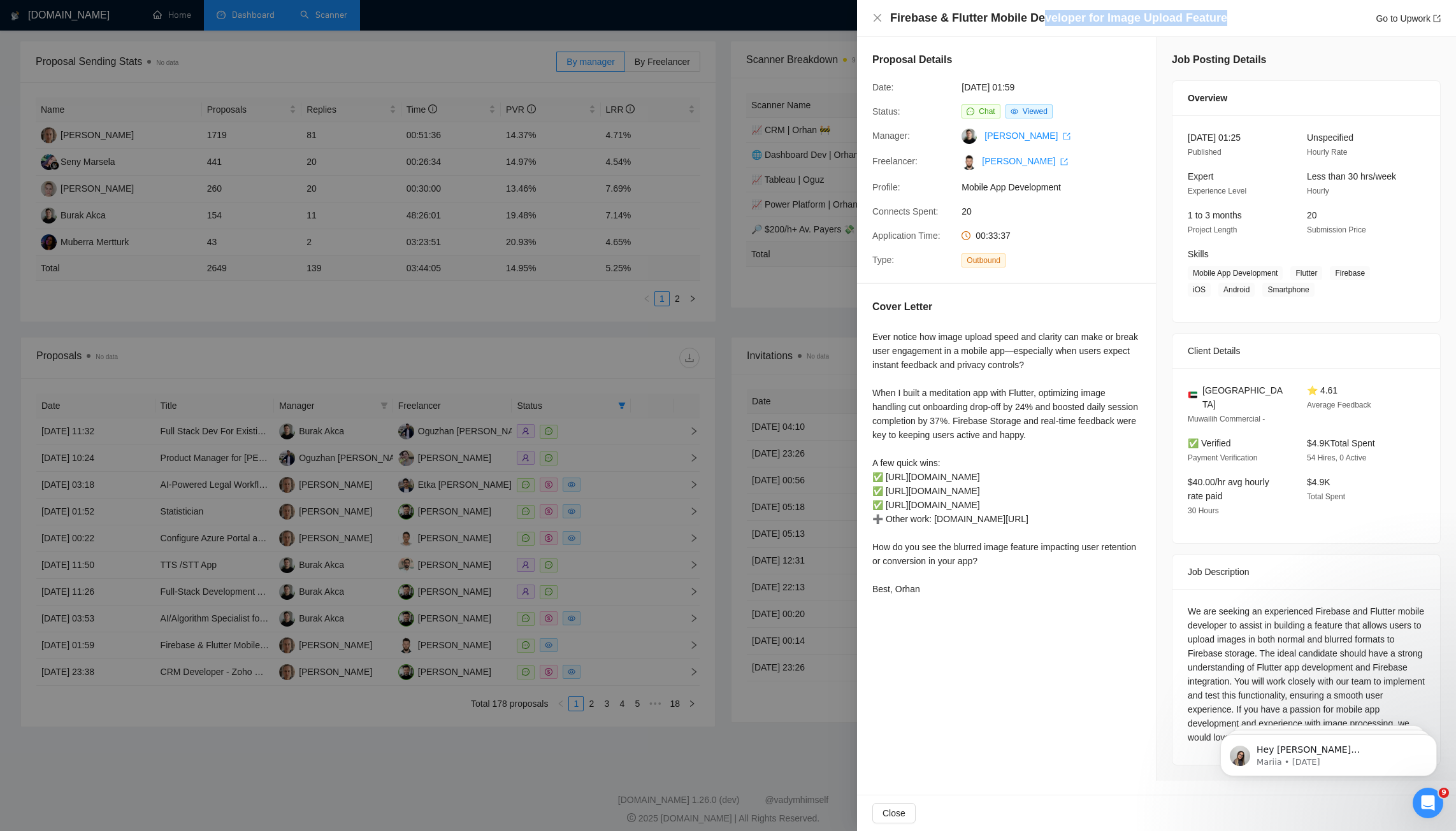
drag, startPoint x: 1041, startPoint y: 18, endPoint x: 1251, endPoint y: 18, distance: 210.0
click at [1251, 18] on div "Firebase & Flutter Mobile Developer for Image Upload Feature Go to Upwork" at bounding box center [1166, 18] width 551 height 16
click at [1155, 21] on h4 "Firebase & Flutter Mobile Developer for Image Upload Feature" at bounding box center [1059, 18] width 337 height 16
drag, startPoint x: 910, startPoint y: 18, endPoint x: 1278, endPoint y: 12, distance: 368.0
click at [1278, 12] on div "Firebase & Flutter Mobile Developer for Image Upload Feature Go to Upwork" at bounding box center [1166, 18] width 551 height 16
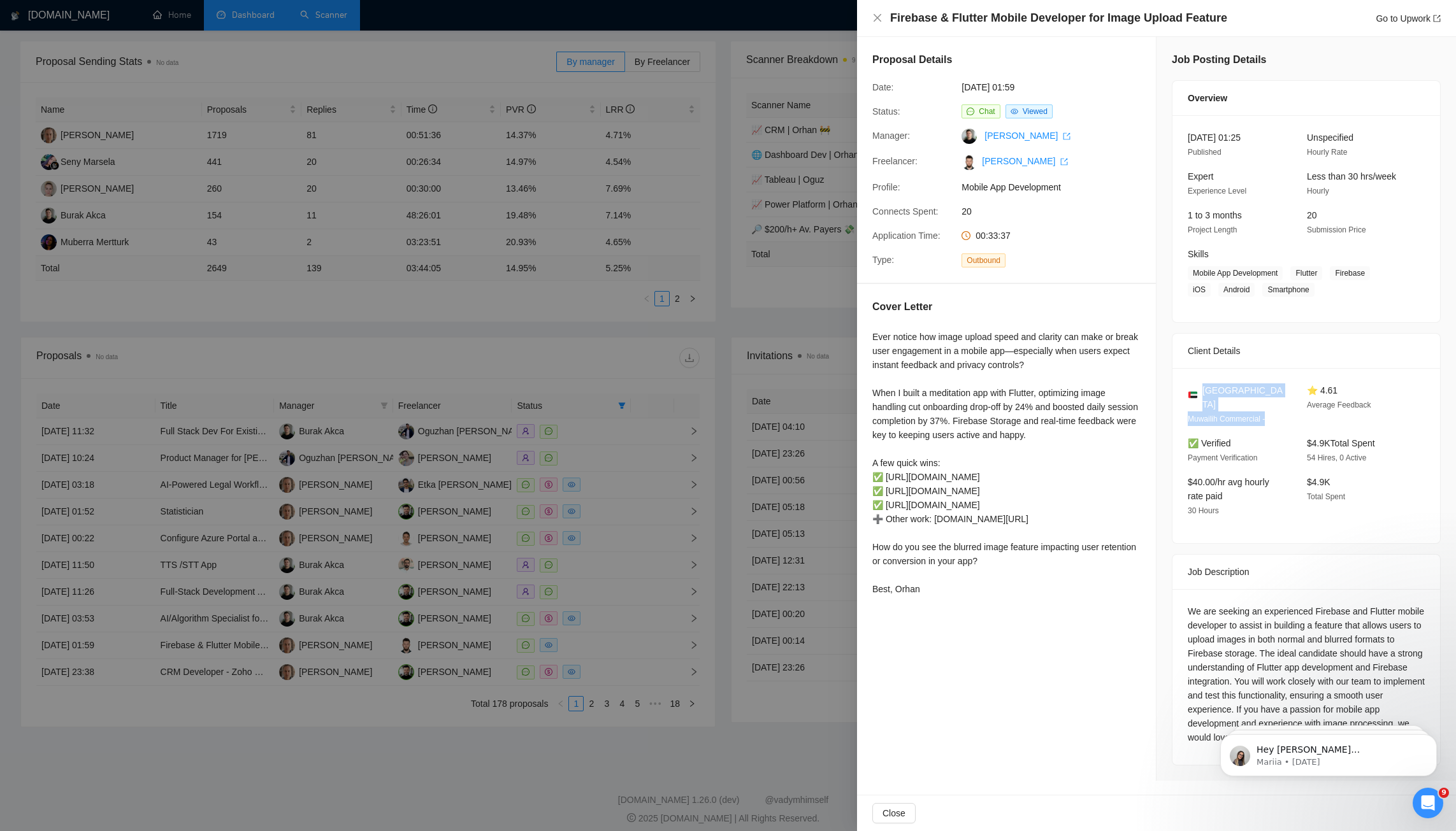
drag, startPoint x: 1274, startPoint y: 418, endPoint x: 1204, endPoint y: 388, distance: 76.2
click at [1204, 388] on div "[GEOGRAPHIC_DATA] Muwailih Commercial -" at bounding box center [1237, 405] width 109 height 43
click at [1209, 417] on span "Muwailih Commercial -" at bounding box center [1226, 419] width 77 height 9
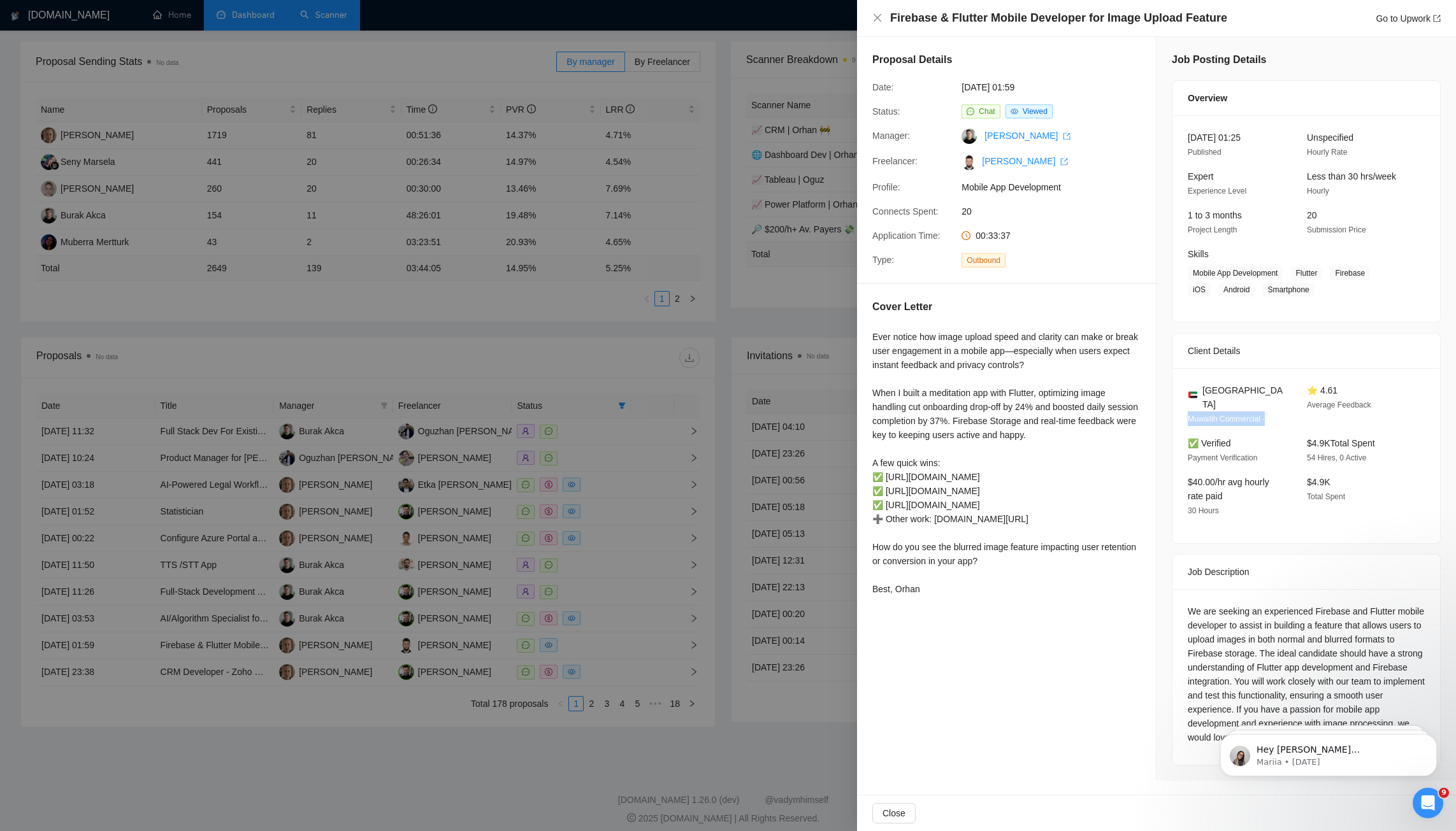
click at [1208, 420] on span "Muwailih Commercial -" at bounding box center [1226, 419] width 77 height 9
drag, startPoint x: 1189, startPoint y: 417, endPoint x: 1265, endPoint y: 418, distance: 76.0
click at [1265, 418] on span "Muwailih Commercial -" at bounding box center [1226, 419] width 77 height 9
copy span "Muwailih Commercial"
click at [1145, 701] on div "Proposal Details Date: [DATE] 01:59 Status: Chat Viewed Manager: [PERSON_NAME] …" at bounding box center [1007, 409] width 300 height 744
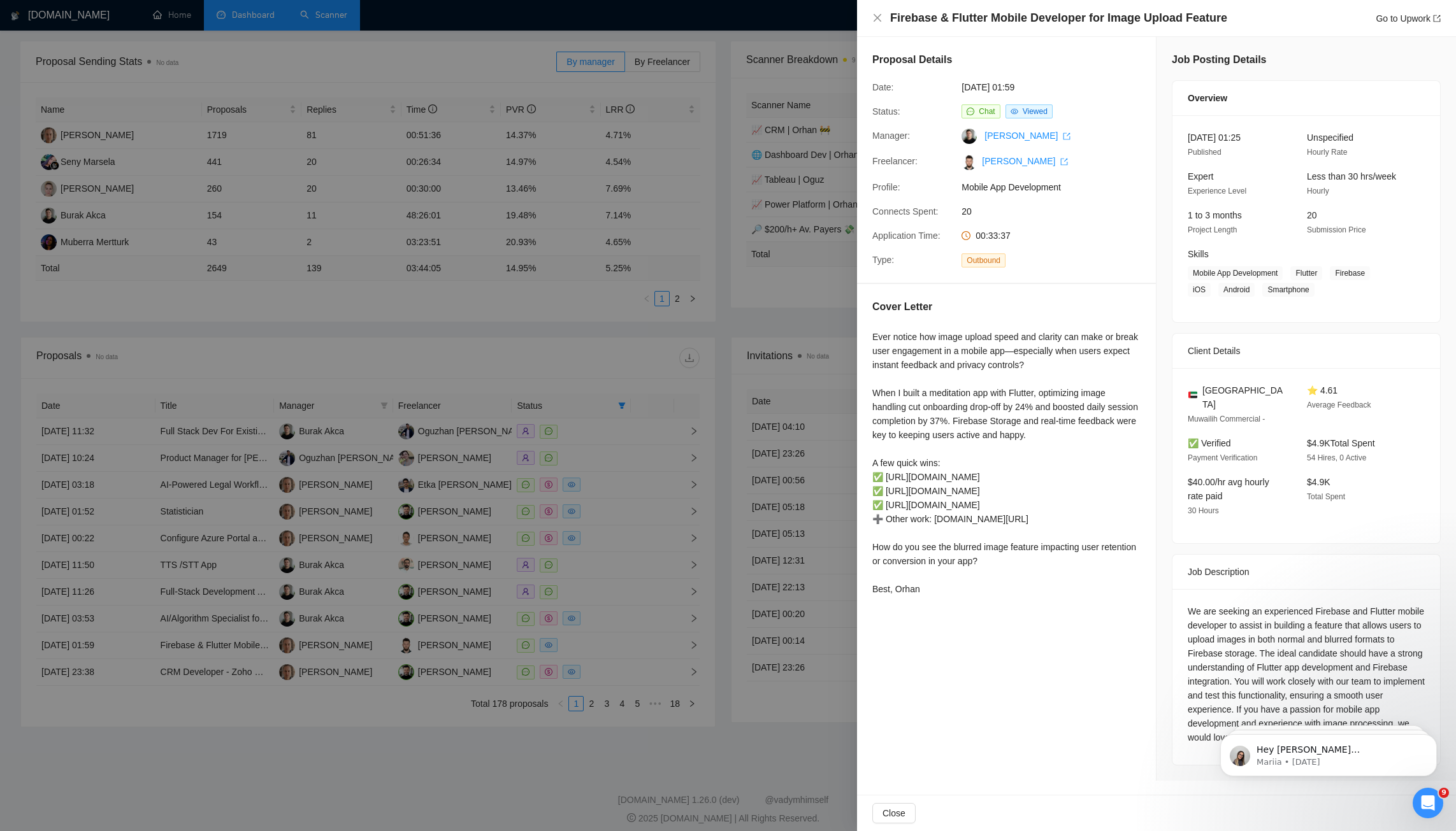
click at [780, 415] on div at bounding box center [728, 416] width 1456 height 831
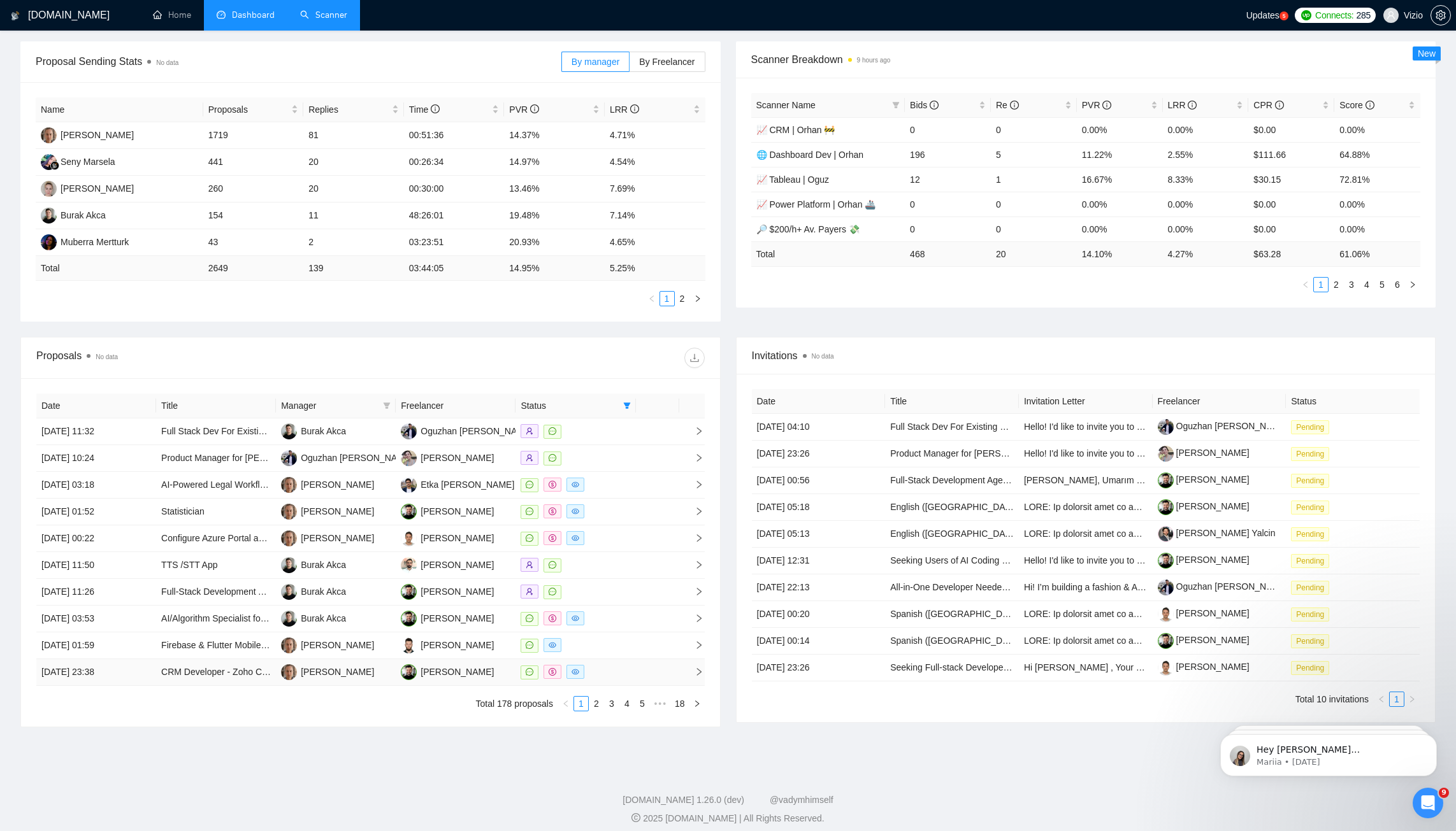
click at [608, 669] on div at bounding box center [575, 672] width 109 height 15
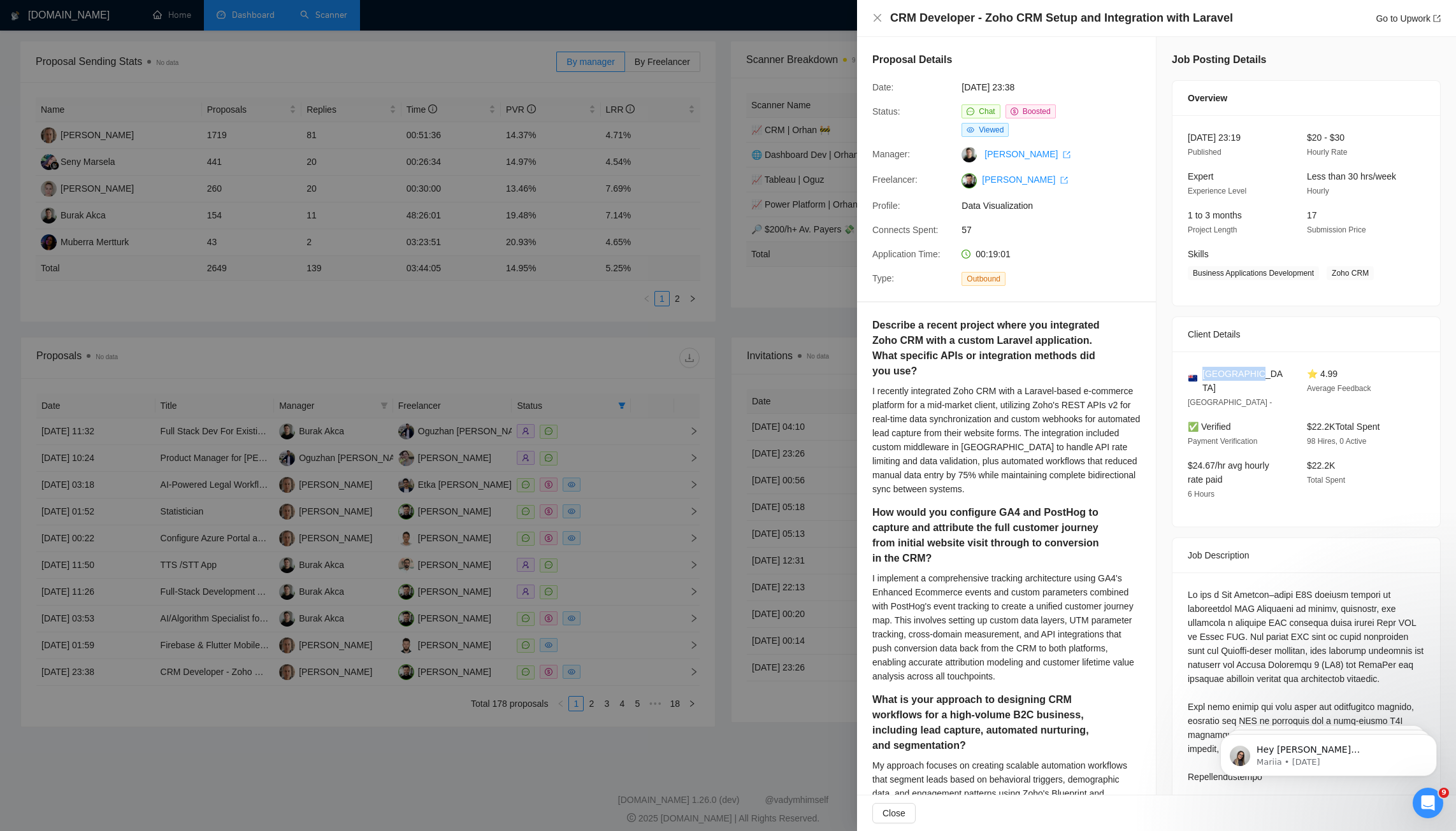
drag, startPoint x: 1260, startPoint y: 376, endPoint x: 1198, endPoint y: 375, distance: 62.0
click at [1199, 373] on div "[GEOGRAPHIC_DATA]" at bounding box center [1237, 381] width 99 height 28
click at [620, 494] on div at bounding box center [728, 416] width 1456 height 831
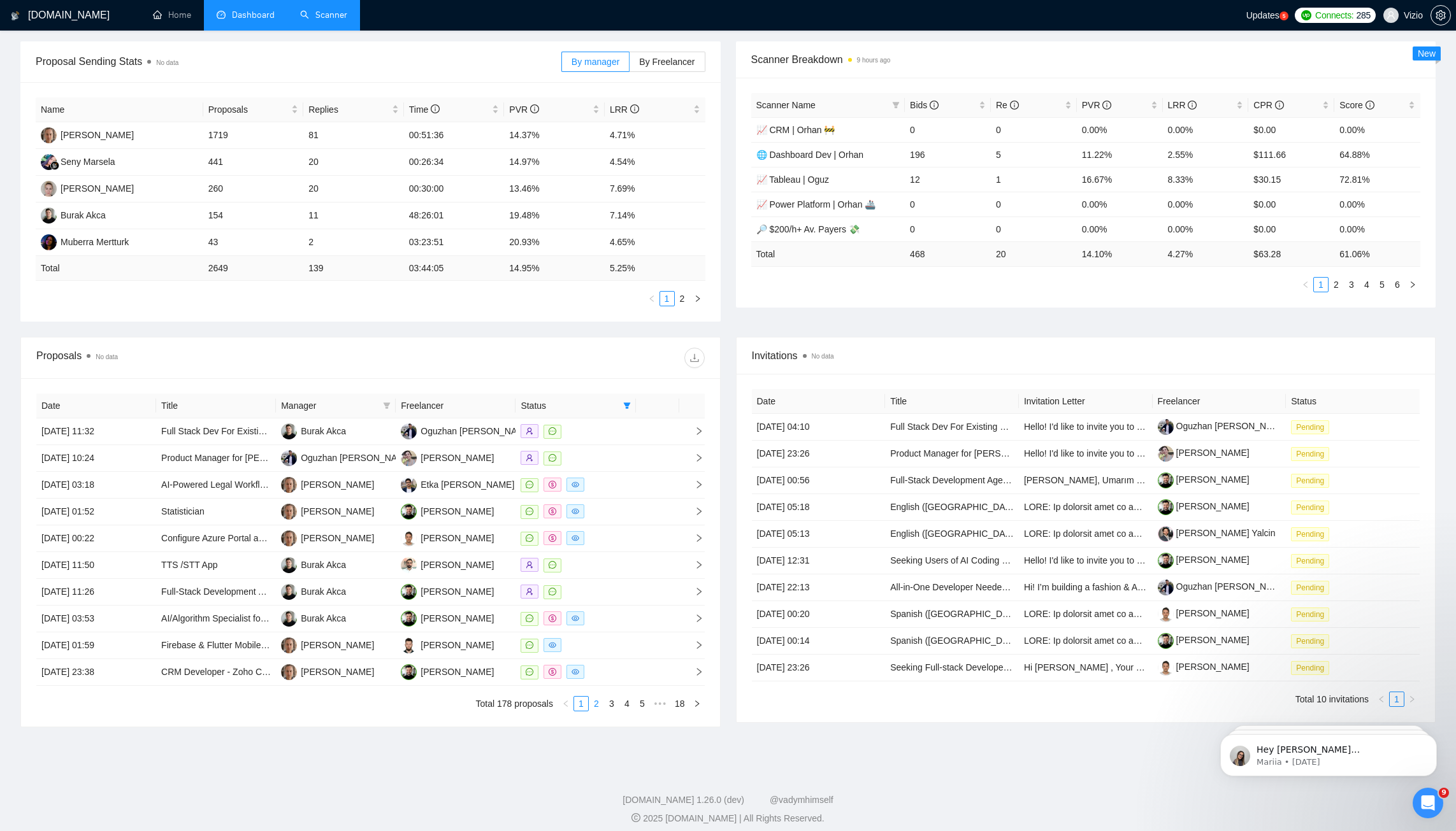
click at [598, 697] on link "2" at bounding box center [596, 703] width 14 height 14
click at [656, 421] on td at bounding box center [657, 432] width 44 height 27
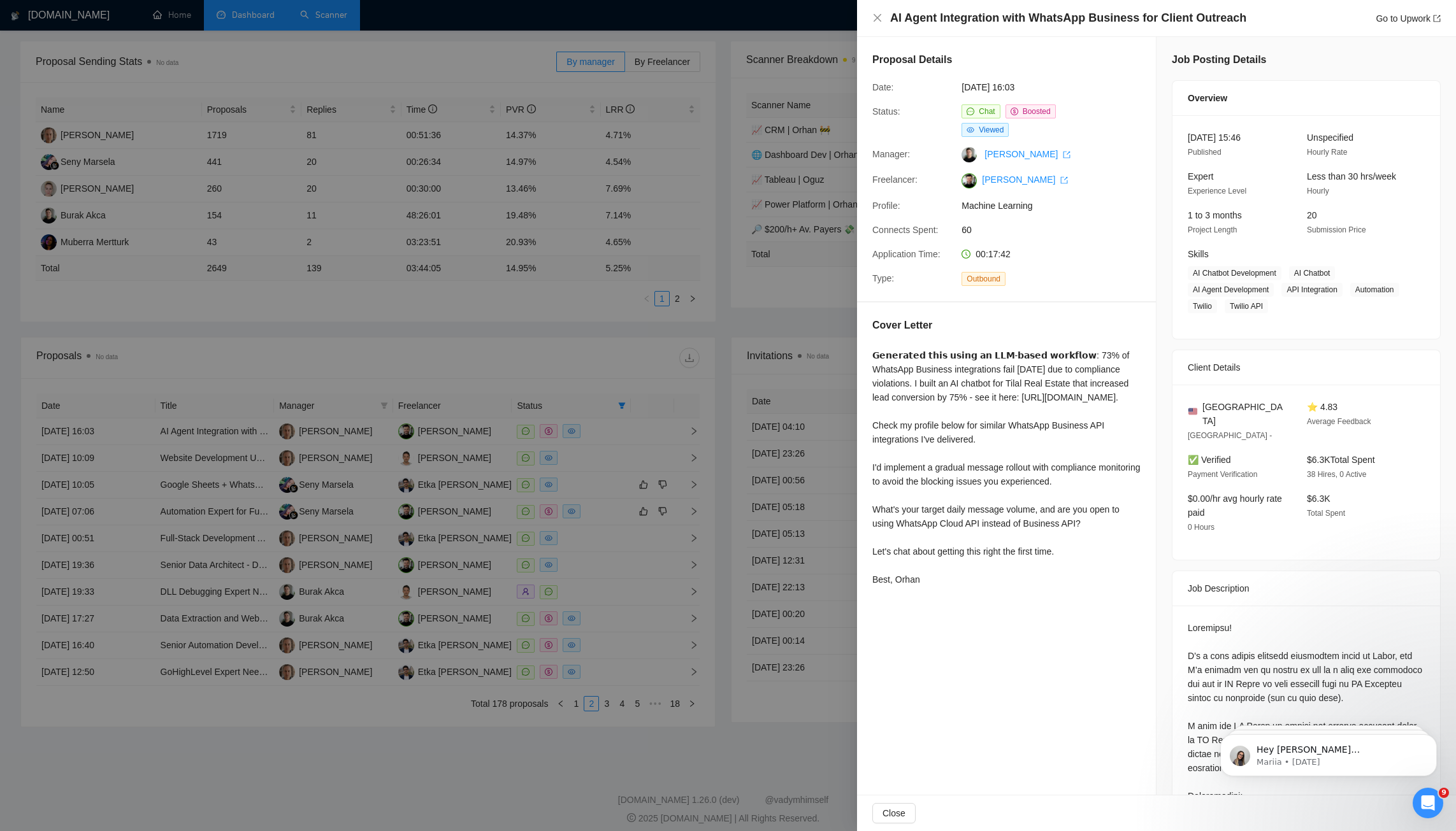
click at [411, 296] on div at bounding box center [728, 416] width 1456 height 831
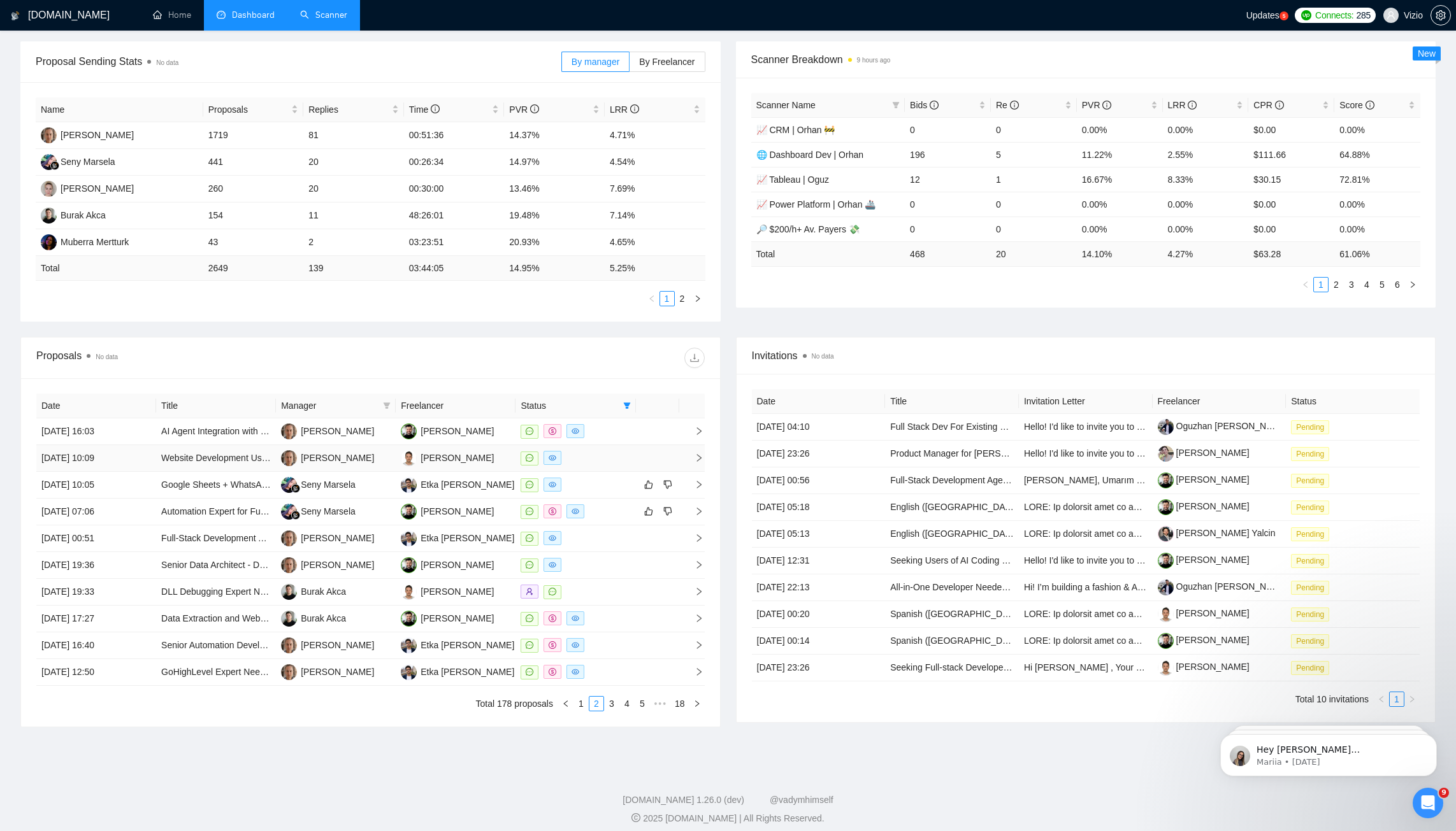
click at [608, 451] on div at bounding box center [575, 458] width 109 height 15
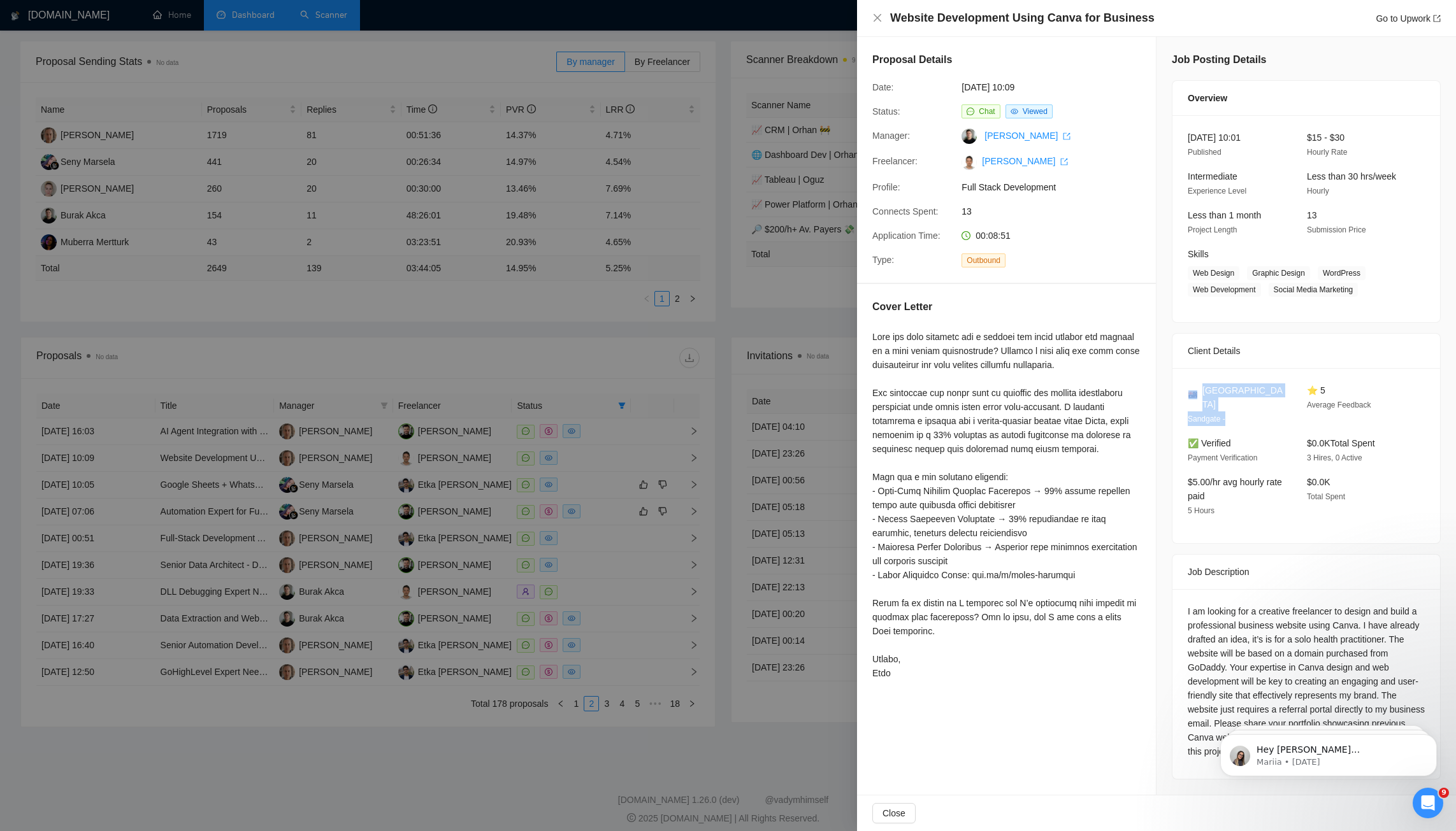
drag, startPoint x: 1232, startPoint y: 405, endPoint x: 1188, endPoint y: 387, distance: 47.5
click at [1188, 387] on div "Australia Sandgate -" at bounding box center [1237, 405] width 109 height 43
drag, startPoint x: 1218, startPoint y: 492, endPoint x: 1187, endPoint y: 463, distance: 42.4
click at [1187, 475] on div "$5.00/hr avg hourly rate paid 5 Hours" at bounding box center [1237, 497] width 109 height 43
drag, startPoint x: 1237, startPoint y: 404, endPoint x: 1170, endPoint y: 389, distance: 68.7
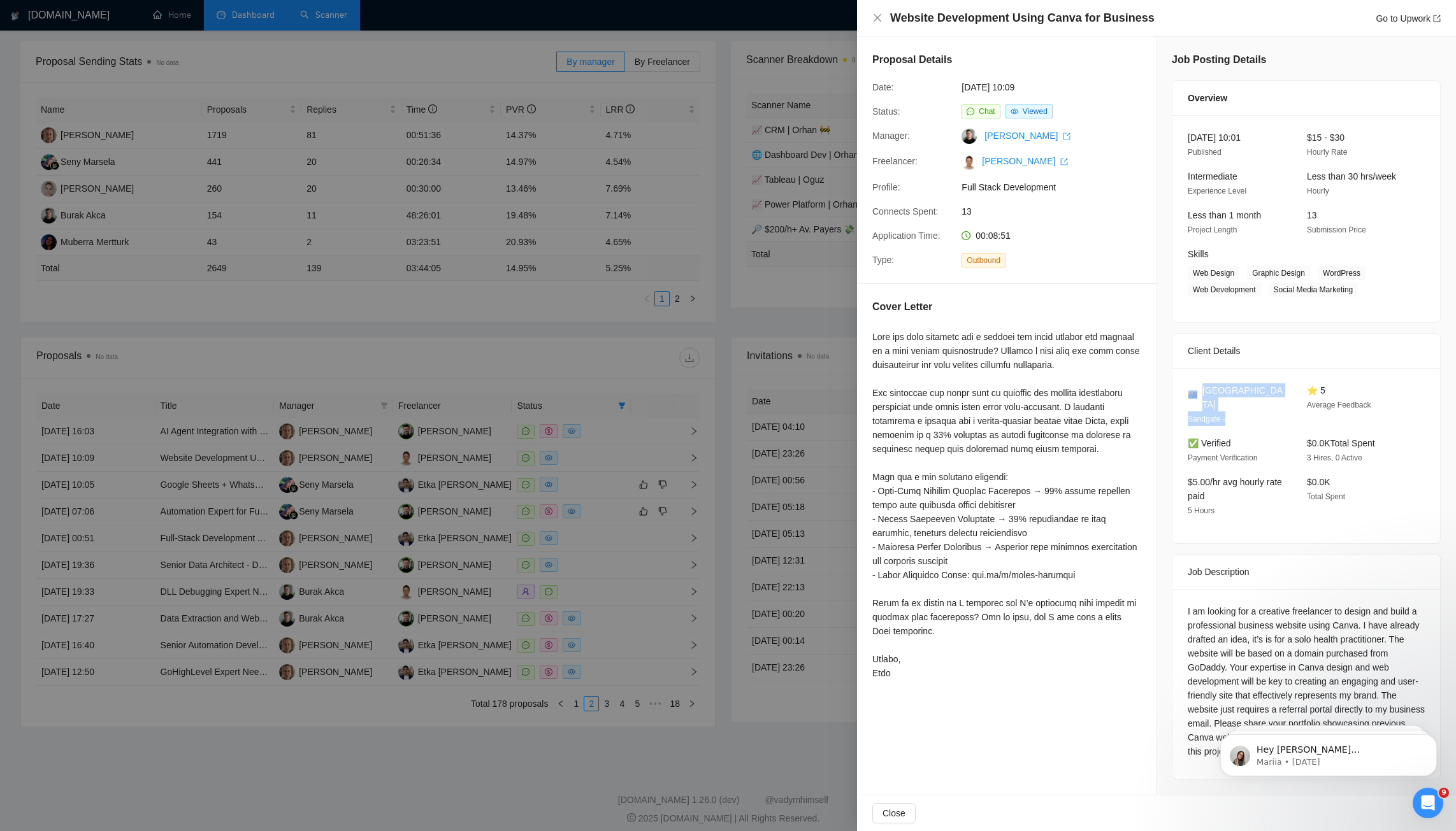
click at [1170, 389] on div "Job Posting Details Overview [DATE] 10:01 Published $15 - $30 Hourly Rate Inter…" at bounding box center [1307, 416] width 300 height 758
drag, startPoint x: 1213, startPoint y: 492, endPoint x: 1176, endPoint y: 461, distance: 48.3
click at [1176, 461] on div "Australia Sandgate - ⭐ 5 Average Feedback ✅ Verified Payment Verification $0.0K…" at bounding box center [1306, 455] width 268 height 175
click at [618, 439] on div at bounding box center [728, 416] width 1456 height 831
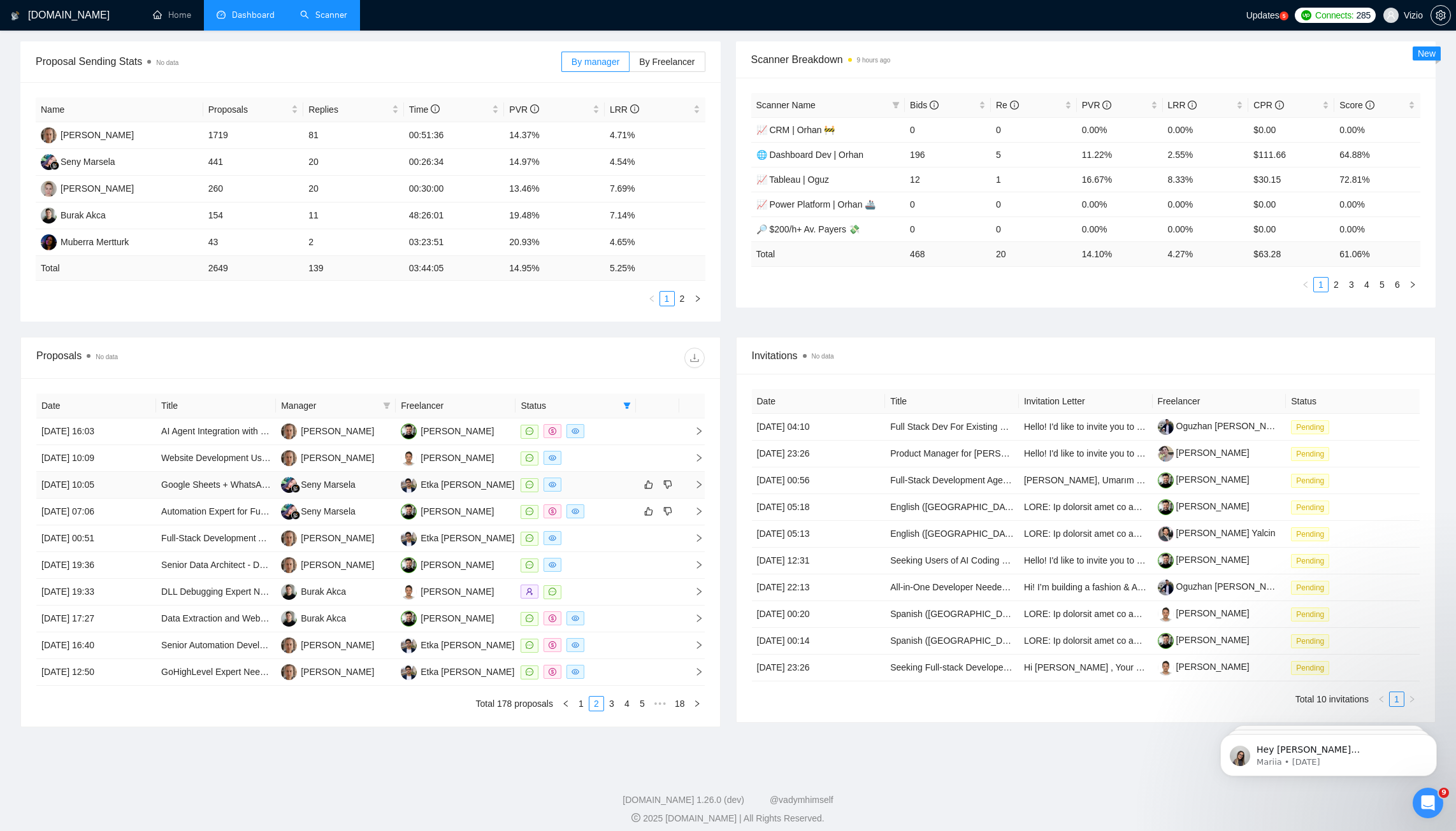
click at [613, 477] on div at bounding box center [575, 485] width 109 height 15
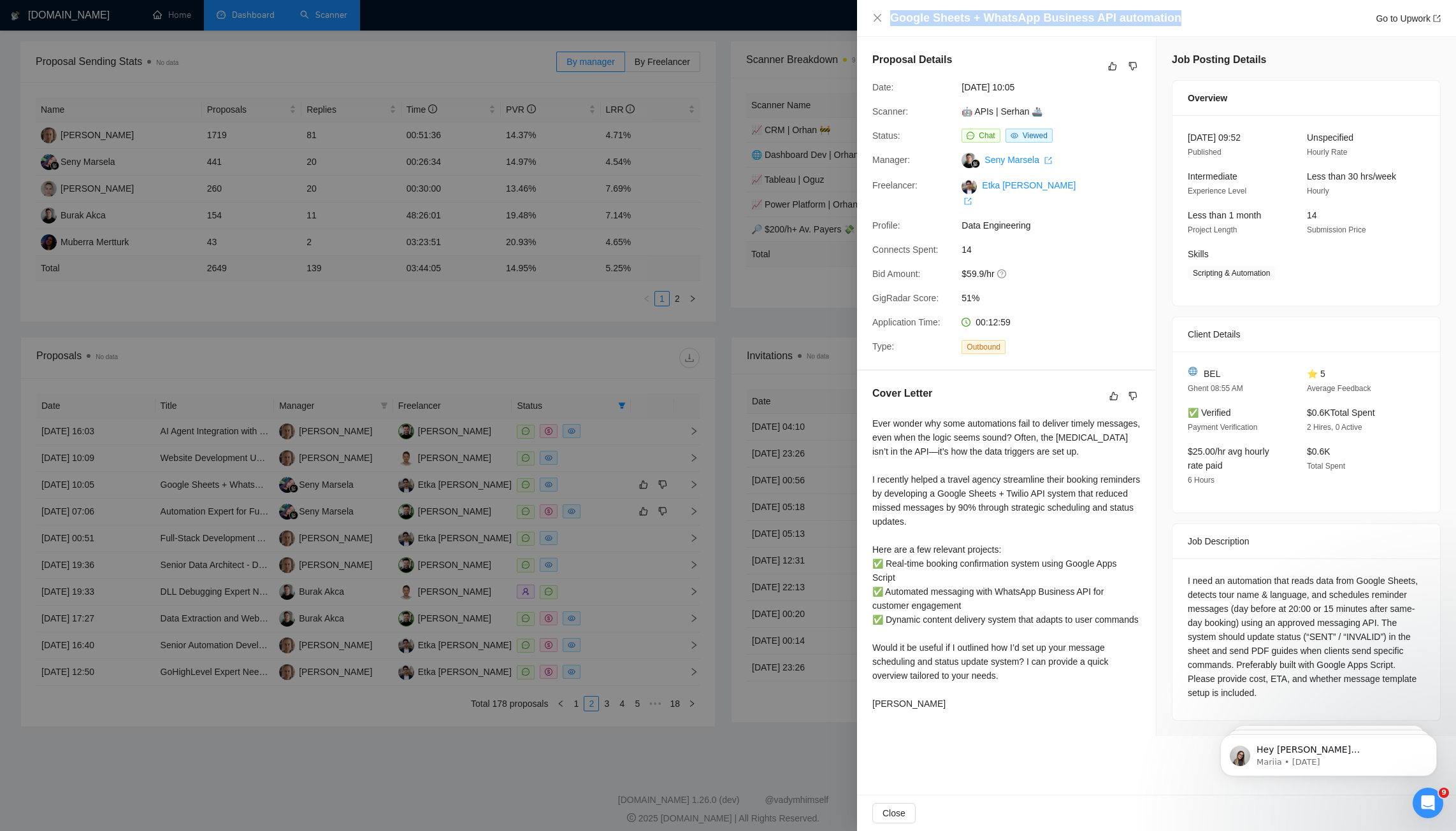
drag, startPoint x: 892, startPoint y: 17, endPoint x: 1241, endPoint y: 16, distance: 349.0
click at [1241, 16] on div "Google Sheets + WhatsApp Business API automation Go to Upwork" at bounding box center [1166, 18] width 551 height 16
click at [316, 478] on div at bounding box center [728, 416] width 1456 height 831
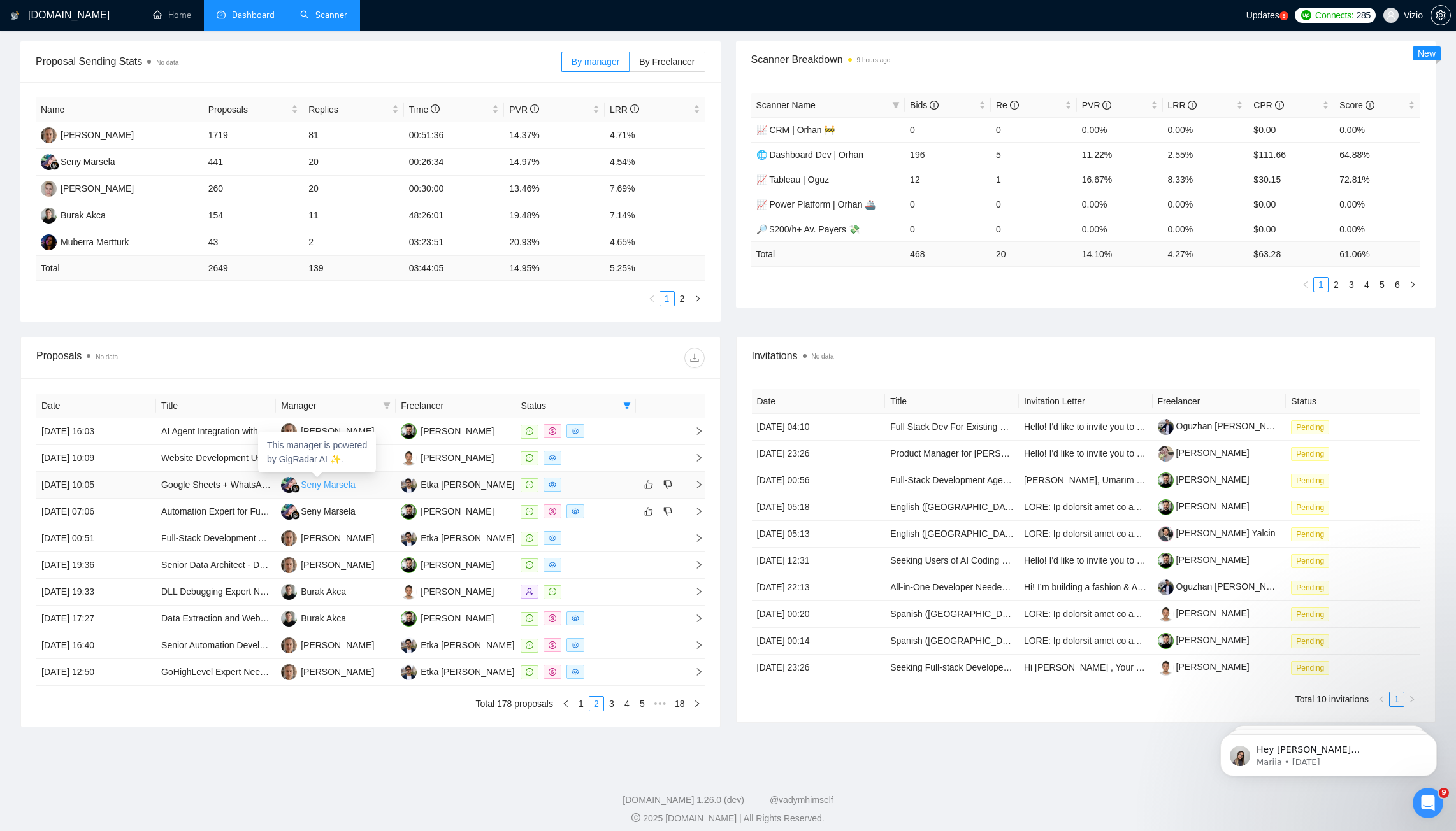
click at [295, 484] on img at bounding box center [295, 489] width 9 height 9
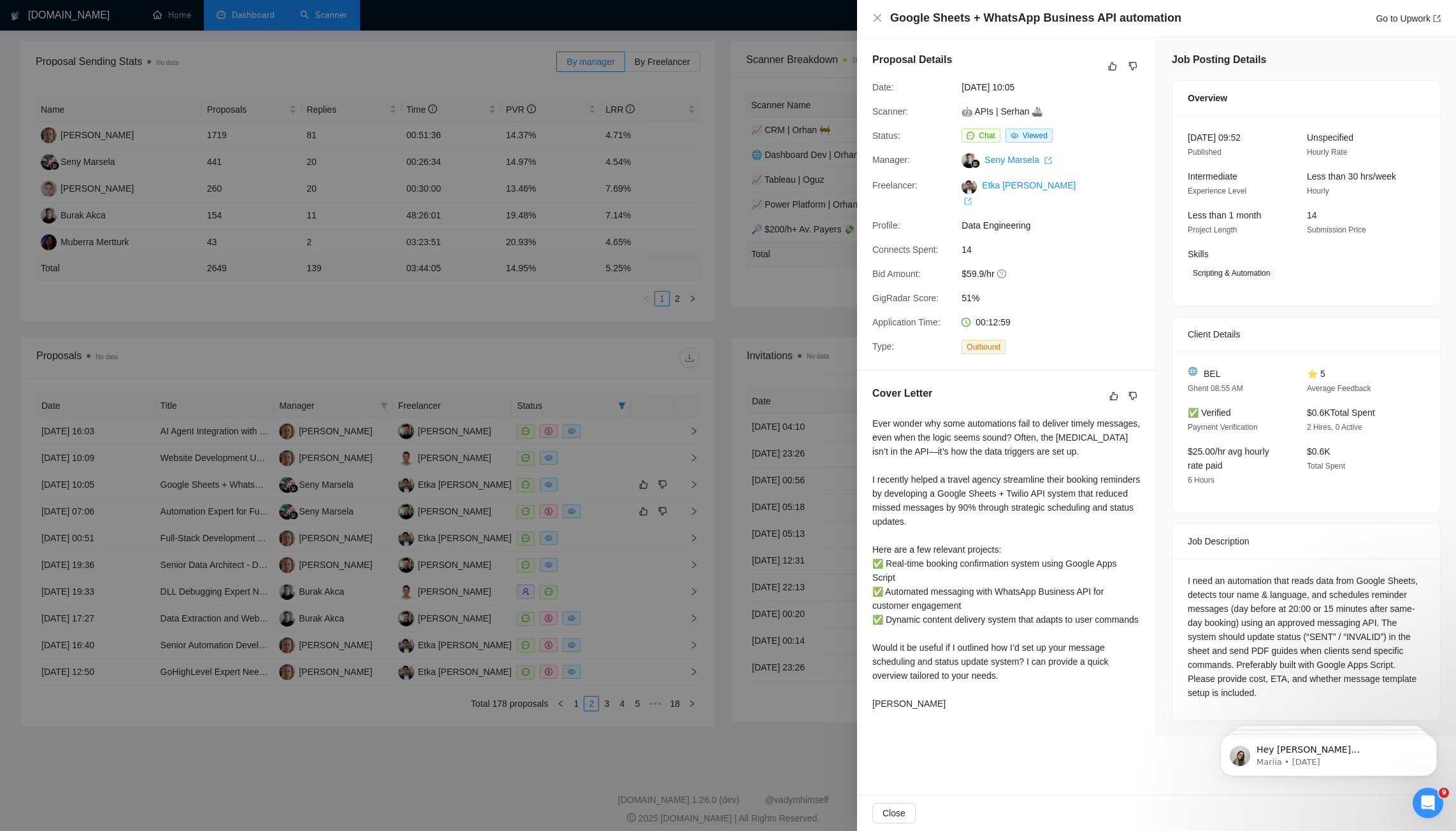
click at [234, 513] on div at bounding box center [728, 416] width 1456 height 831
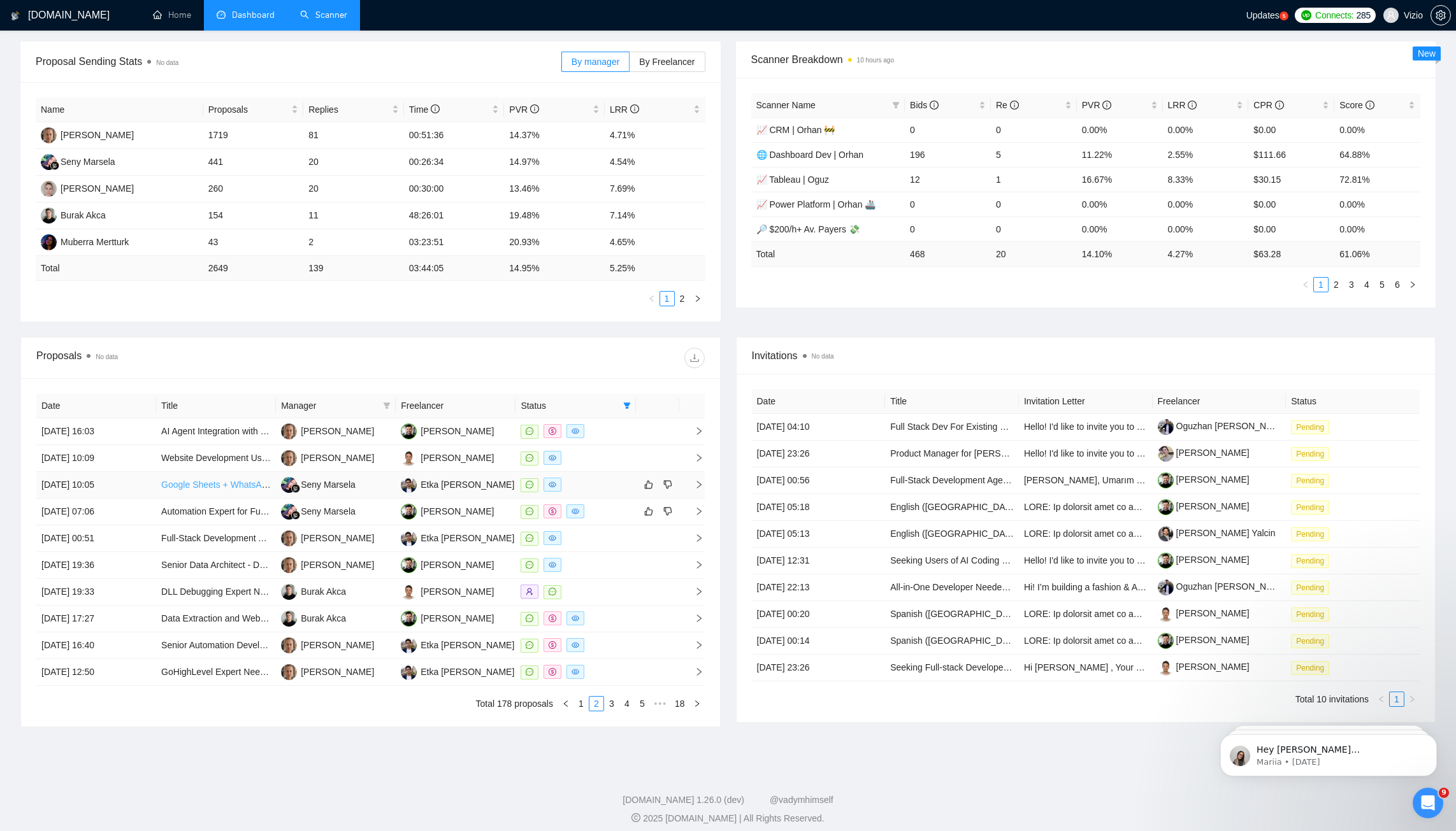
click at [243, 480] on link "Google Sheets + WhatsApp Business API automation" at bounding box center [267, 485] width 212 height 10
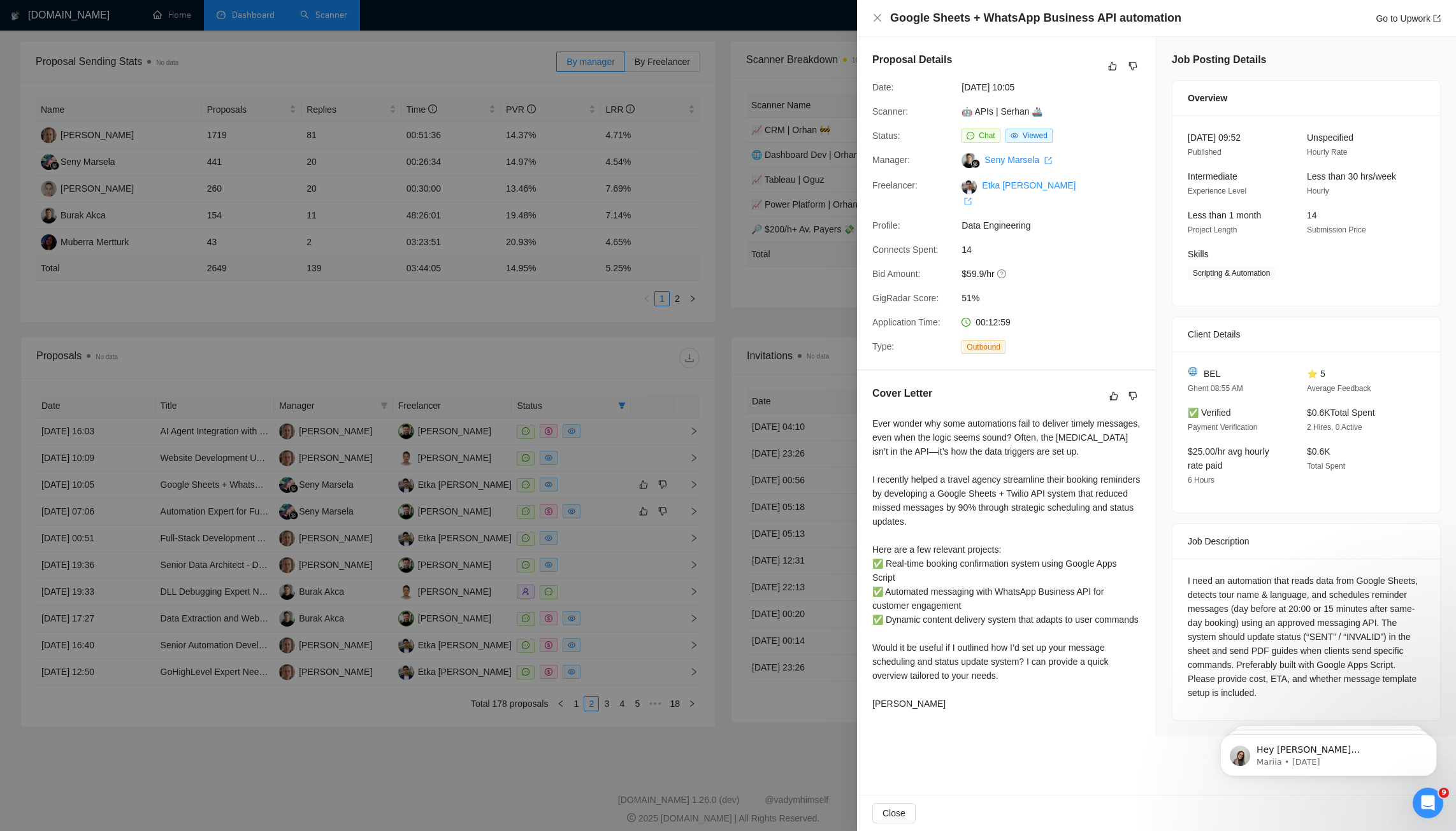
click at [544, 507] on div at bounding box center [728, 416] width 1456 height 831
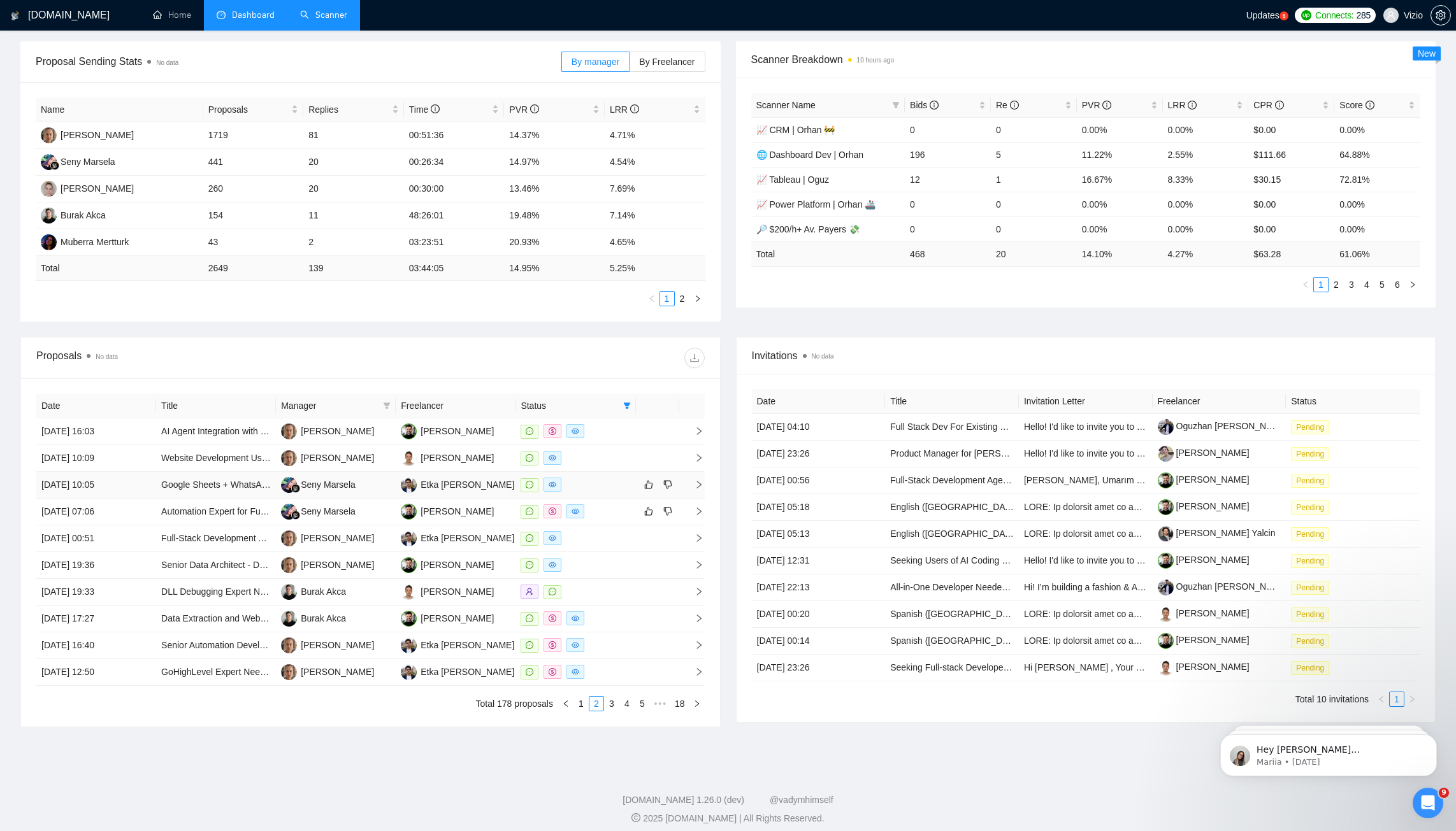
click at [693, 480] on span "right" at bounding box center [694, 485] width 19 height 9
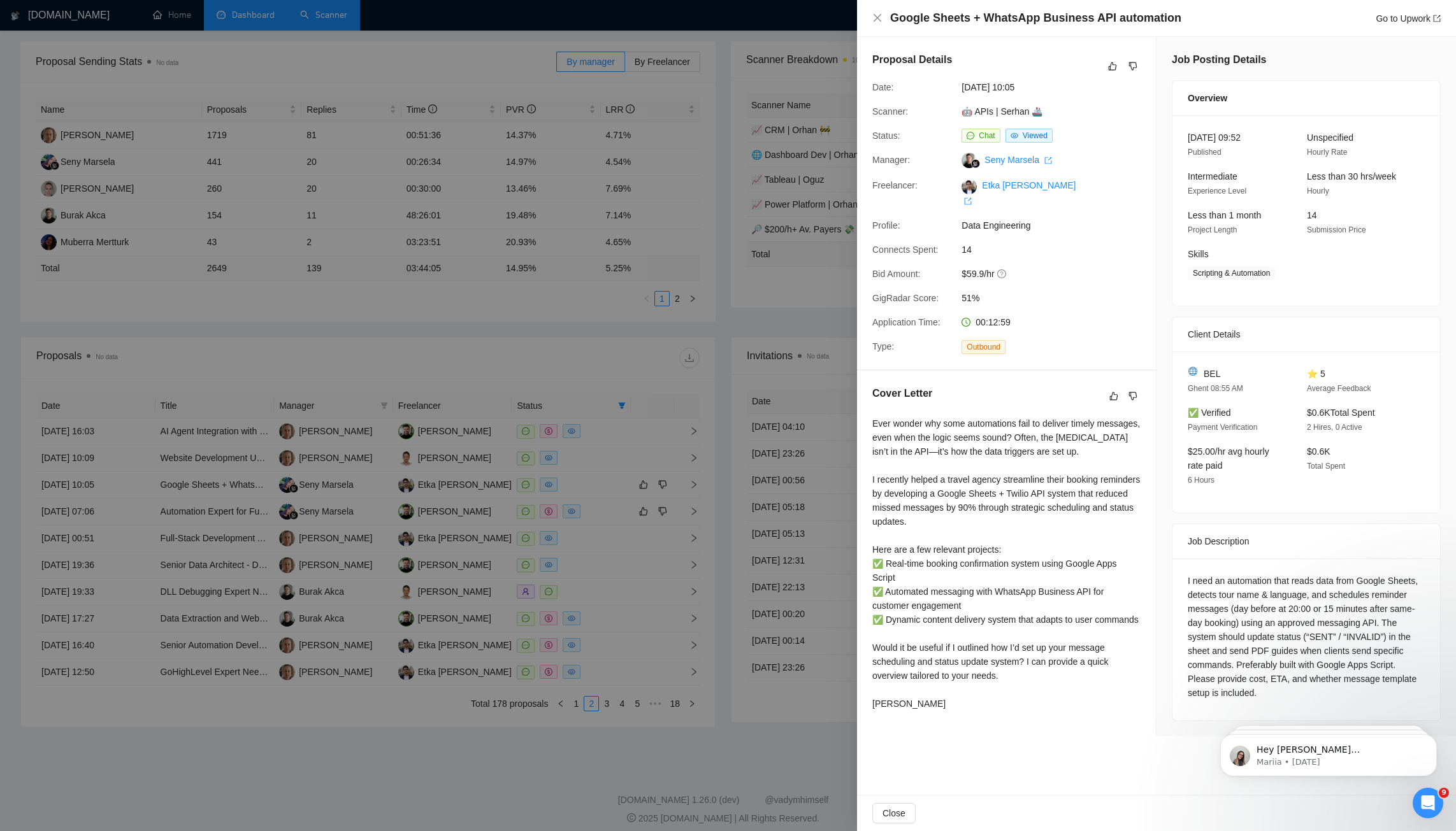
click at [592, 485] on div at bounding box center [728, 416] width 1456 height 831
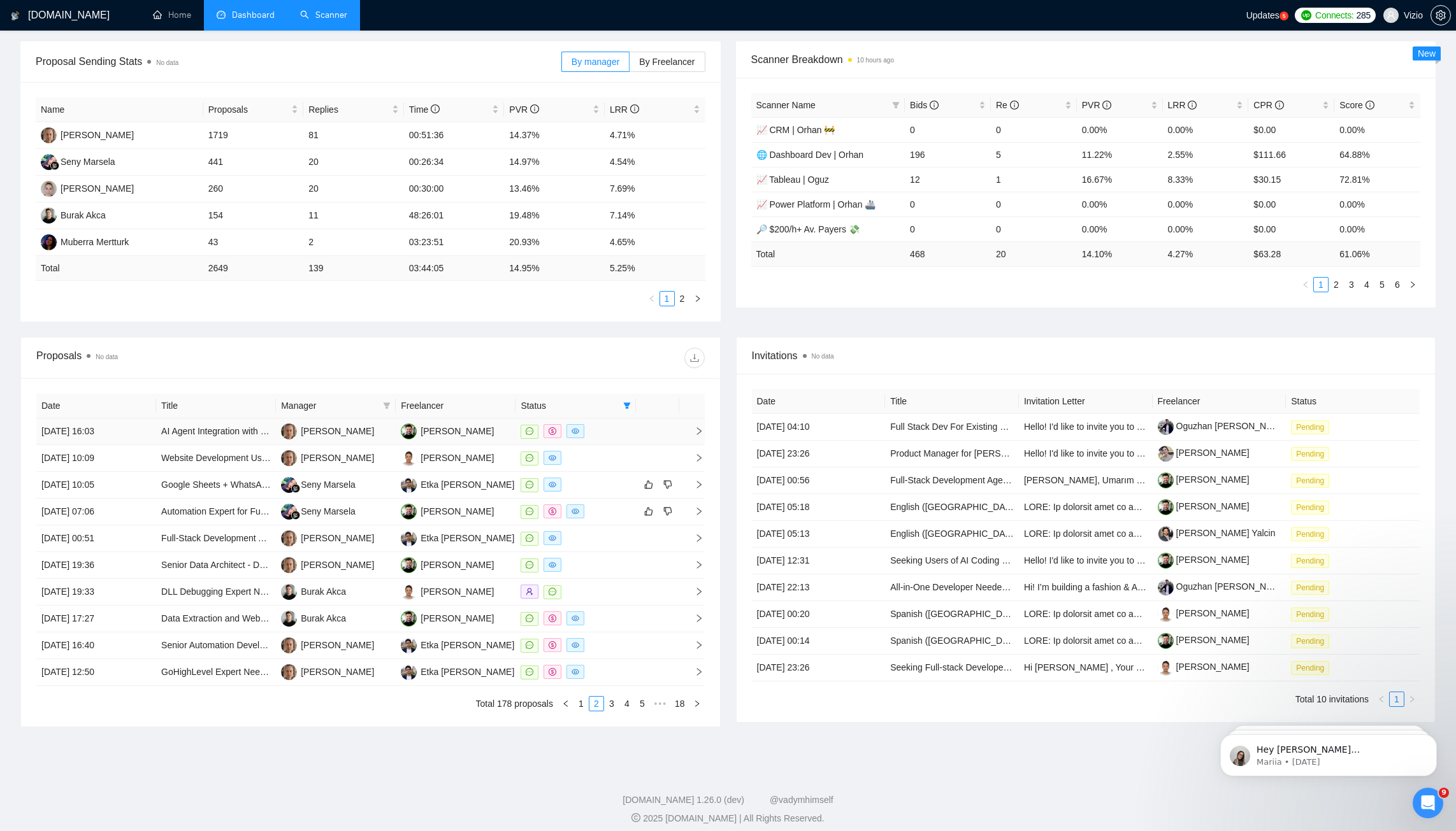
click at [625, 424] on div at bounding box center [575, 432] width 109 height 15
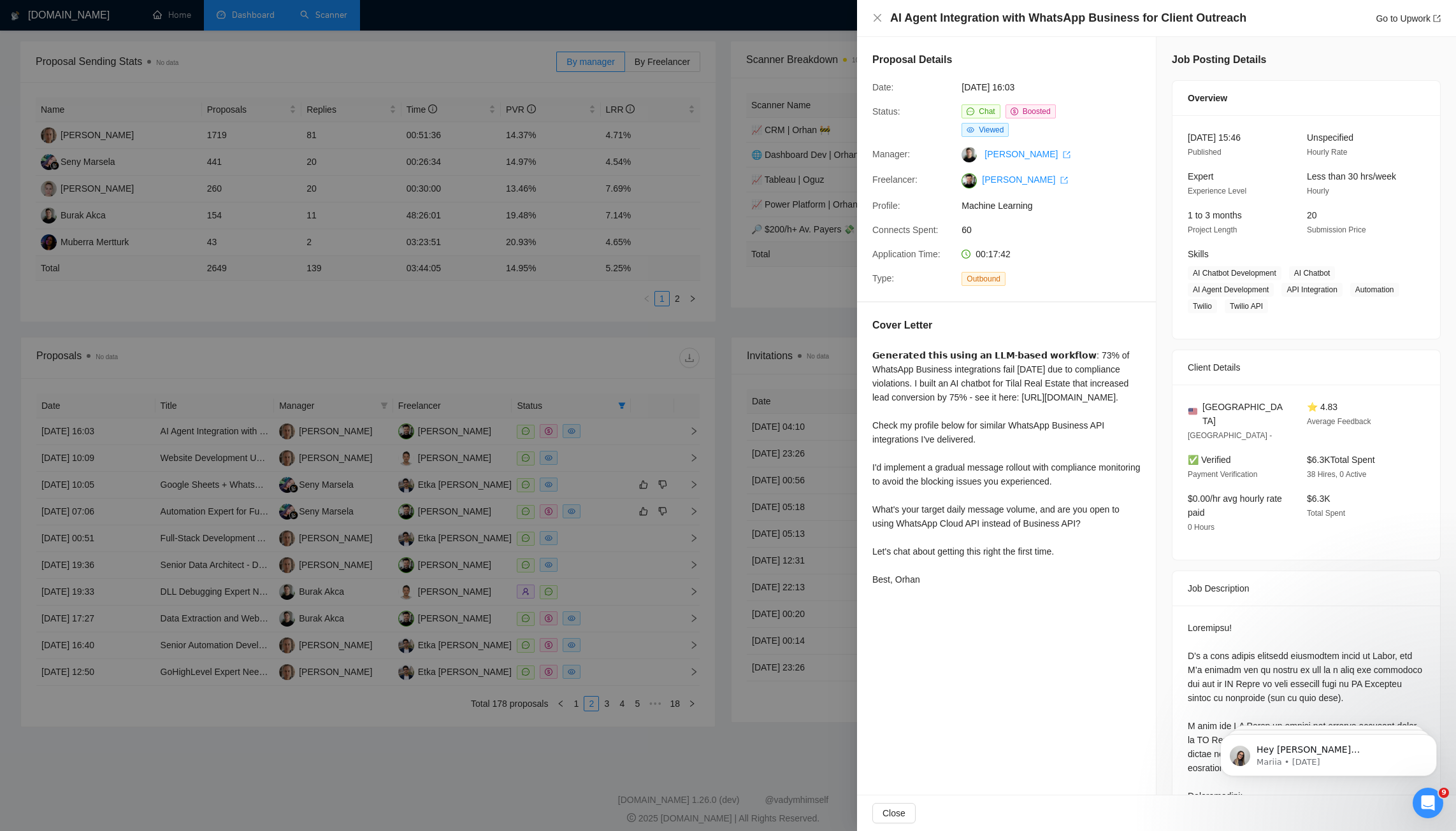
click at [599, 491] on div at bounding box center [728, 416] width 1456 height 831
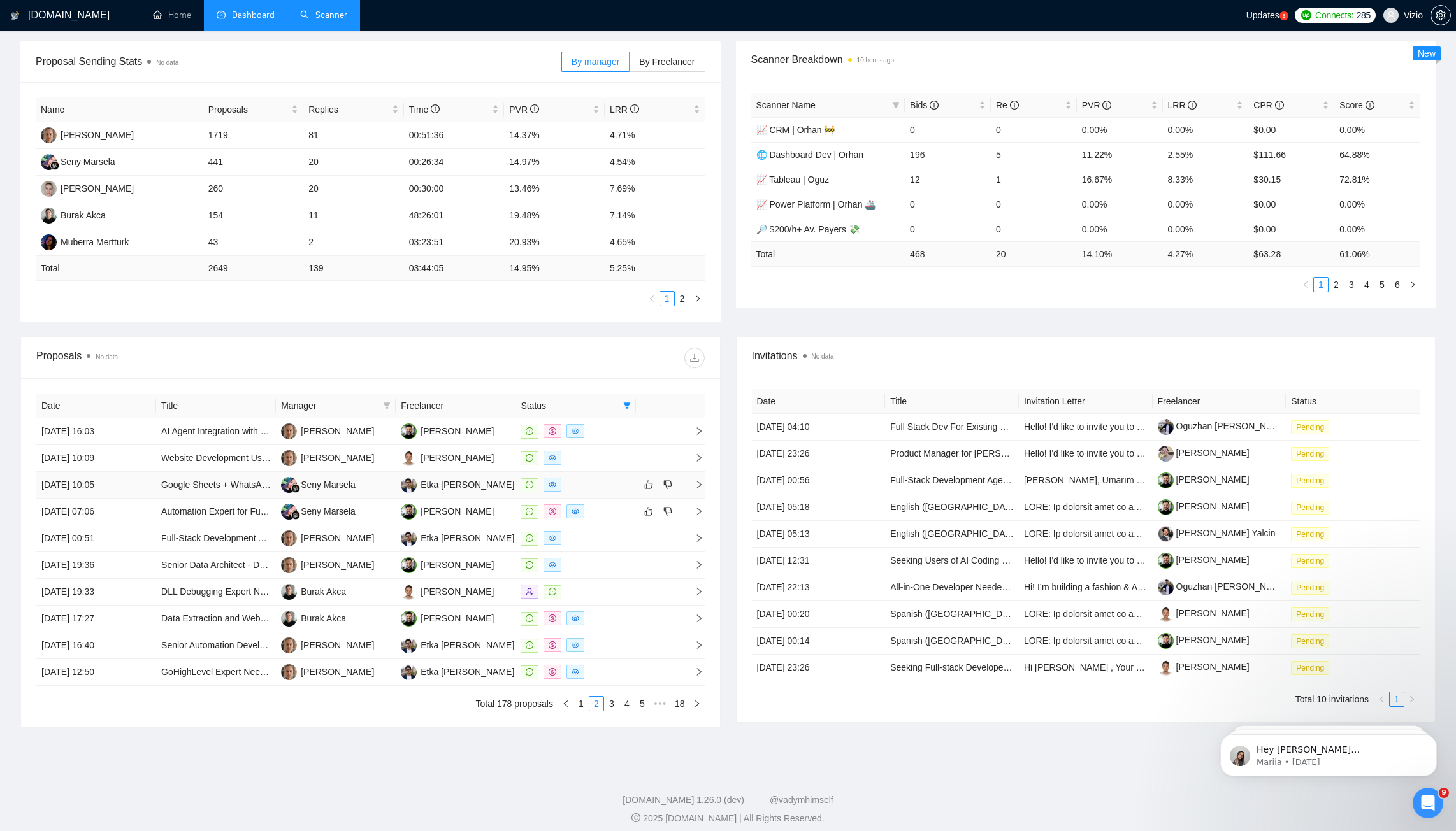
click at [595, 477] on div at bounding box center [575, 485] width 109 height 15
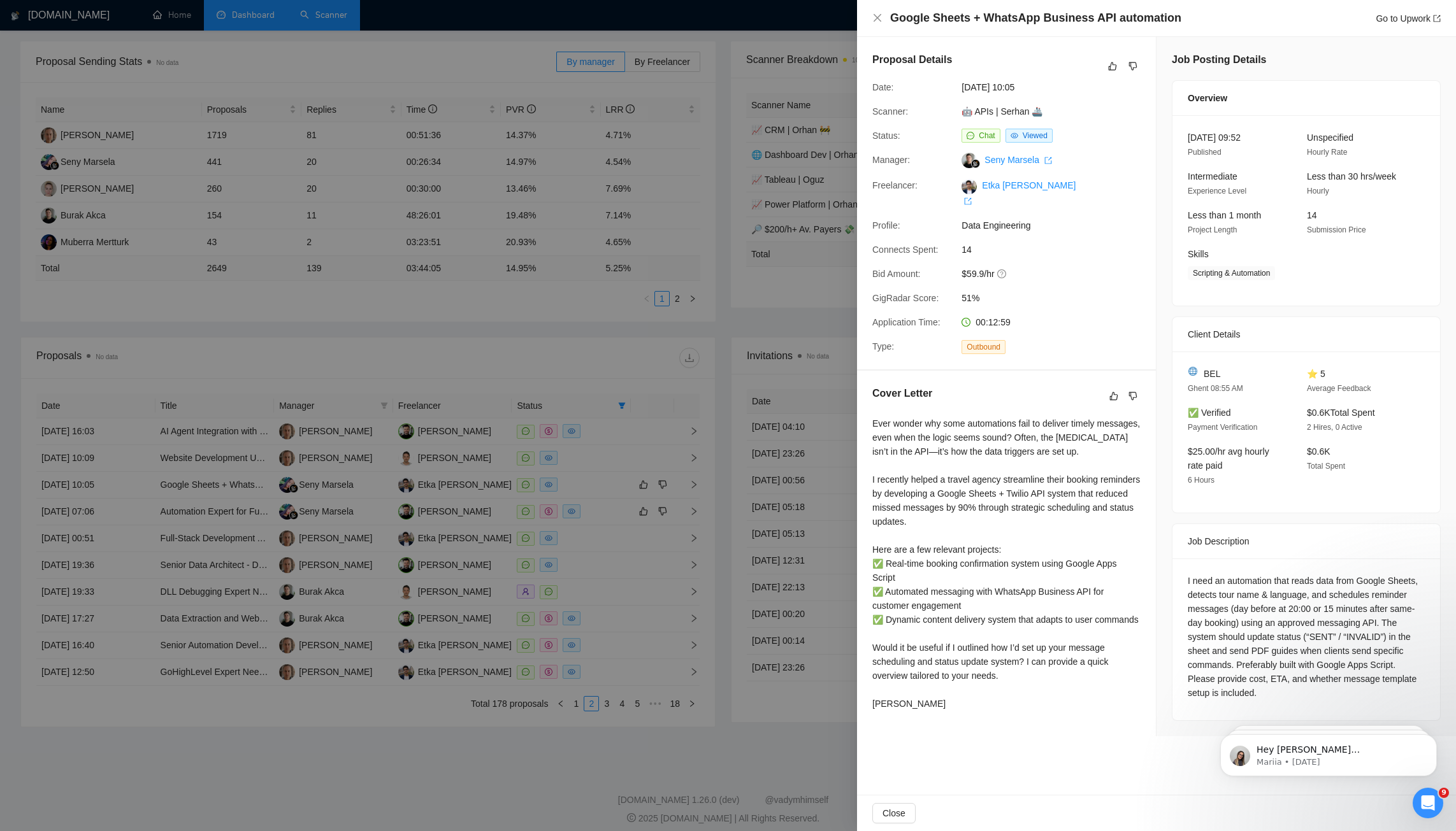
click at [602, 334] on div at bounding box center [728, 416] width 1456 height 831
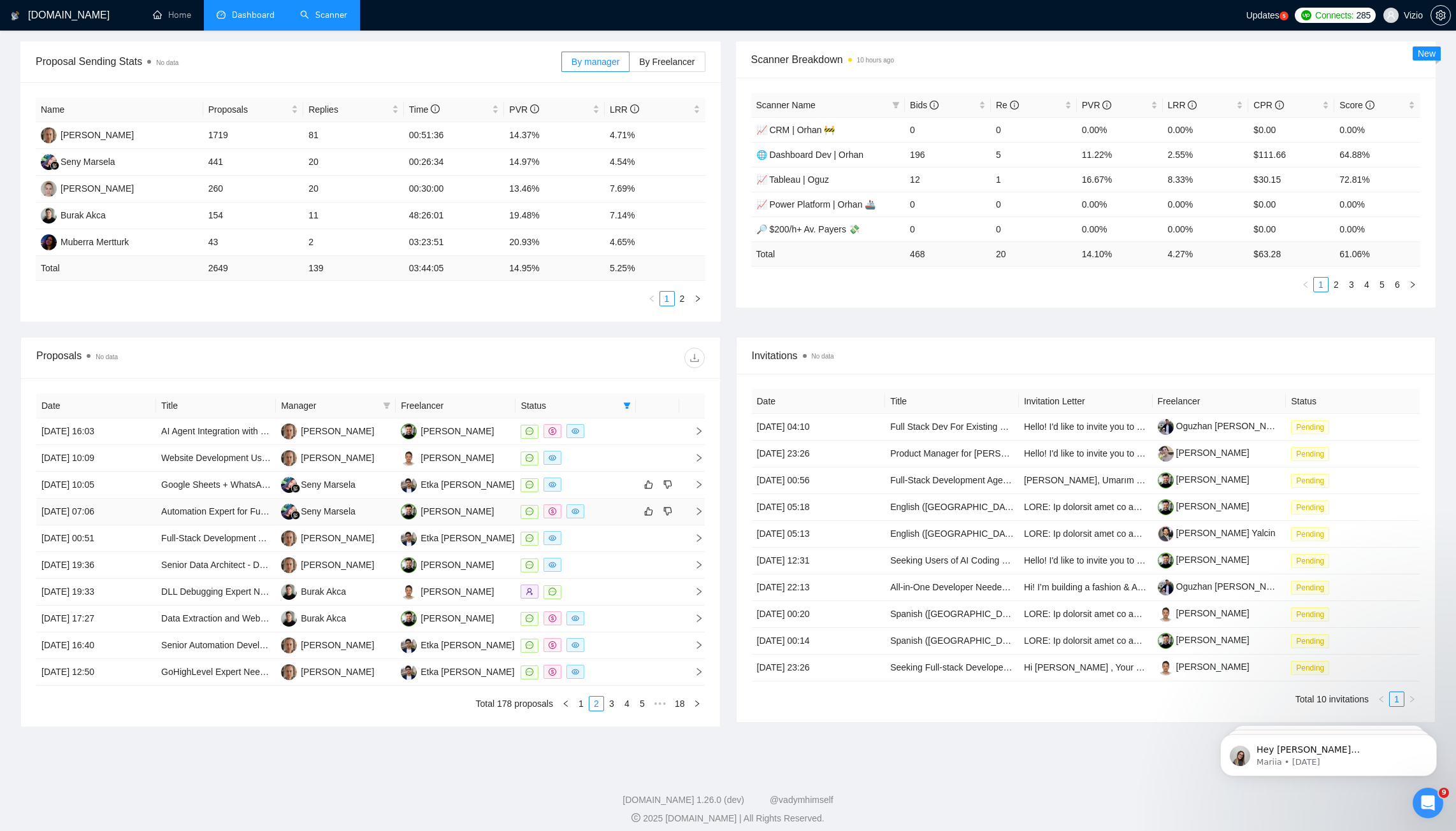
click at [609, 505] on div at bounding box center [575, 512] width 109 height 15
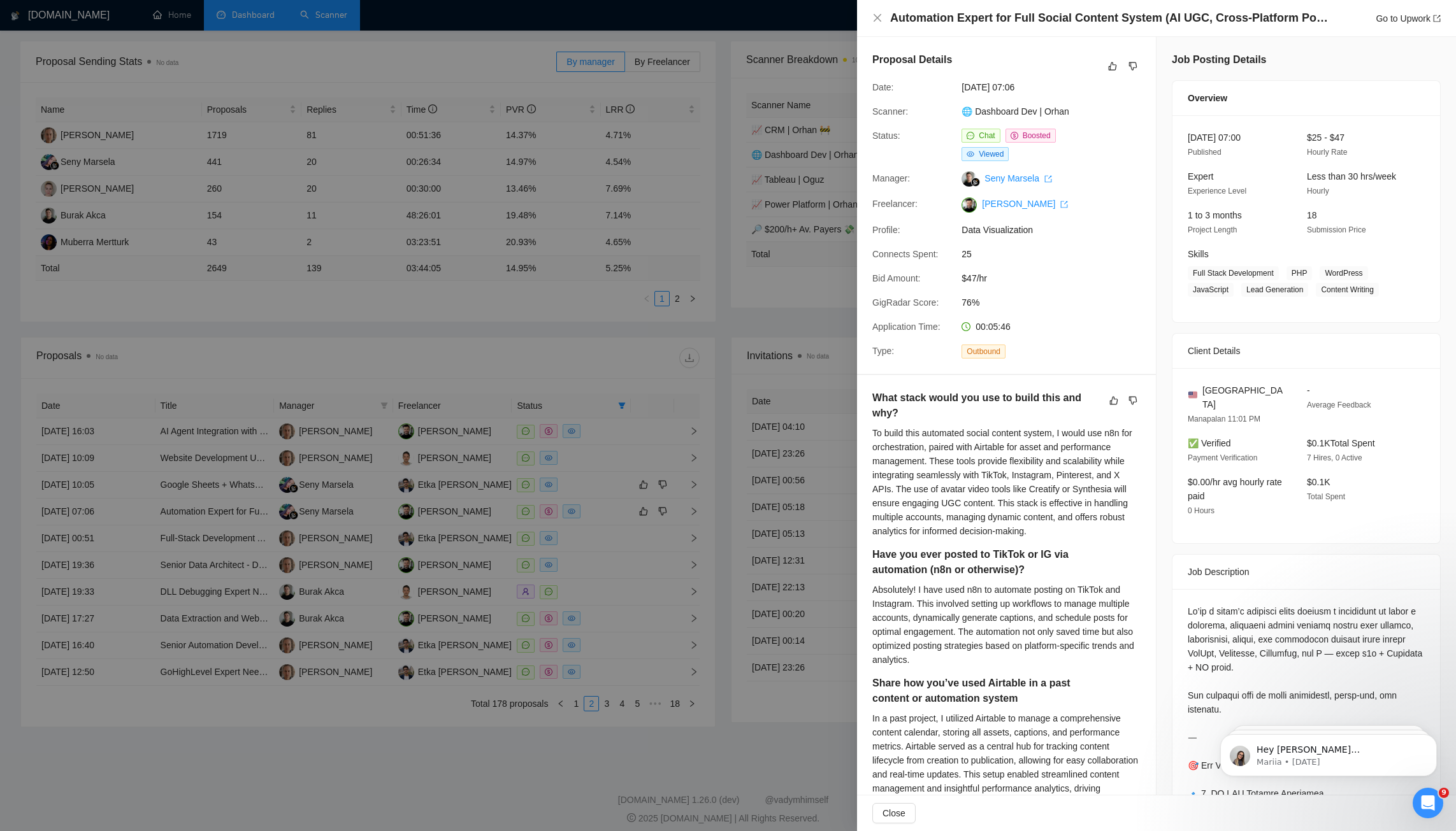
click at [608, 475] on div at bounding box center [728, 416] width 1456 height 831
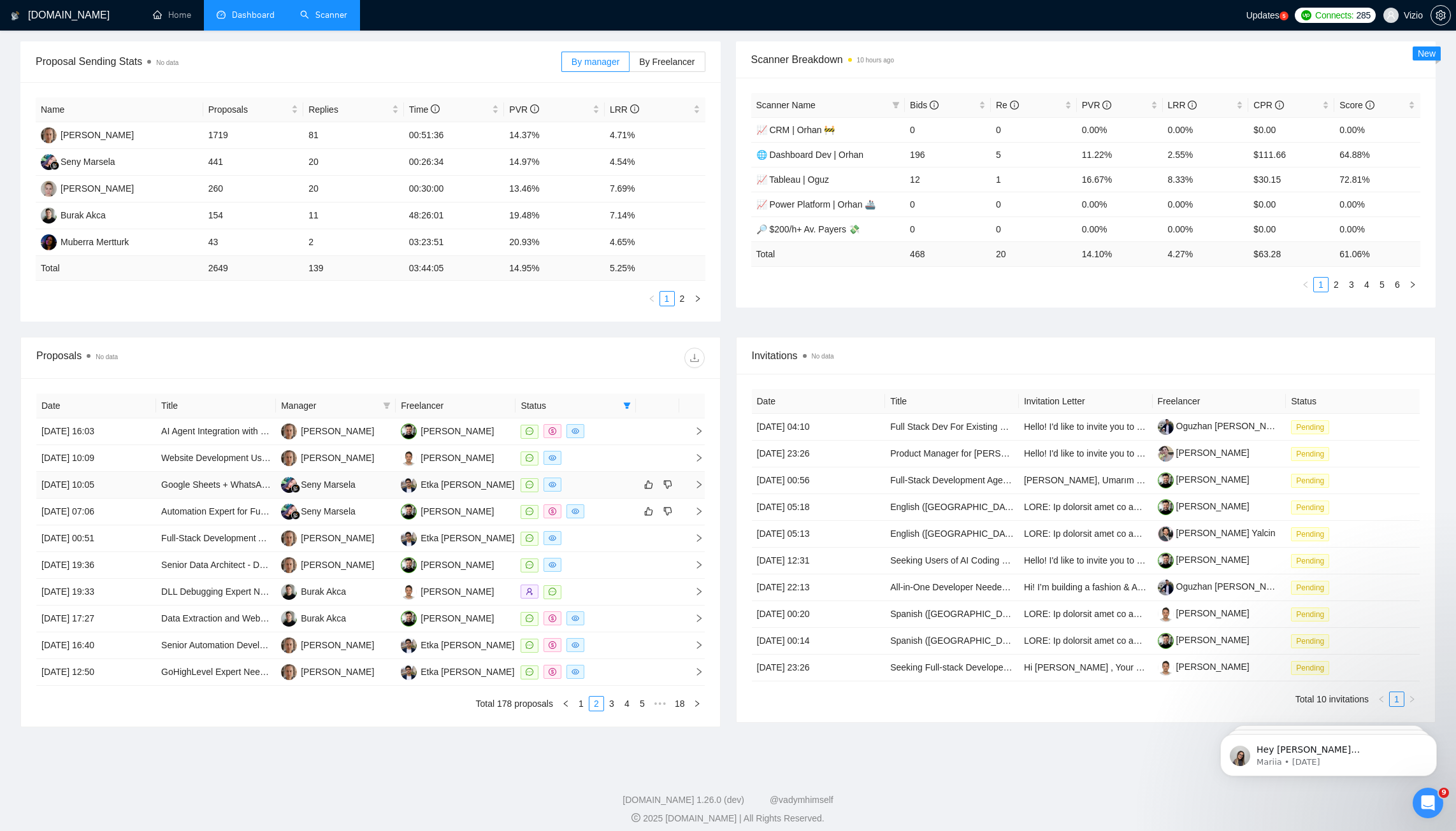
click at [605, 477] on div at bounding box center [575, 485] width 109 height 15
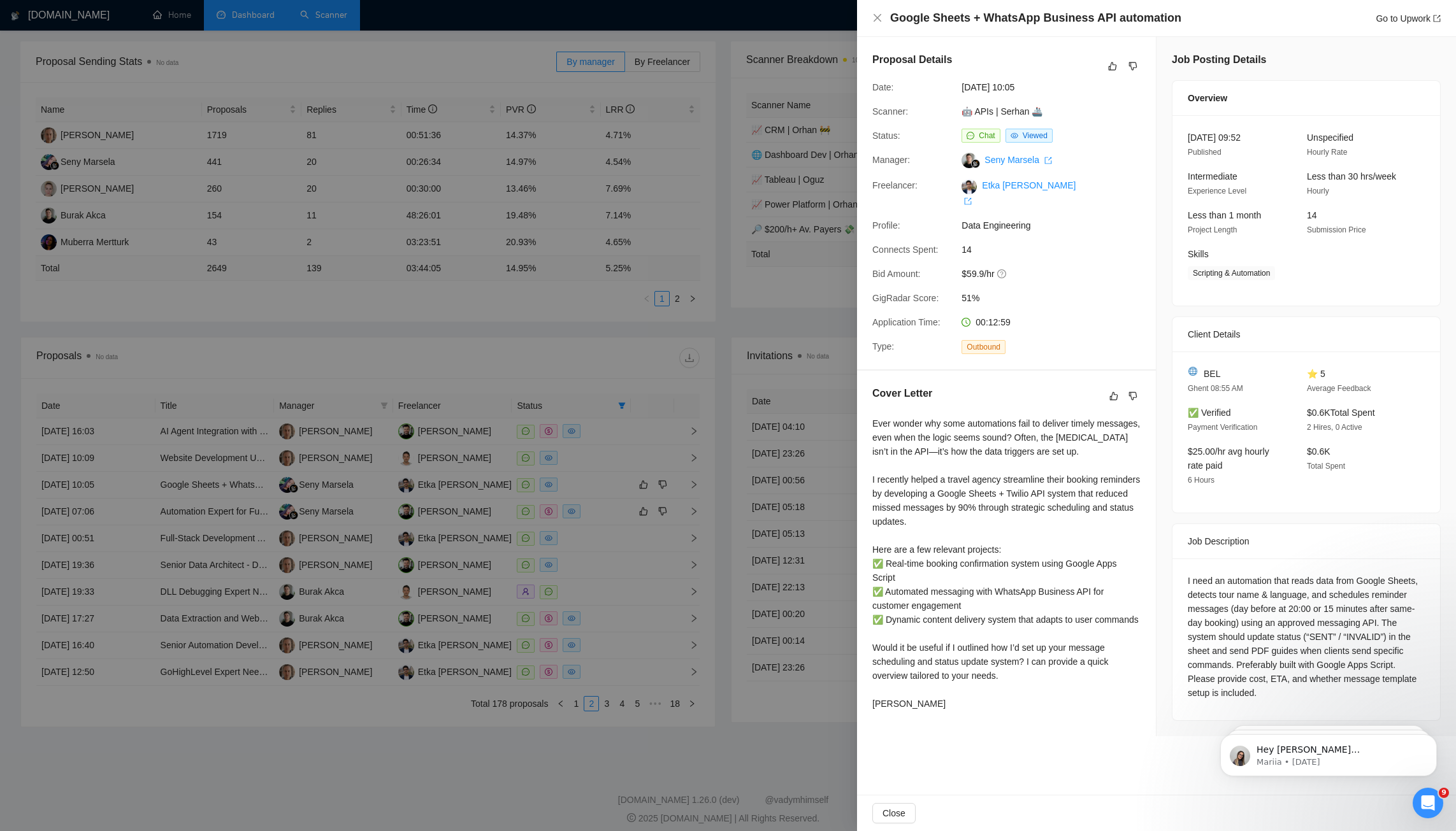
click at [594, 489] on div at bounding box center [728, 416] width 1456 height 831
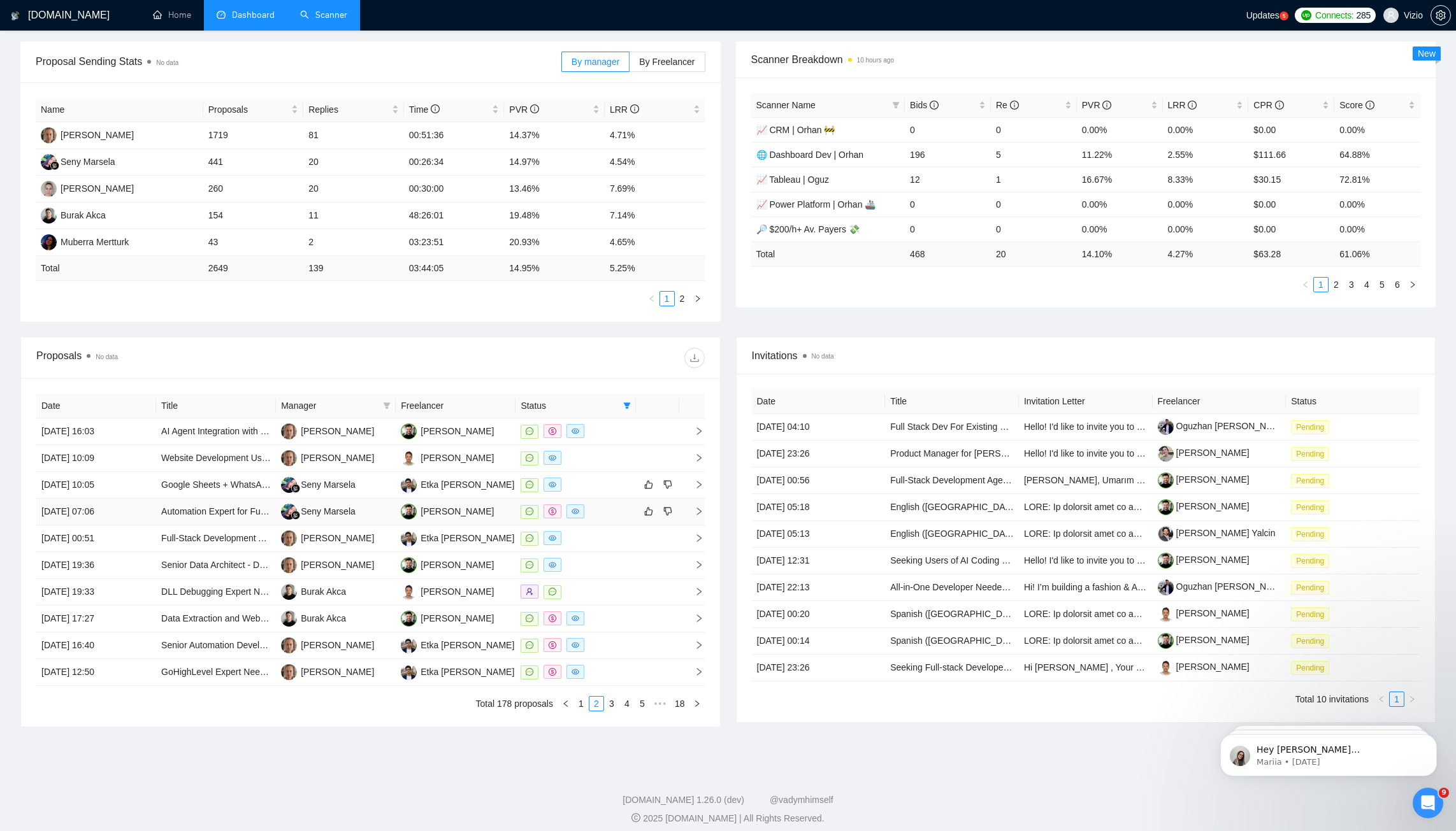
click at [603, 505] on div at bounding box center [575, 512] width 109 height 15
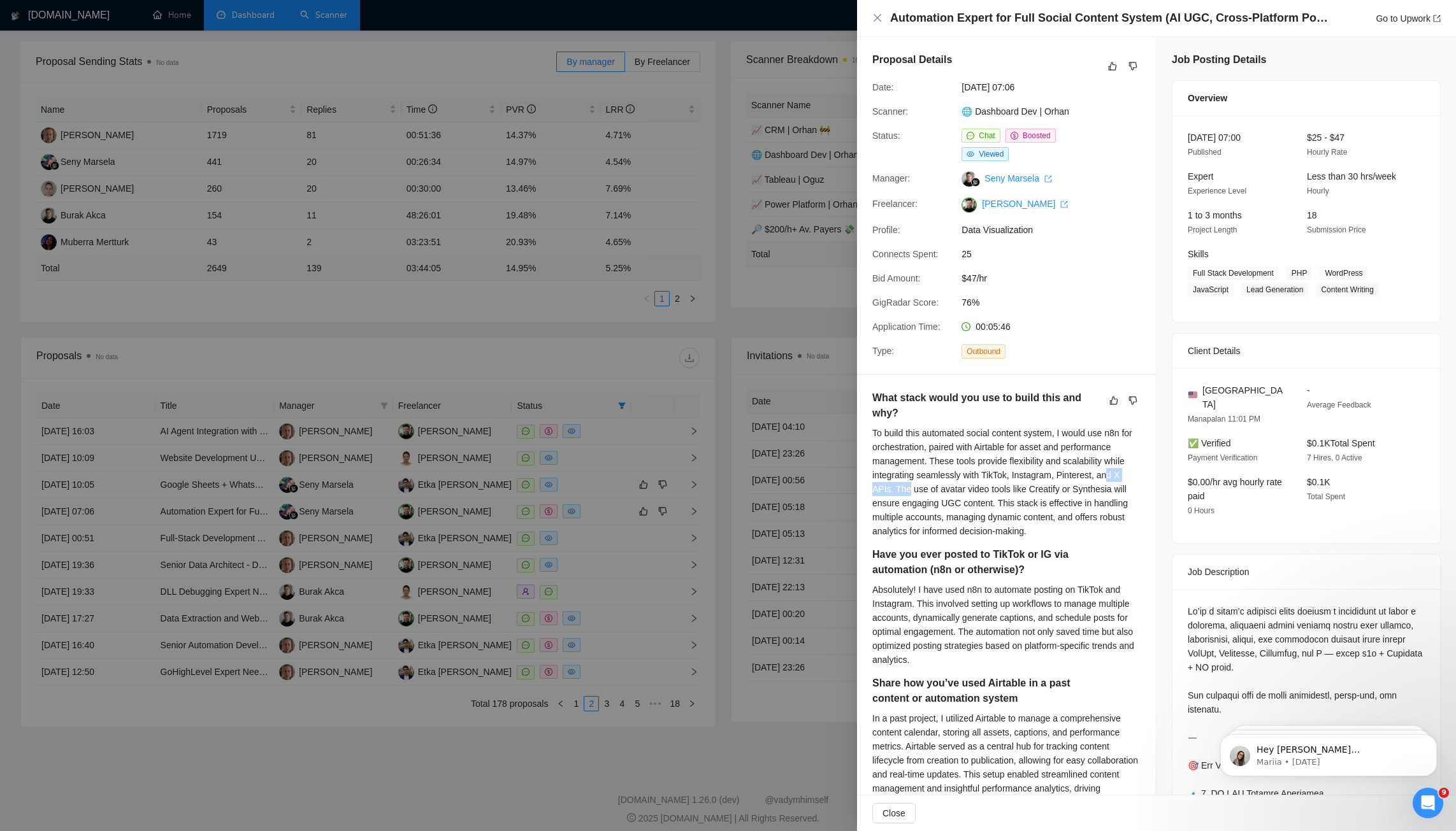
drag, startPoint x: 925, startPoint y: 488, endPoint x: 980, endPoint y: 489, distance: 55.0
click at [980, 489] on div "To build this automated social content system, I would use n8n for orchestratio…" at bounding box center [1006, 482] width 268 height 112
drag, startPoint x: 1303, startPoint y: 135, endPoint x: 1364, endPoint y: 157, distance: 64.8
click at [1333, 157] on div "$25 - $47 Hourly Rate" at bounding box center [1356, 145] width 109 height 29
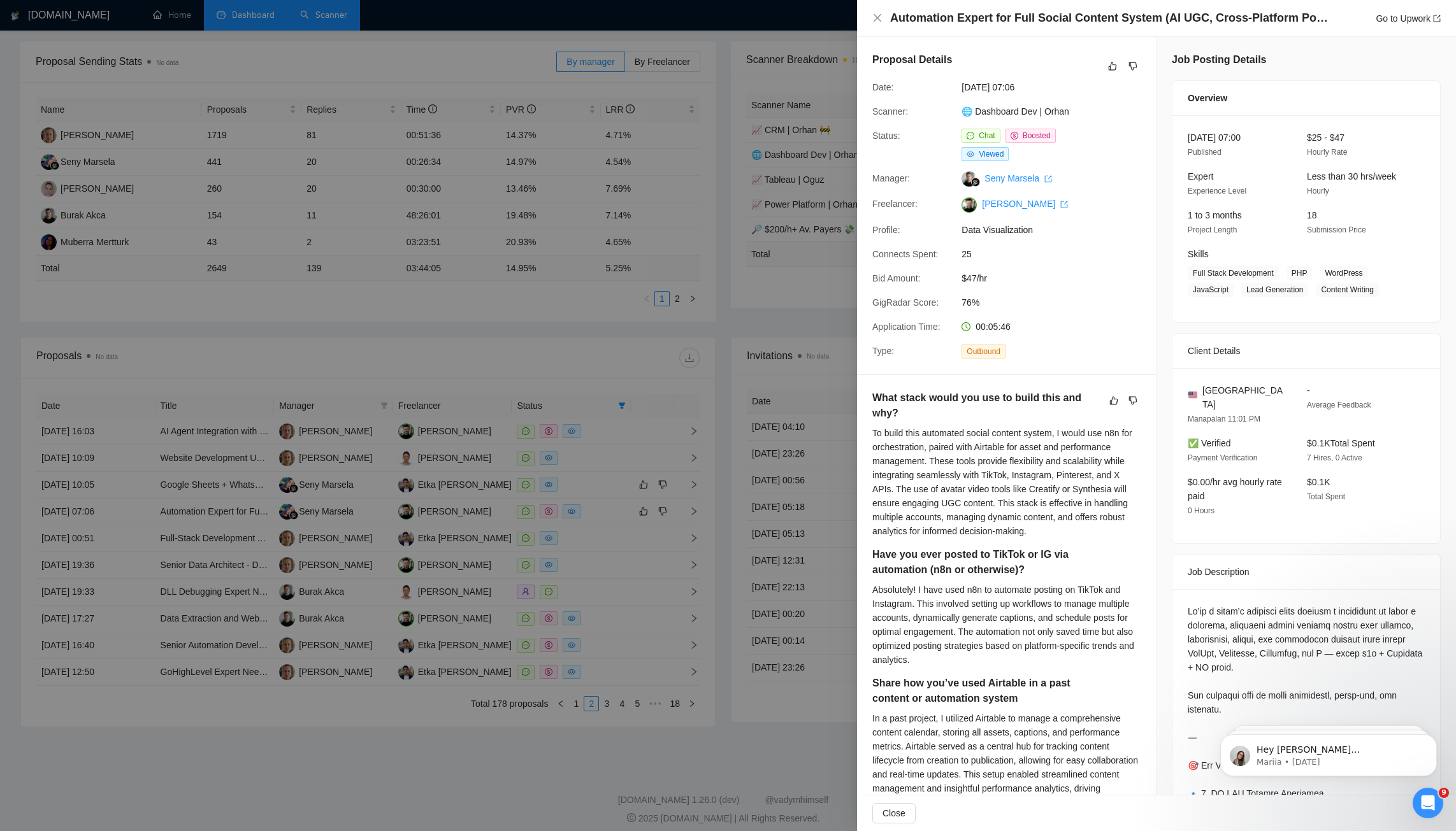
click at [1229, 12] on h4 "Automation Expert for Full Social Content System (AI UGC, Cross-Platform Postin…" at bounding box center [1110, 18] width 440 height 16
click at [1178, 25] on h4 "Automation Expert for Full Social Content System (AI UGC, Cross-Platform Postin…" at bounding box center [1110, 18] width 440 height 16
click at [470, 490] on div at bounding box center [728, 416] width 1456 height 831
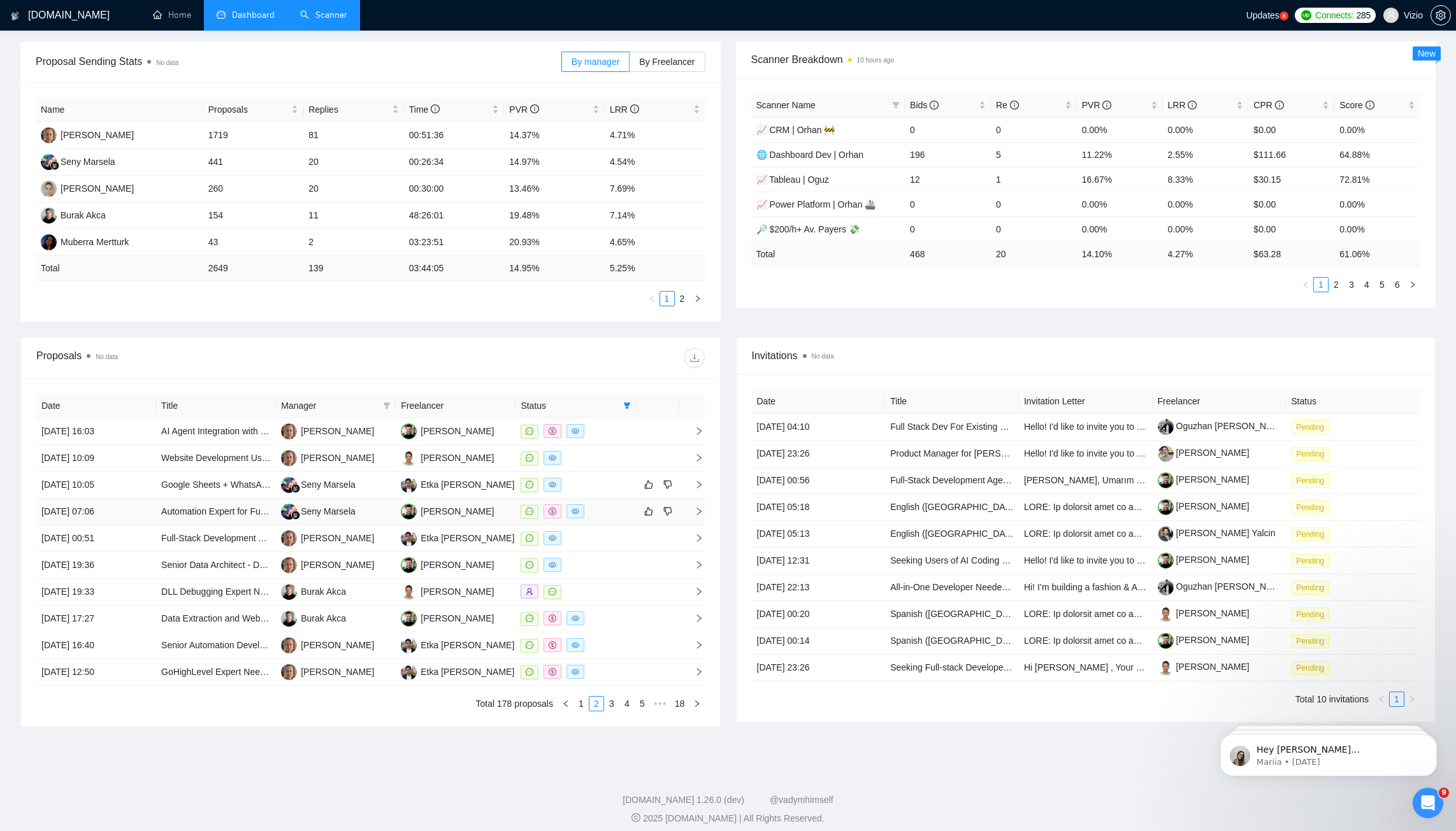
click at [606, 505] on div at bounding box center [575, 512] width 109 height 15
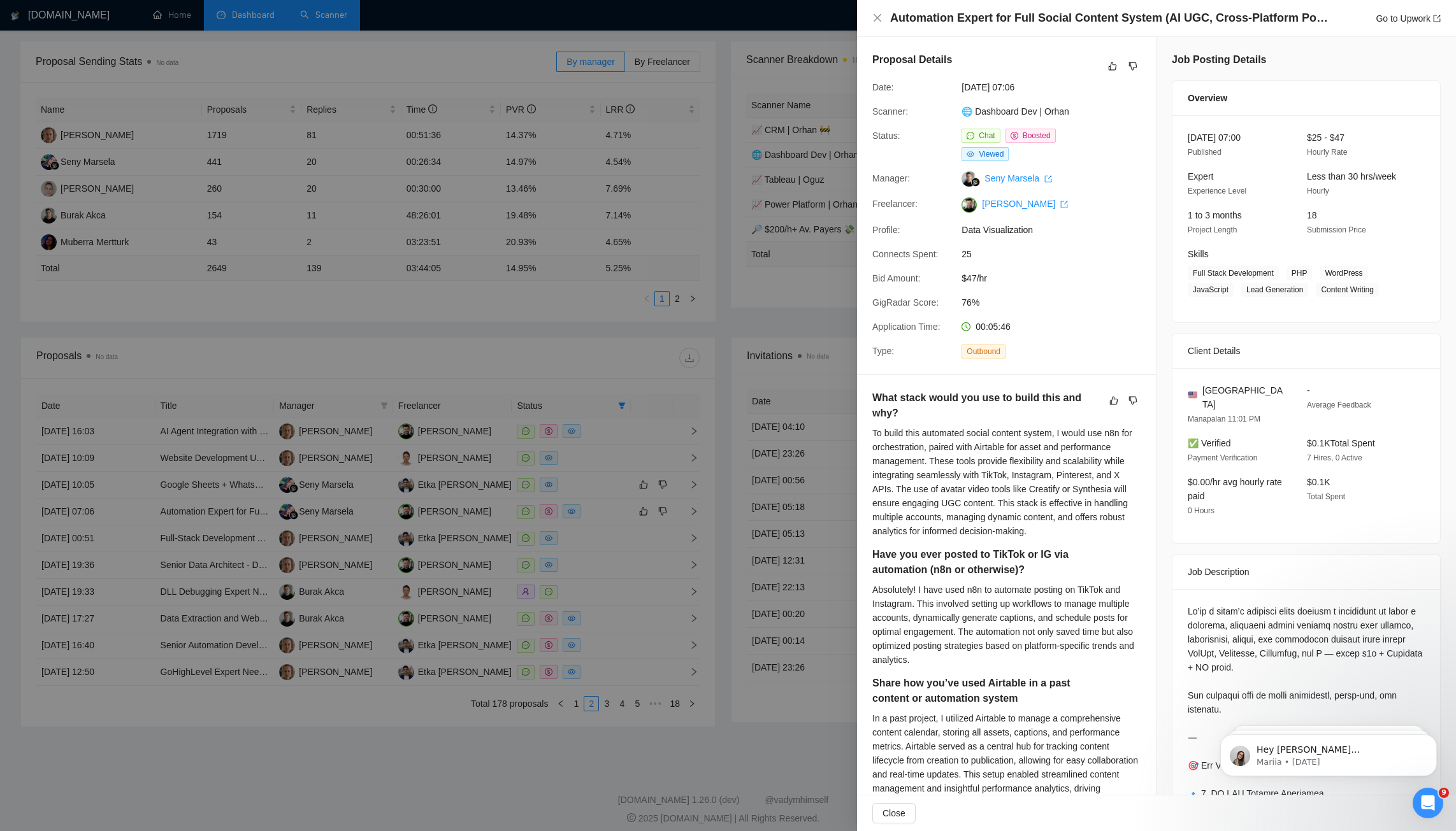
scroll to position [7, 0]
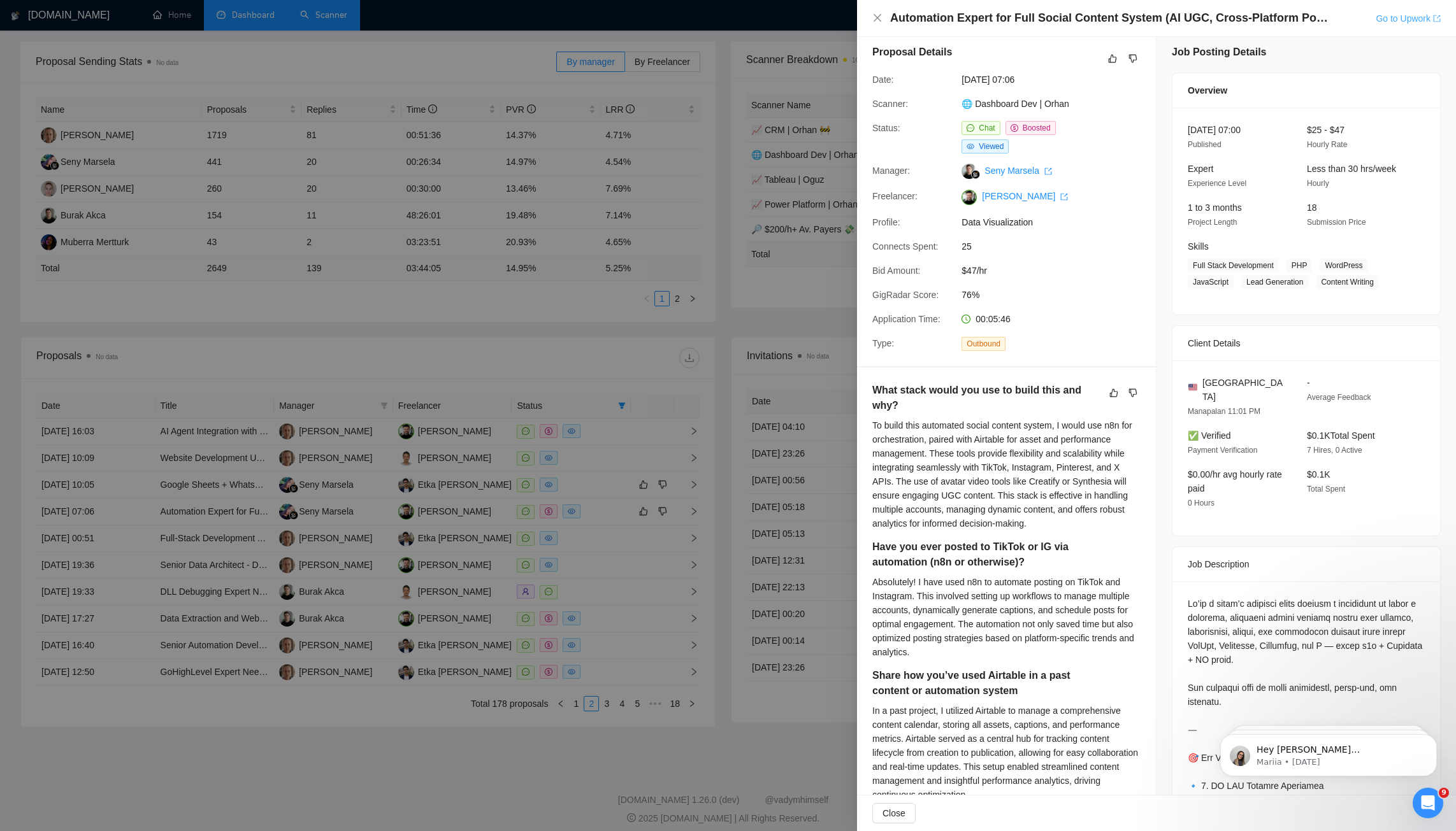
click at [1333, 15] on link "Go to Upwork" at bounding box center [1409, 18] width 65 height 10
click at [571, 440] on div at bounding box center [728, 416] width 1456 height 831
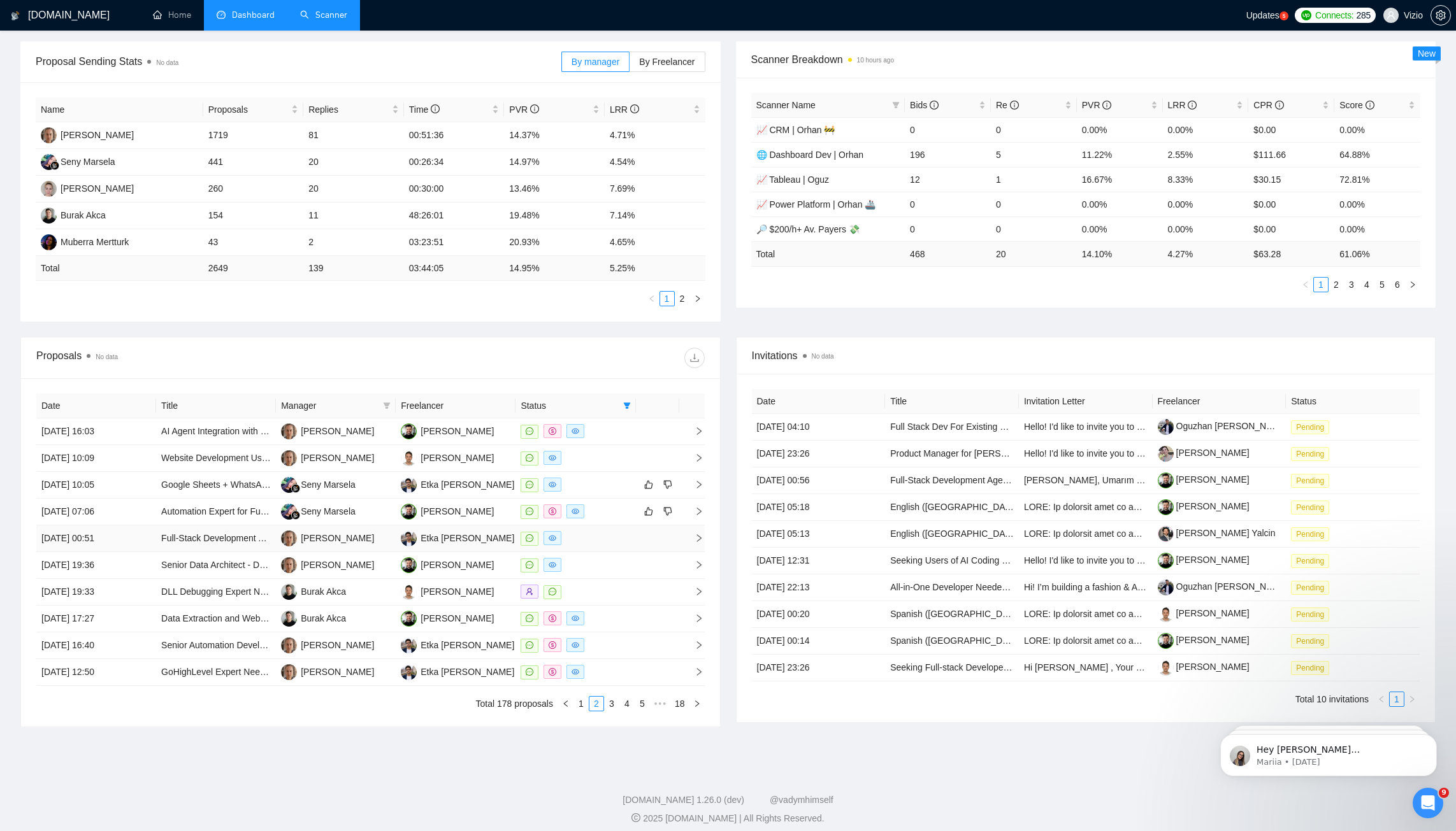
click at [590, 531] on div at bounding box center [575, 539] width 109 height 15
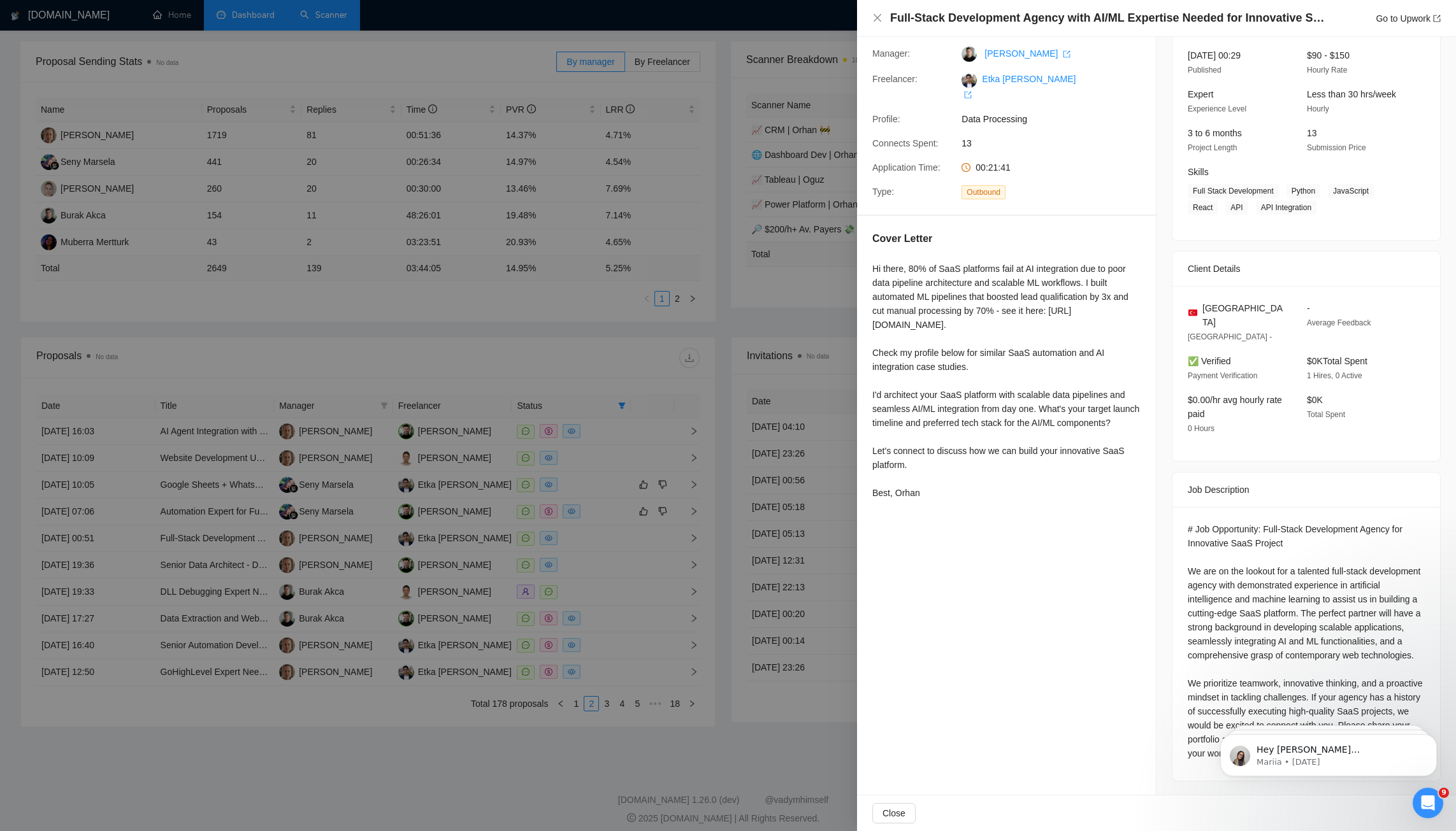
scroll to position [0, 0]
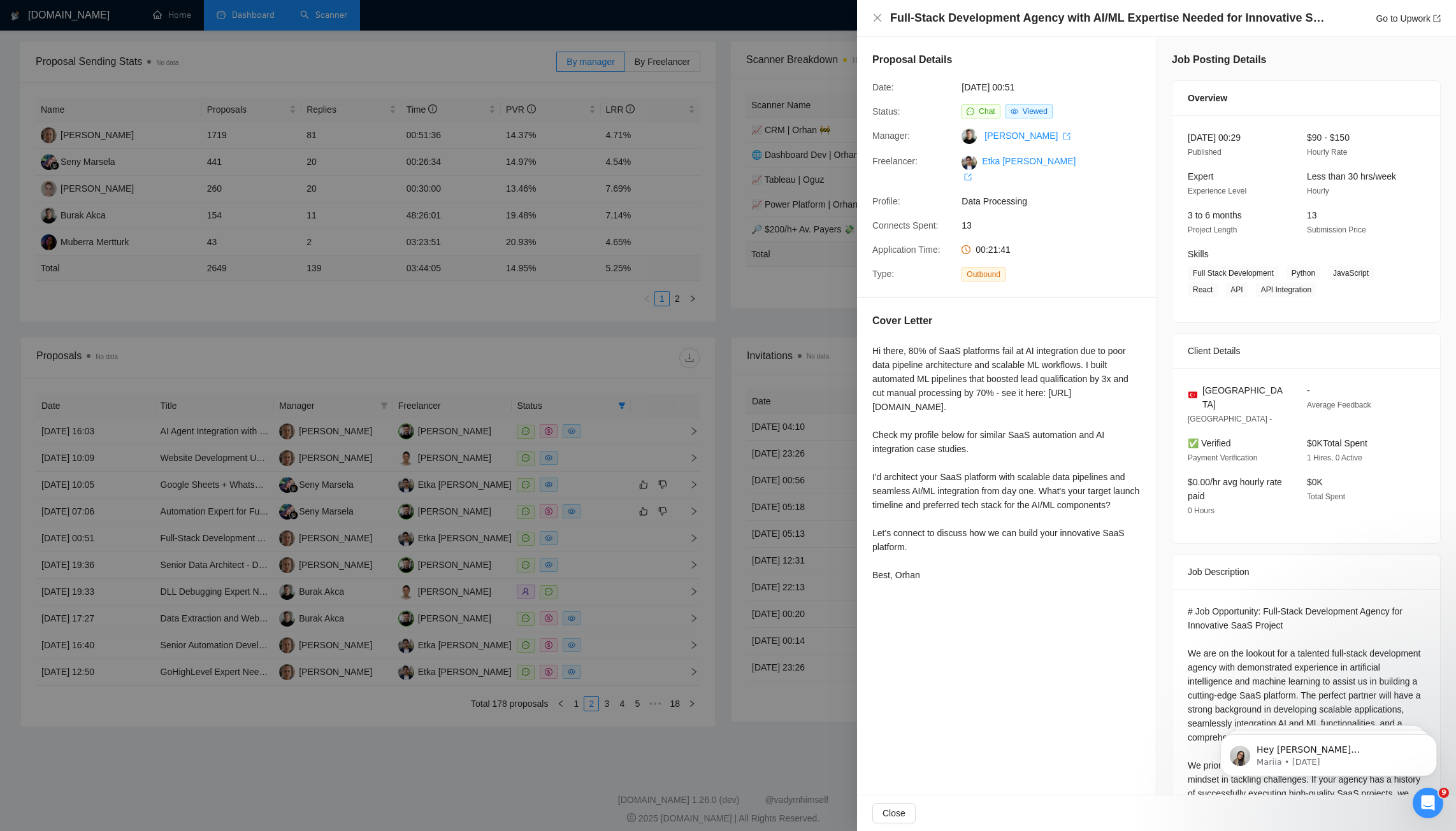
click at [698, 317] on div at bounding box center [728, 416] width 1456 height 831
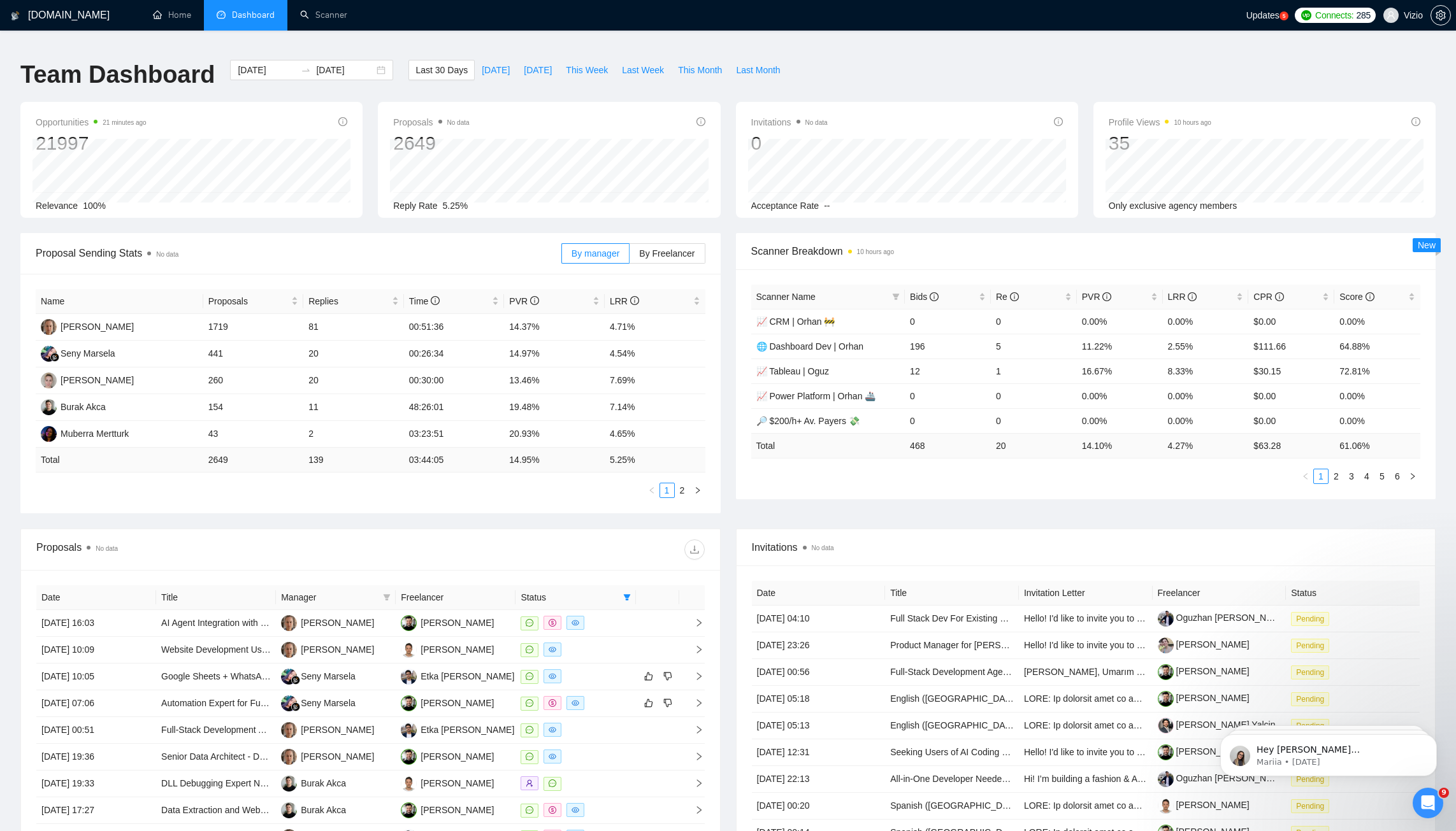
click at [274, 17] on li "Dashboard" at bounding box center [245, 15] width 83 height 30
click at [323, 21] on link "Scanner" at bounding box center [324, 15] width 47 height 11
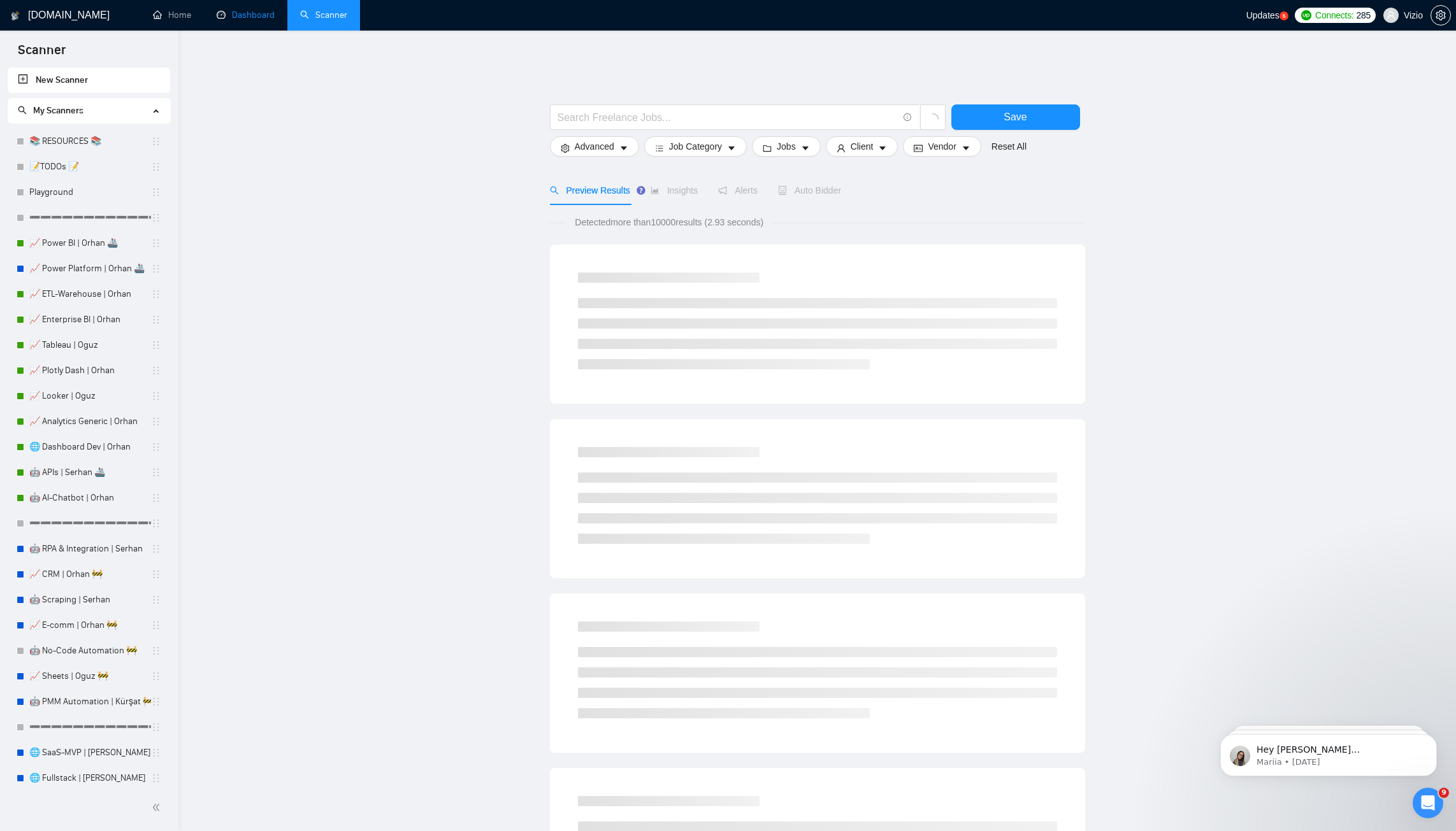
click at [253, 10] on link "Dashboard" at bounding box center [245, 15] width 58 height 11
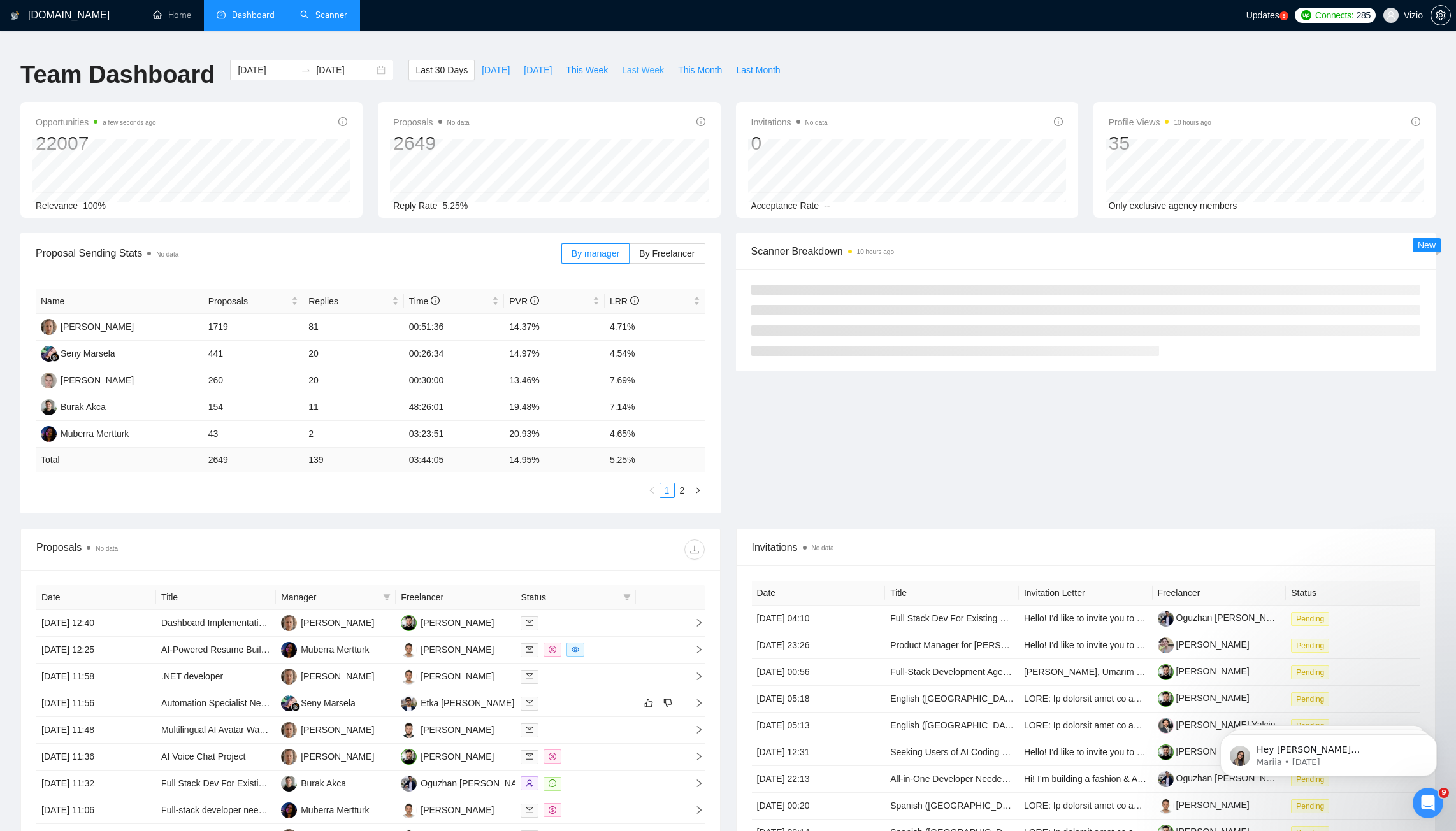
click at [636, 63] on span "Last Week" at bounding box center [642, 69] width 42 height 14
type input "[DATE]"
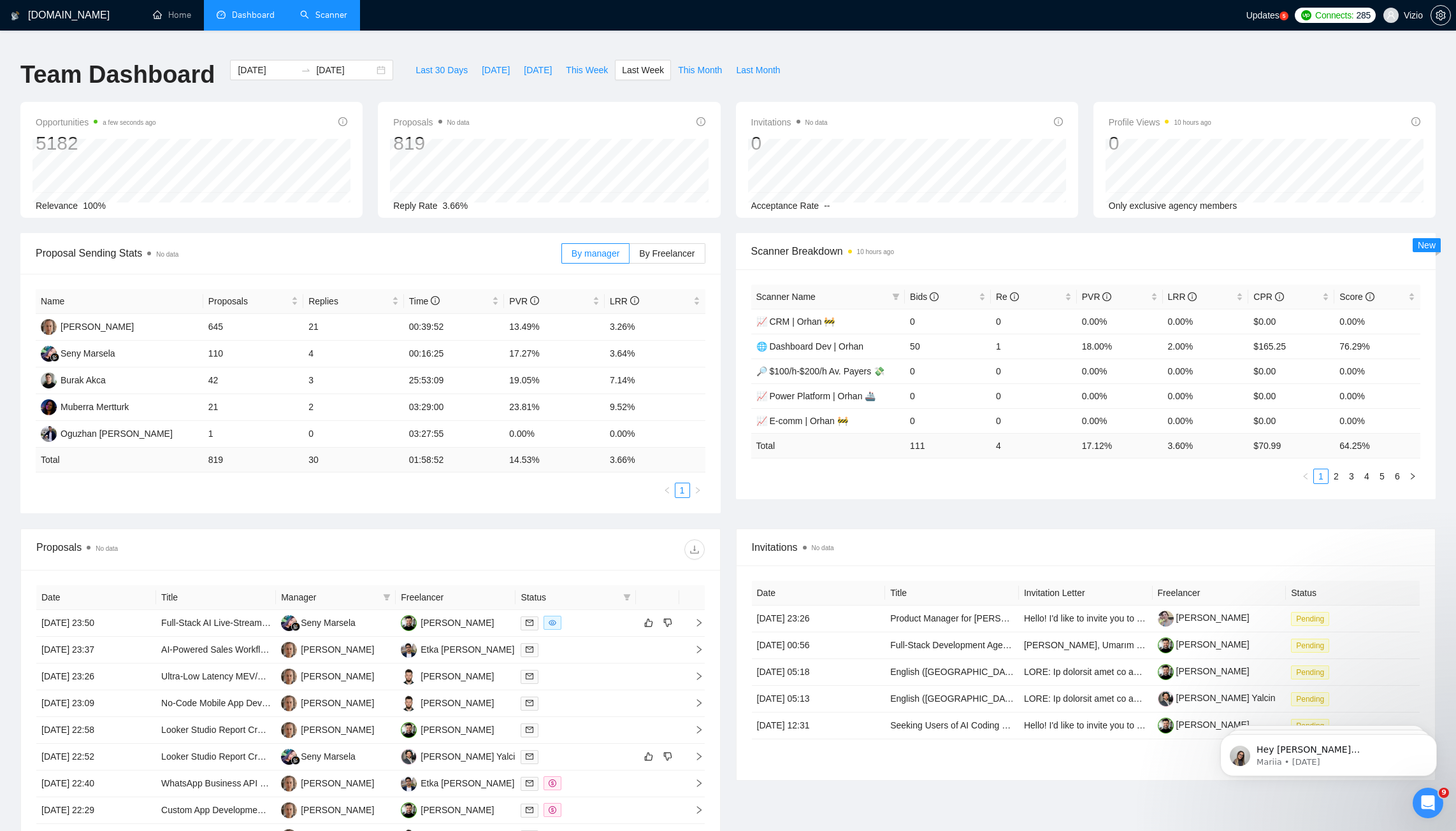
click at [310, 448] on td "30" at bounding box center [354, 461] width 100 height 25
drag, startPoint x: 309, startPoint y: 448, endPoint x: 325, endPoint y: 449, distance: 16.0
click at [325, 449] on td "30" at bounding box center [354, 461] width 100 height 25
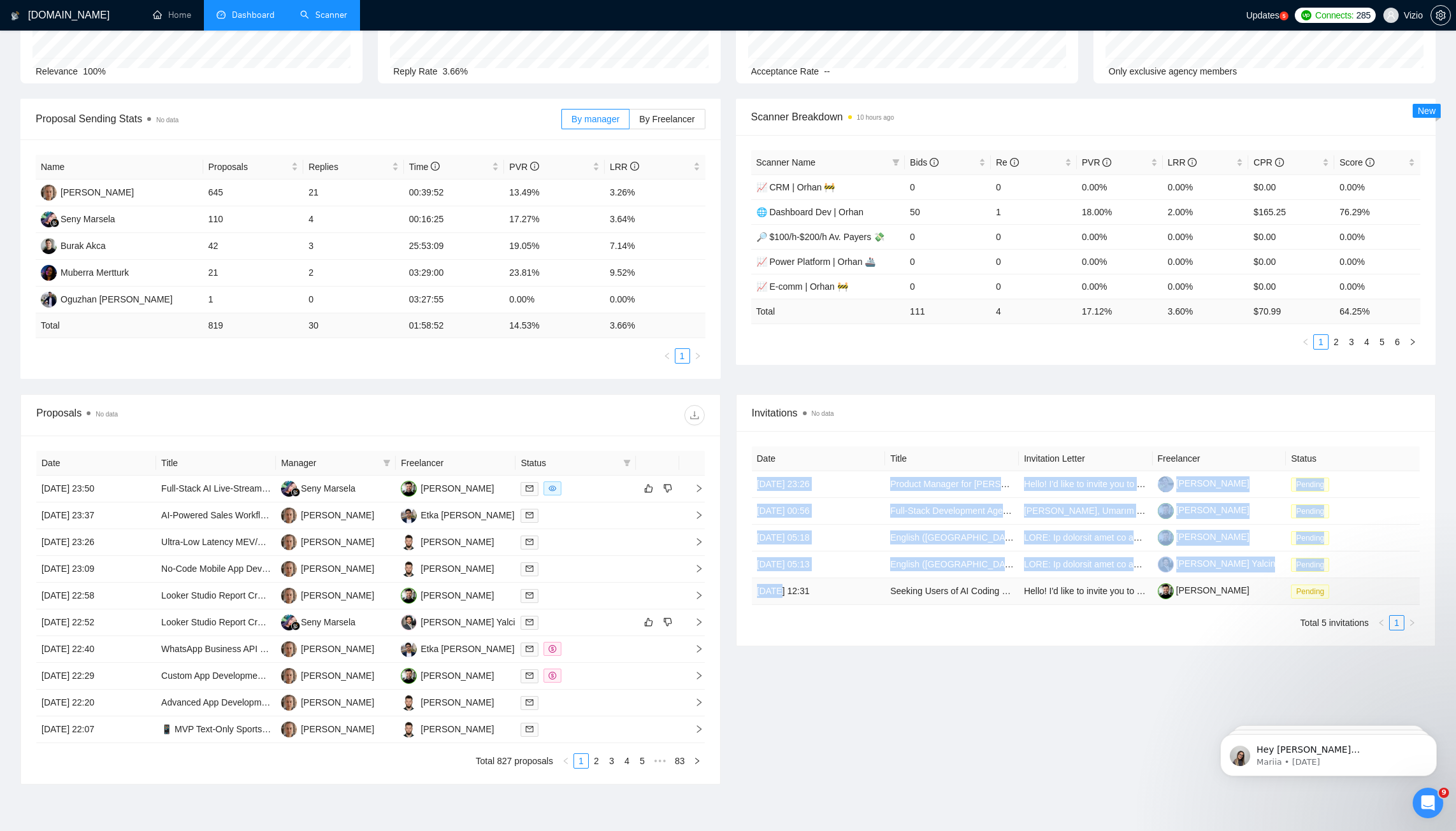
drag, startPoint x: 759, startPoint y: 477, endPoint x: 783, endPoint y: 586, distance: 111.6
click at [783, 586] on tbody "[DATE] 23:26 Product Manager for [PERSON_NAME] Hello! I'd like to invite you to…" at bounding box center [1086, 538] width 668 height 134
